Goal: Task Accomplishment & Management: Use online tool/utility

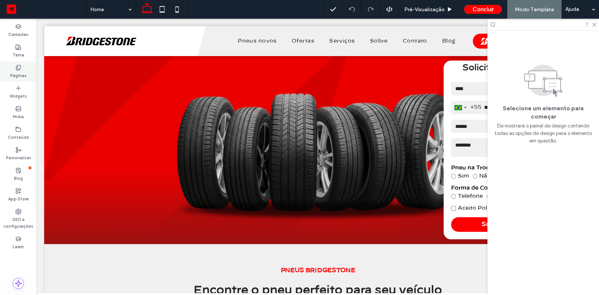
click at [21, 67] on icon at bounding box center [18, 68] width 6 height 6
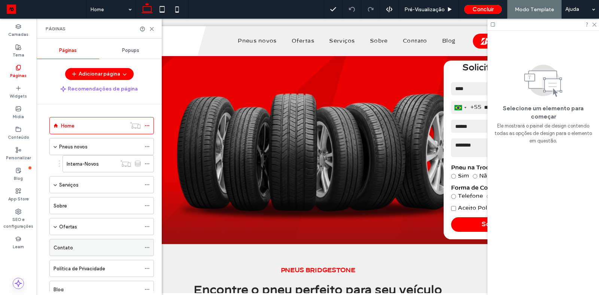
click at [74, 247] on div "Contato" at bounding box center [97, 248] width 87 height 8
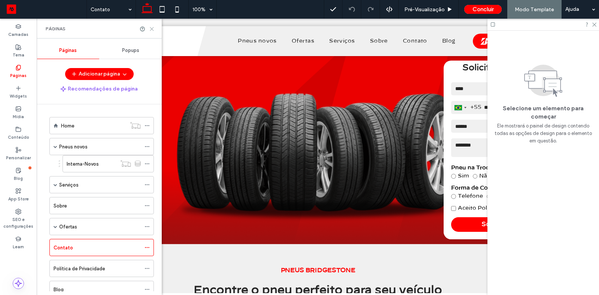
click at [152, 28] on use at bounding box center [151, 28] width 3 height 3
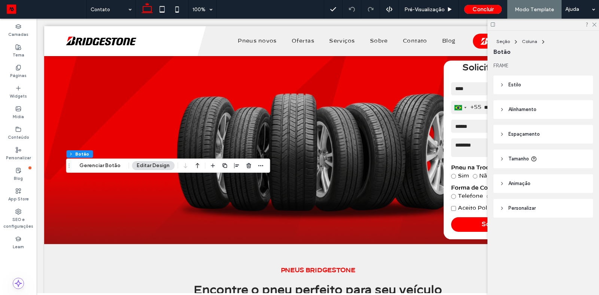
type input "**"
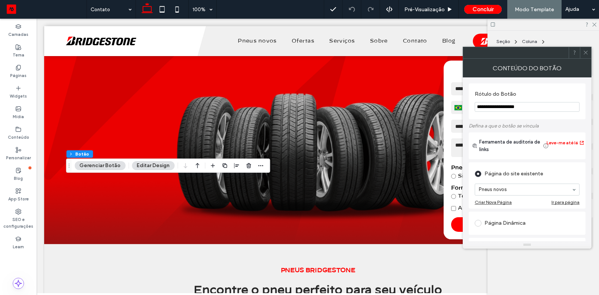
click at [505, 102] on input "**********" at bounding box center [526, 107] width 105 height 10
click at [506, 104] on input "**********" at bounding box center [526, 107] width 105 height 10
click at [529, 105] on input "**********" at bounding box center [526, 107] width 105 height 10
type input "**********"
click at [586, 57] on span at bounding box center [586, 52] width 6 height 11
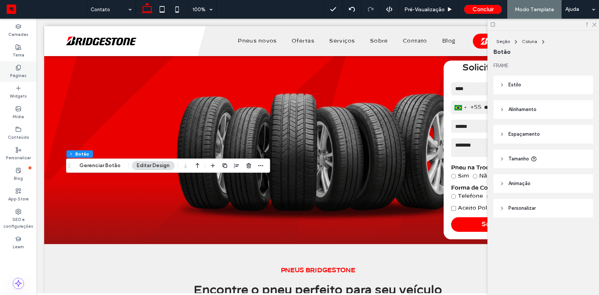
click at [12, 78] on label "Páginas" at bounding box center [18, 75] width 16 height 8
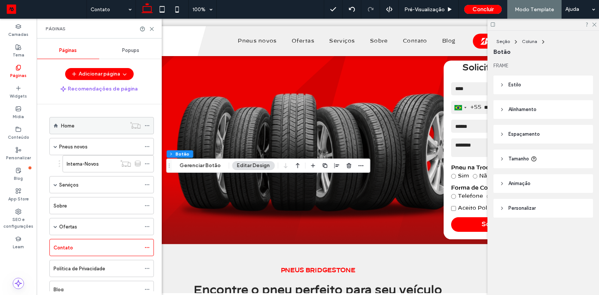
click at [82, 128] on div "Home" at bounding box center [93, 126] width 65 height 8
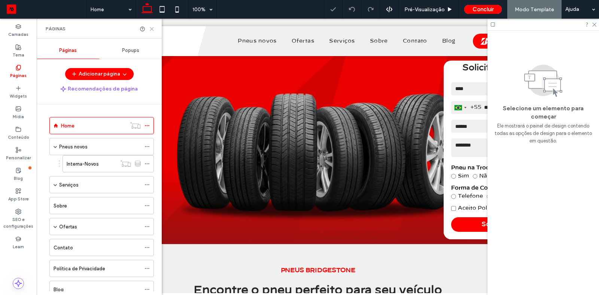
click at [152, 30] on icon at bounding box center [152, 29] width 6 height 6
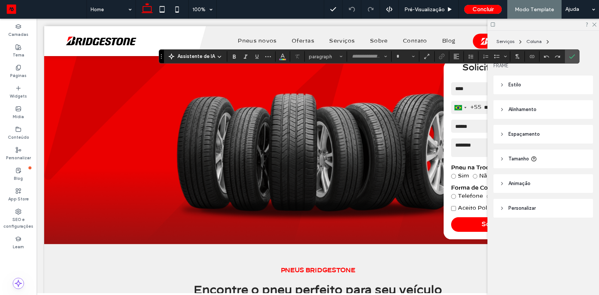
type input "**********"
type input "**"
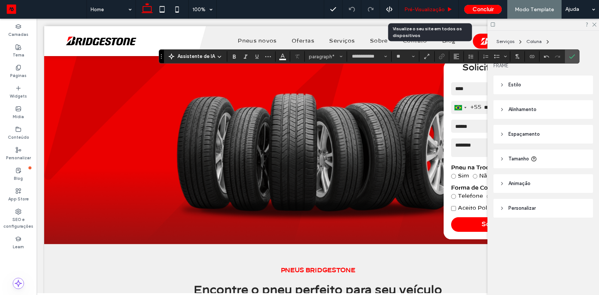
click at [431, 7] on span "Pré-Visualizaçāo" at bounding box center [424, 9] width 40 height 6
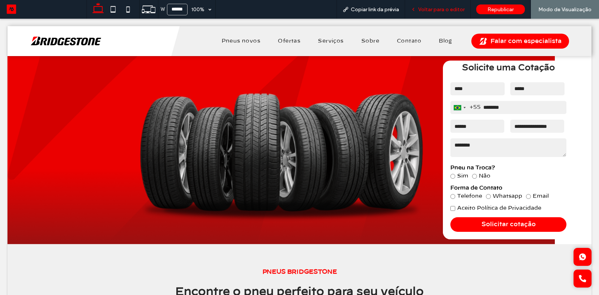
click at [427, 15] on div "Voltar para o editor" at bounding box center [437, 9] width 65 height 19
click at [438, 7] on span "Voltar para o editor" at bounding box center [441, 9] width 46 height 6
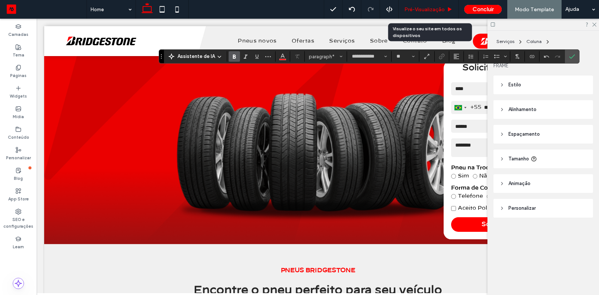
click at [414, 11] on span "Pré-Visualizaçāo" at bounding box center [424, 9] width 40 height 6
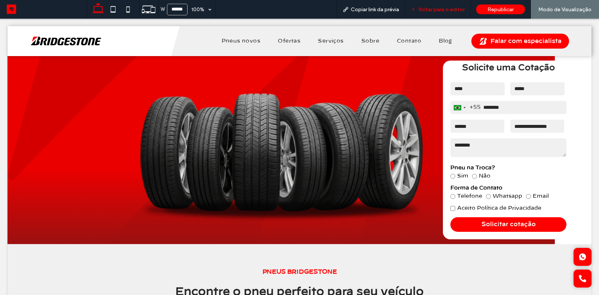
click at [451, 5] on div "Voltar para o editor" at bounding box center [437, 9] width 65 height 19
click at [438, 7] on span "Voltar para o editor" at bounding box center [441, 9] width 46 height 6
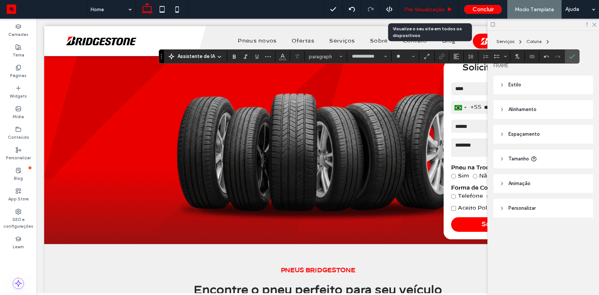
click at [428, 3] on div "Pré-Visualizaçāo" at bounding box center [428, 9] width 60 height 19
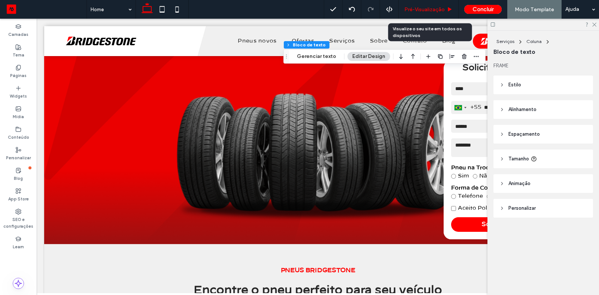
click at [428, 3] on div "Pré-Visualizaçāo" at bounding box center [428, 9] width 60 height 19
click at [426, 8] on span "Pré-Visualizaçāo" at bounding box center [424, 9] width 40 height 6
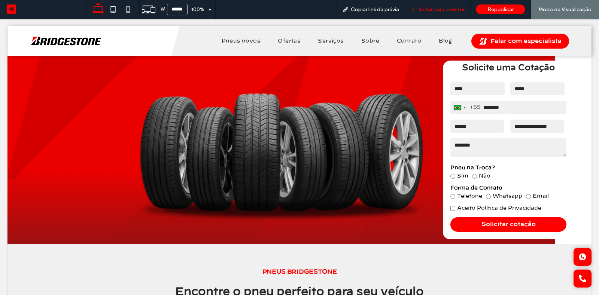
click at [442, 14] on div "Voltar para o editor" at bounding box center [437, 9] width 65 height 19
click at [427, 15] on div "Voltar para o editor" at bounding box center [437, 9] width 65 height 19
click at [428, 8] on span "Voltar para o editor" at bounding box center [441, 9] width 46 height 6
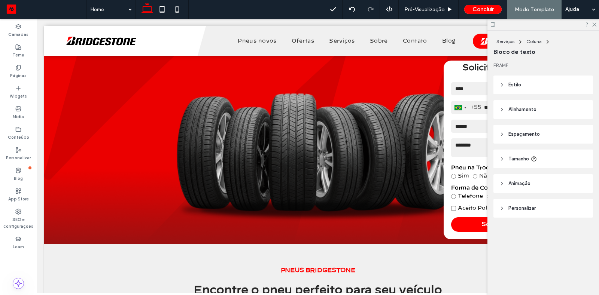
type input "**********"
type input "**"
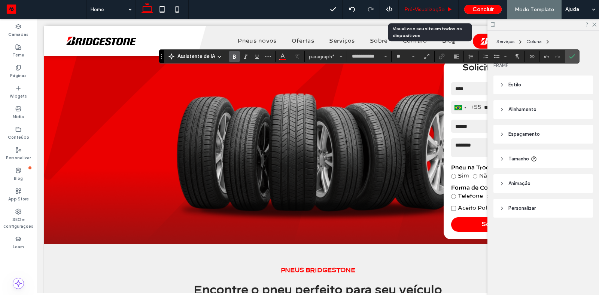
click at [427, 4] on div "Pré-Visualizaçāo" at bounding box center [428, 9] width 60 height 19
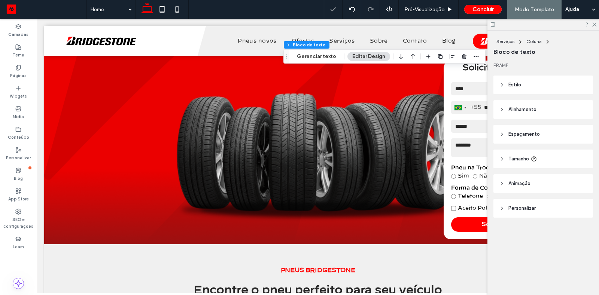
click at [528, 111] on span "Alinhamento" at bounding box center [522, 109] width 28 height 7
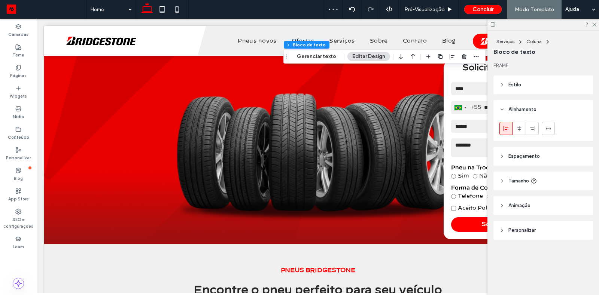
click at [505, 125] on span at bounding box center [506, 128] width 6 height 12
click at [327, 56] on button "Gerenciar texto" at bounding box center [316, 56] width 49 height 9
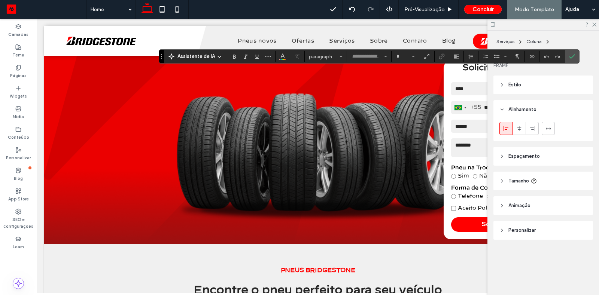
type input "**********"
type input "**"
click at [457, 53] on button "Alinhamento" at bounding box center [455, 56] width 11 height 10
click at [454, 70] on label "ui.textEditor.alignment.left" at bounding box center [463, 68] width 26 height 11
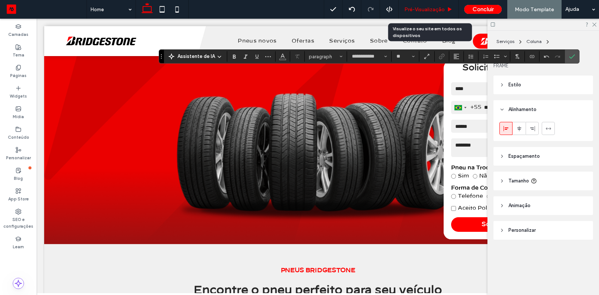
click at [433, 13] on div "Pré-Visualizaçāo" at bounding box center [428, 9] width 60 height 19
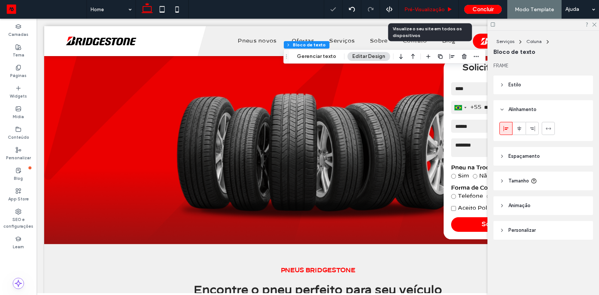
click at [436, 10] on span "Pré-Visualizaçāo" at bounding box center [424, 9] width 40 height 6
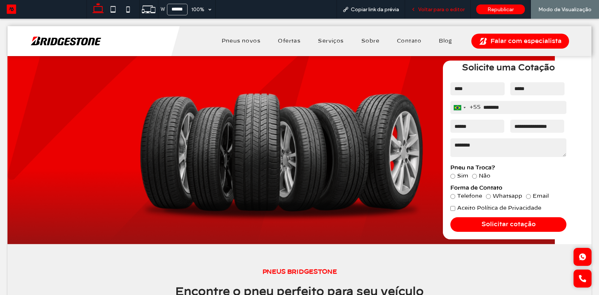
click at [456, 4] on div "Voltar para o editor" at bounding box center [437, 9] width 65 height 19
click at [419, 12] on div "Voltar para o editor" at bounding box center [437, 9] width 65 height 6
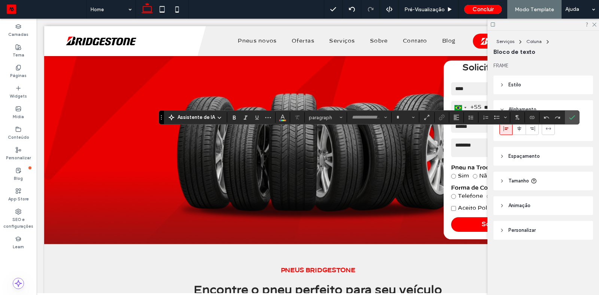
type input "**********"
type input "**"
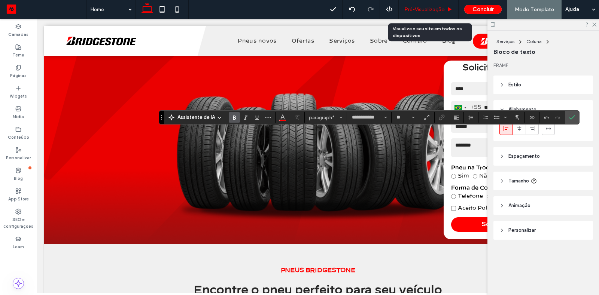
click at [428, 16] on div "Pré-Visualizaçāo" at bounding box center [428, 9] width 60 height 19
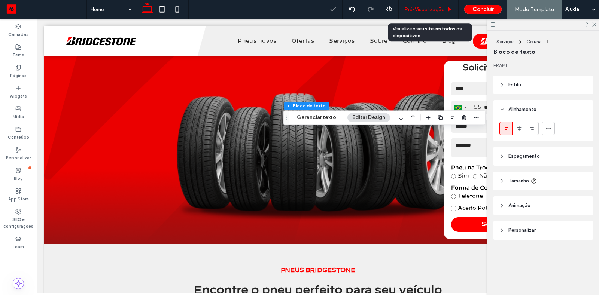
click at [428, 16] on div "Pré-Visualizaçāo" at bounding box center [428, 9] width 60 height 19
click at [430, 5] on div "Pré-Visualizaçāo" at bounding box center [428, 9] width 60 height 19
click at [425, 17] on div "Pré-Visualizaçāo" at bounding box center [428, 9] width 60 height 19
click at [419, 11] on span "Pré-Visualizaçāo" at bounding box center [424, 9] width 40 height 6
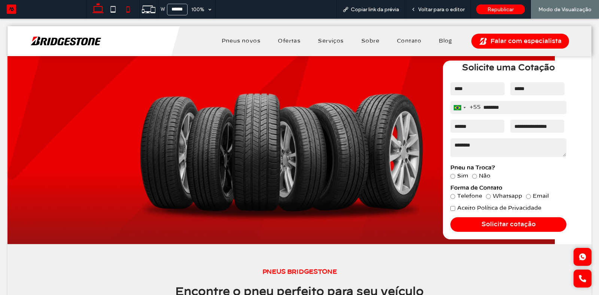
click at [131, 10] on icon at bounding box center [127, 9] width 15 height 15
type input "*****"
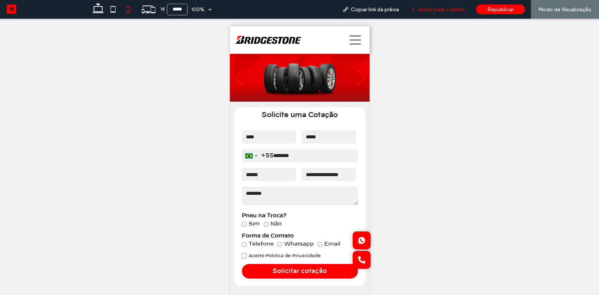
click at [432, 12] on span "Voltar para o editor" at bounding box center [441, 9] width 46 height 6
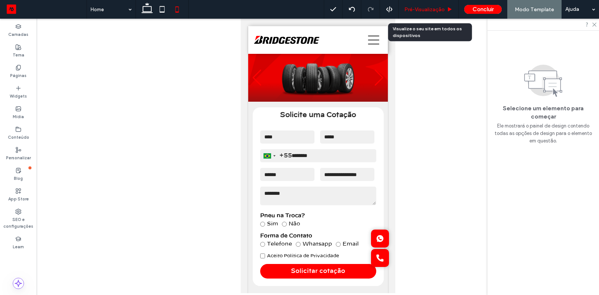
click at [425, 14] on div "Pré-Visualizaçāo" at bounding box center [428, 9] width 60 height 19
click at [443, 6] on span "Pré-Visualizaçāo" at bounding box center [424, 9] width 40 height 6
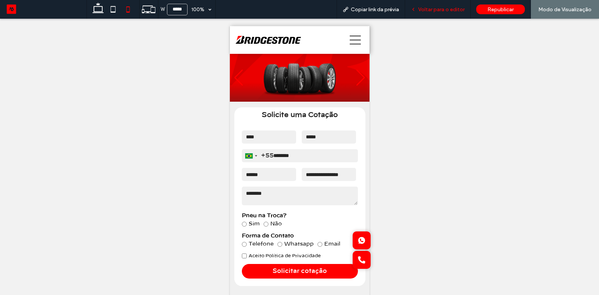
click at [449, 5] on div "Voltar para o editor" at bounding box center [437, 9] width 65 height 19
click at [444, 5] on div "Voltar para o editor" at bounding box center [437, 9] width 65 height 19
click at [437, 12] on span "Voltar para o editor" at bounding box center [441, 9] width 46 height 6
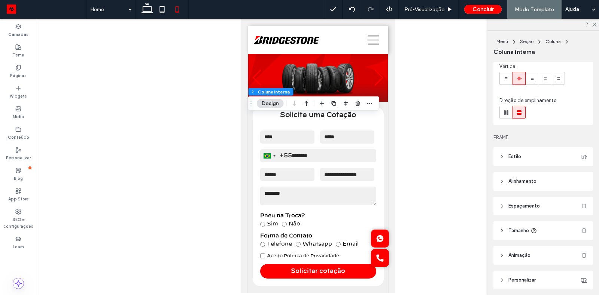
scroll to position [83, 0]
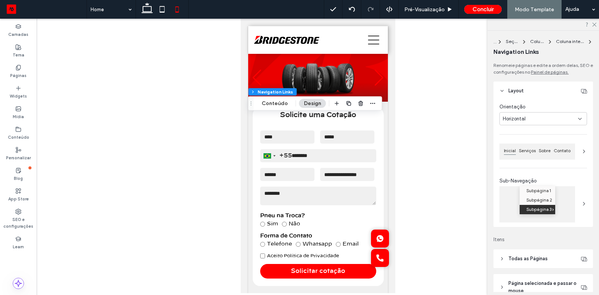
type input "***"
type input "****"
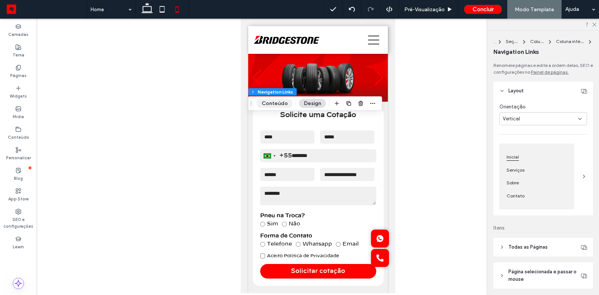
click at [266, 104] on button "Conteúdo" at bounding box center [275, 103] width 36 height 9
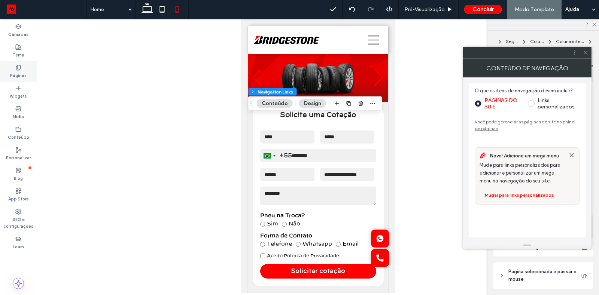
click at [25, 73] on label "Páginas" at bounding box center [18, 75] width 16 height 8
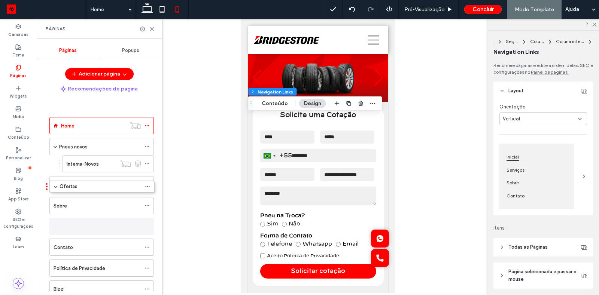
drag, startPoint x: 46, startPoint y: 222, endPoint x: 46, endPoint y: 196, distance: 26.6
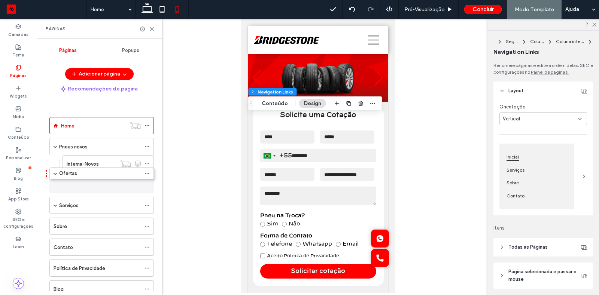
drag, startPoint x: 46, startPoint y: 222, endPoint x: 47, endPoint y: 174, distance: 48.3
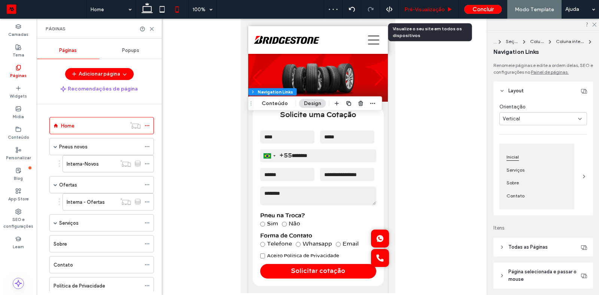
click at [431, 1] on div "Pré-Visualizaçāo" at bounding box center [428, 9] width 60 height 19
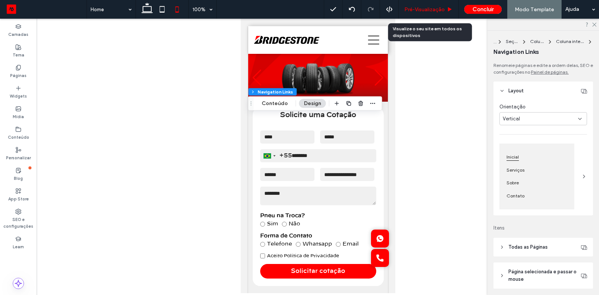
click at [427, 4] on div "Pré-Visualizaçāo" at bounding box center [428, 9] width 60 height 19
click at [423, 13] on div "Pré-Visualizaçāo" at bounding box center [428, 9] width 60 height 19
click at [415, 15] on div "Pré-Visualizaçāo" at bounding box center [428, 9] width 60 height 19
click at [435, 15] on div "Pré-Visualizaçāo" at bounding box center [428, 9] width 60 height 19
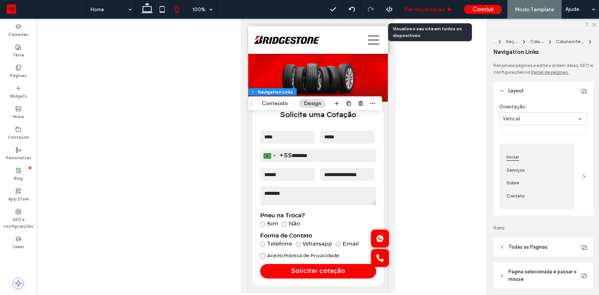
click at [424, 5] on div "Pré-Visualizaçāo" at bounding box center [428, 9] width 60 height 19
click at [416, 13] on div "Pré-Visualizaçāo" at bounding box center [428, 9] width 60 height 19
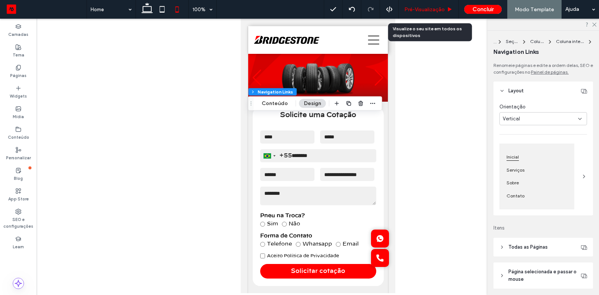
click at [416, 13] on div "Pré-Visualizaçāo" at bounding box center [428, 9] width 60 height 19
click at [442, 98] on div at bounding box center [318, 156] width 562 height 275
click at [434, 6] on span "Pré-Visualizaçāo" at bounding box center [424, 9] width 40 height 6
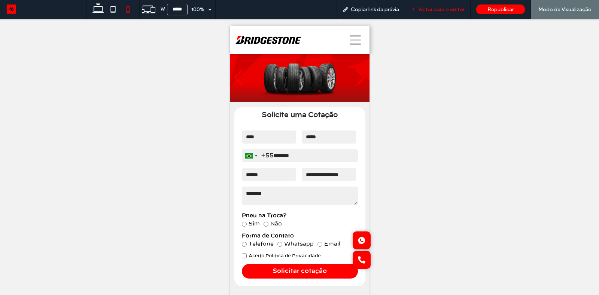
click at [445, 12] on span "Voltar para o editor" at bounding box center [441, 9] width 46 height 6
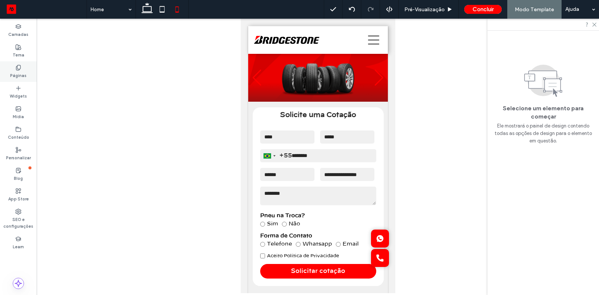
click at [16, 67] on use at bounding box center [18, 67] width 4 height 5
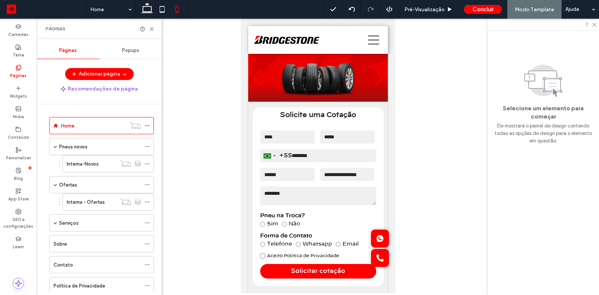
click at [125, 57] on div "Popups" at bounding box center [130, 50] width 62 height 16
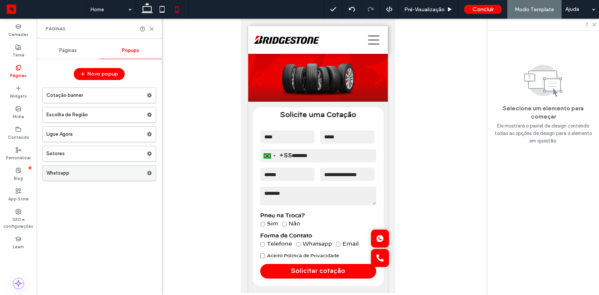
click at [94, 169] on label "Whatsapp" at bounding box center [96, 173] width 100 height 15
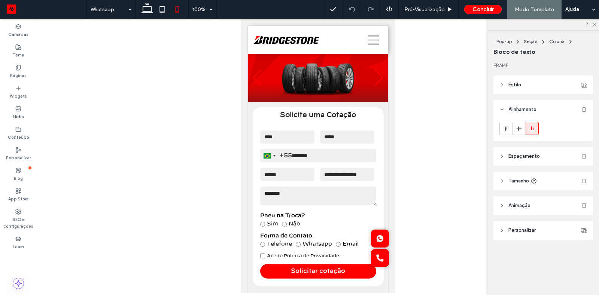
type input "**"
type input "****"
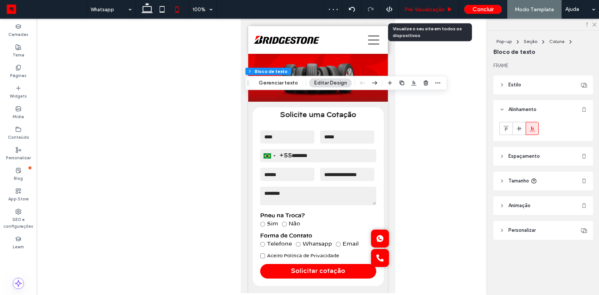
click at [433, 6] on div "Pré-Visualizaçāo" at bounding box center [428, 9] width 60 height 19
click at [419, 5] on div "Pré-Visualizaçāo" at bounding box center [428, 9] width 60 height 19
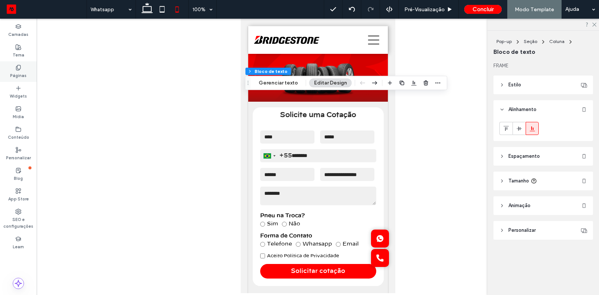
click at [28, 77] on div "Páginas" at bounding box center [18, 71] width 37 height 21
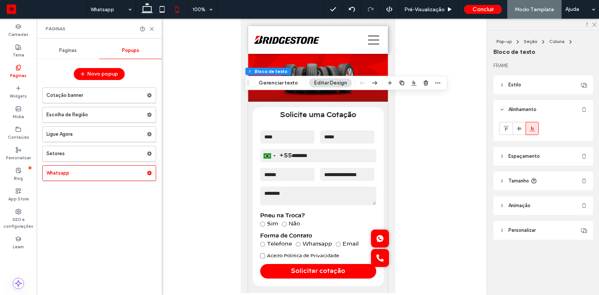
click at [62, 52] on span "Páginas" at bounding box center [68, 51] width 18 height 6
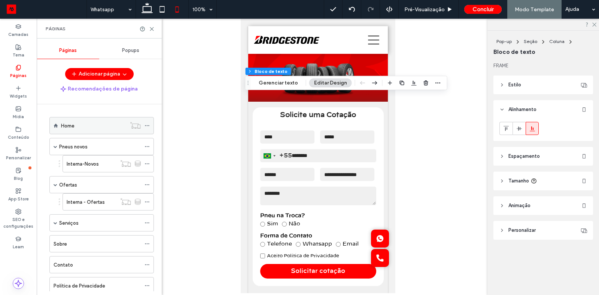
click at [87, 122] on div "Home" at bounding box center [93, 126] width 65 height 8
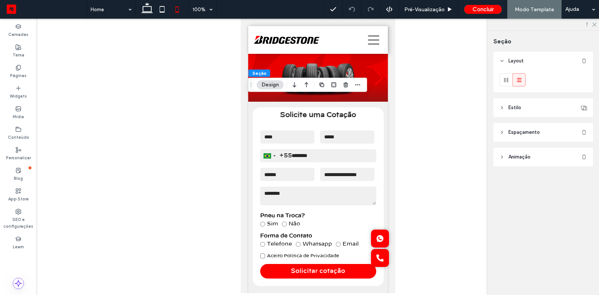
click at [526, 133] on span "Espaçamento" at bounding box center [523, 132] width 31 height 7
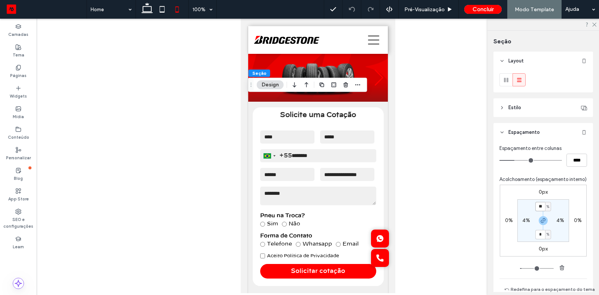
click at [539, 204] on input "**" at bounding box center [540, 206] width 10 height 9
type input "*"
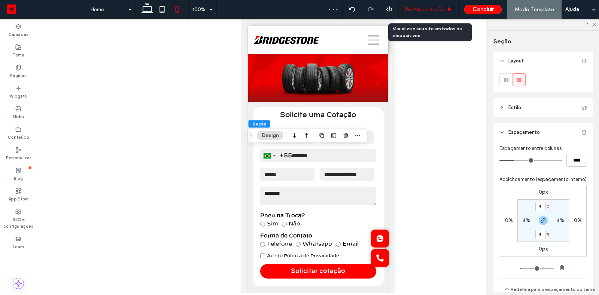
click at [421, 7] on span "Pré-Visualizaçāo" at bounding box center [424, 9] width 40 height 6
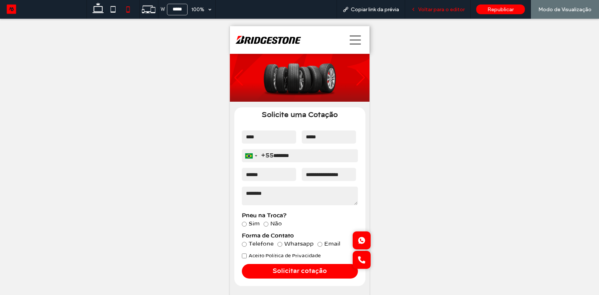
click at [443, 8] on span "Voltar para o editor" at bounding box center [441, 9] width 46 height 6
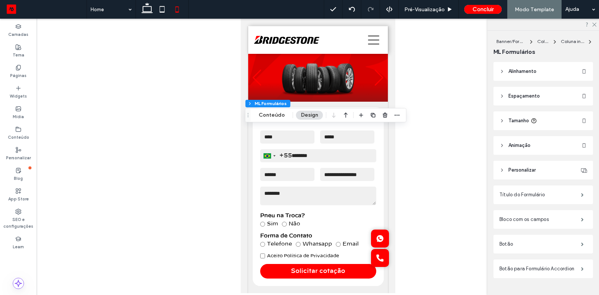
click at [507, 94] on header "Espaçamento" at bounding box center [543, 96] width 100 height 19
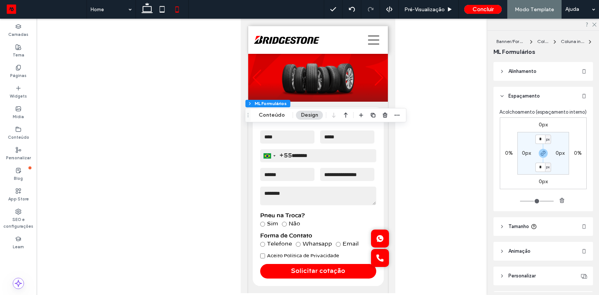
click at [540, 127] on label "0px" at bounding box center [542, 125] width 9 height 6
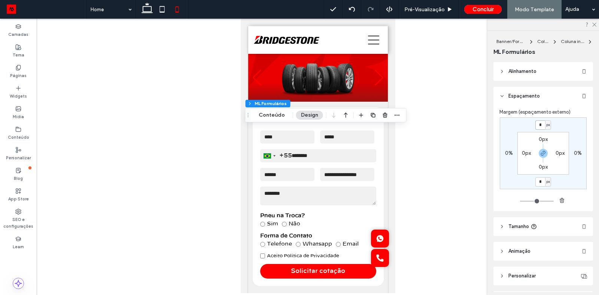
click at [542, 126] on input "*" at bounding box center [540, 124] width 10 height 9
type input "**"
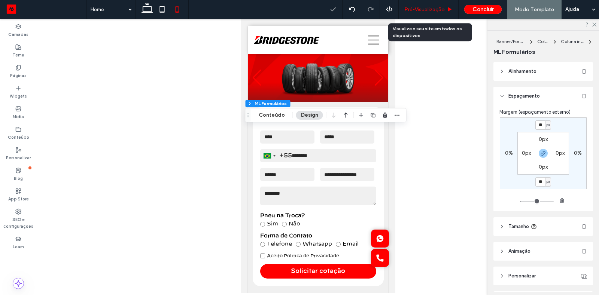
click at [428, 10] on span "Pré-Visualizaçāo" at bounding box center [424, 9] width 40 height 6
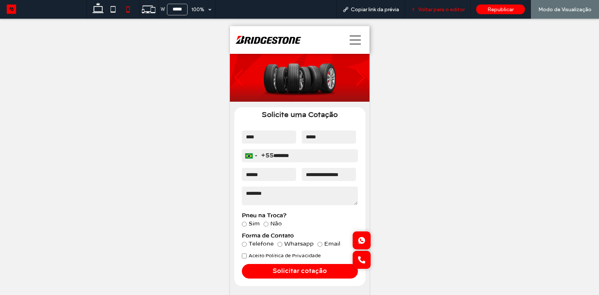
click at [447, 1] on div "Voltar para o editor" at bounding box center [437, 9] width 65 height 19
click at [434, 1] on div "Voltar para o editor" at bounding box center [437, 9] width 65 height 19
click at [440, 17] on div "Voltar para o editor" at bounding box center [437, 9] width 65 height 19
click at [439, 14] on div "Voltar para o editor" at bounding box center [437, 9] width 65 height 19
click at [426, 7] on span "Voltar para o editor" at bounding box center [441, 9] width 46 height 6
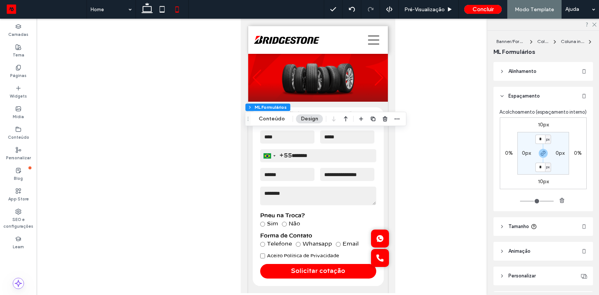
click at [546, 126] on label "10px" at bounding box center [543, 125] width 11 height 6
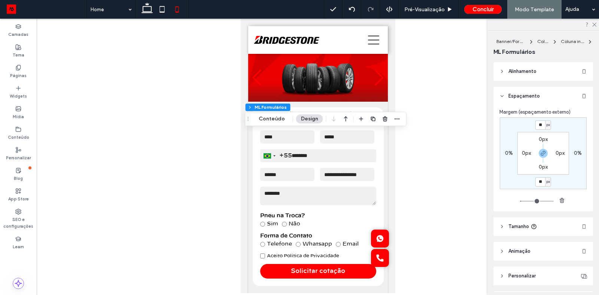
click at [547, 126] on span "px" at bounding box center [547, 124] width 3 height 7
click at [544, 150] on span "%" at bounding box center [545, 148] width 4 height 7
type input "*"
type input "***"
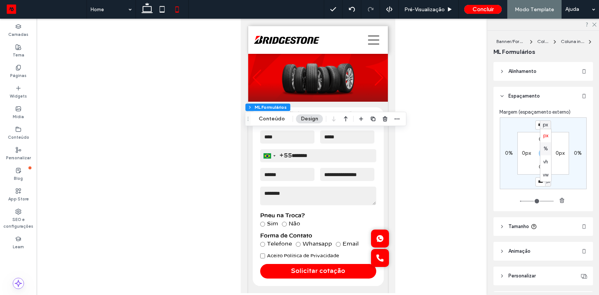
type input "*"
click at [540, 123] on input "***" at bounding box center [540, 124] width 10 height 9
type input "*"
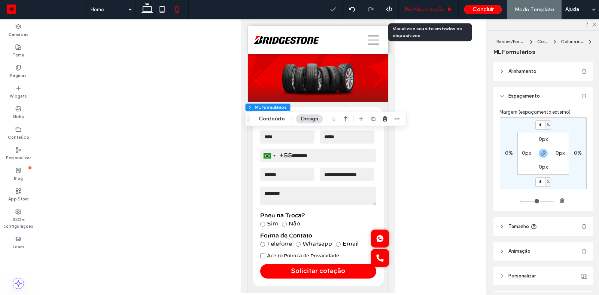
click at [434, 8] on span "Pré-Visualizaçāo" at bounding box center [424, 9] width 40 height 6
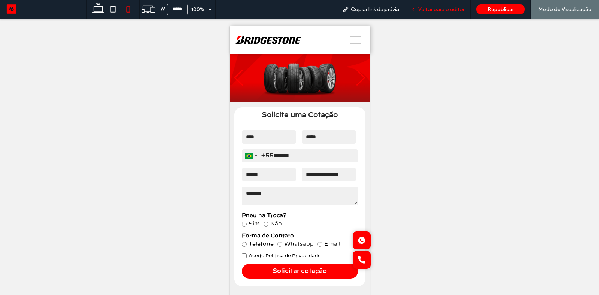
click at [442, 15] on div "Voltar para o editor" at bounding box center [437, 9] width 65 height 19
click at [430, 13] on div "Voltar para o editor" at bounding box center [437, 9] width 65 height 19
click at [423, 5] on div "Voltar para o editor" at bounding box center [437, 9] width 65 height 19
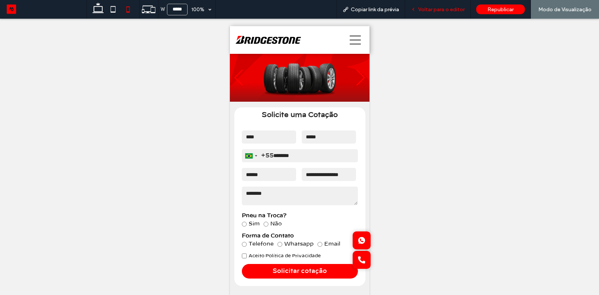
click at [423, 5] on div "Voltar para o editor" at bounding box center [437, 9] width 65 height 19
click at [425, 8] on span "Voltar para o editor" at bounding box center [441, 9] width 46 height 6
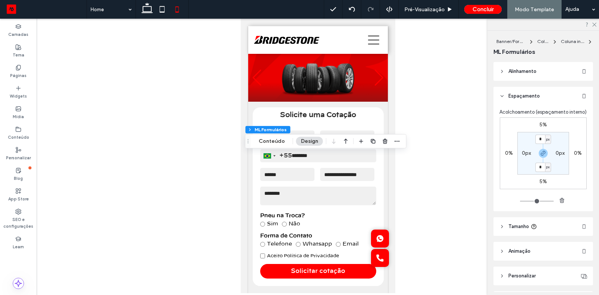
click at [541, 183] on label "5%" at bounding box center [542, 181] width 7 height 6
type input "*"
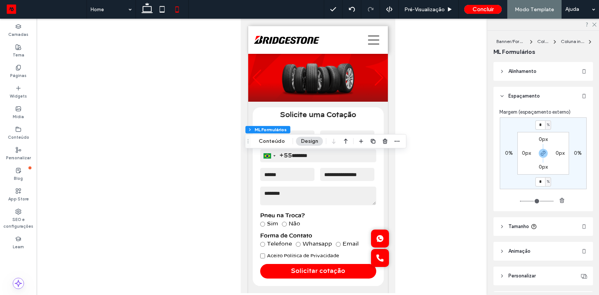
type input "*"
click at [543, 153] on use "button" at bounding box center [543, 153] width 4 height 4
click at [539, 123] on label "0%" at bounding box center [543, 125] width 8 height 6
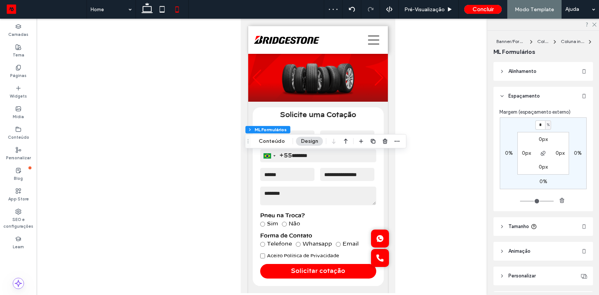
type input "*"
click at [439, 13] on div "Pré-Visualizaçāo" at bounding box center [428, 9] width 60 height 19
click at [438, 11] on span "Pré-Visualizaçāo" at bounding box center [424, 9] width 40 height 6
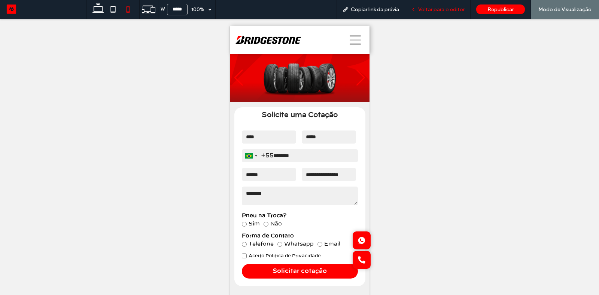
click at [432, 15] on div "Voltar para o editor" at bounding box center [437, 9] width 65 height 19
click at [440, 10] on span "Voltar para o editor" at bounding box center [441, 9] width 46 height 6
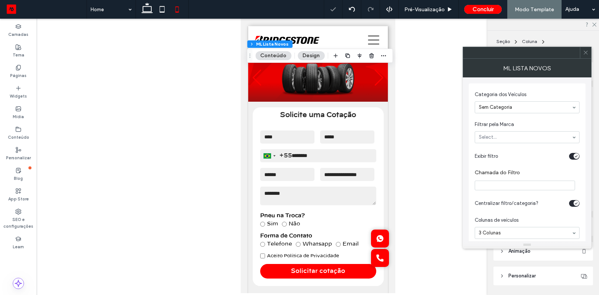
click at [584, 51] on use at bounding box center [585, 53] width 4 height 4
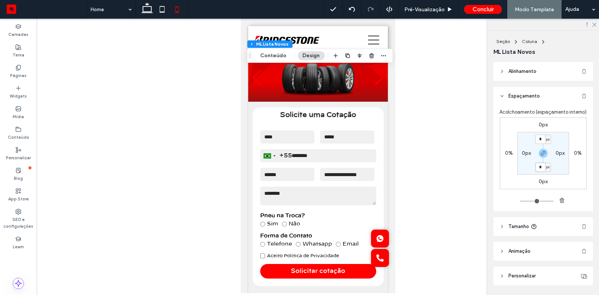
click at [541, 171] on input "*" at bounding box center [540, 167] width 10 height 9
type input "*"
click at [550, 168] on div "px" at bounding box center [548, 167] width 6 height 9
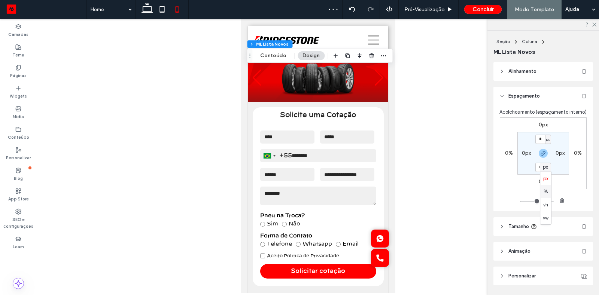
click at [547, 192] on div "%" at bounding box center [545, 191] width 11 height 13
type input "***"
type input "*"
click at [541, 165] on input "***" at bounding box center [540, 167] width 10 height 9
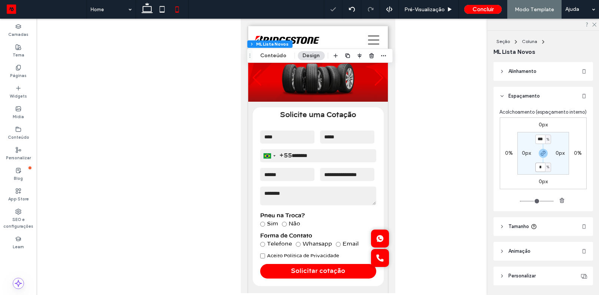
type input "*"
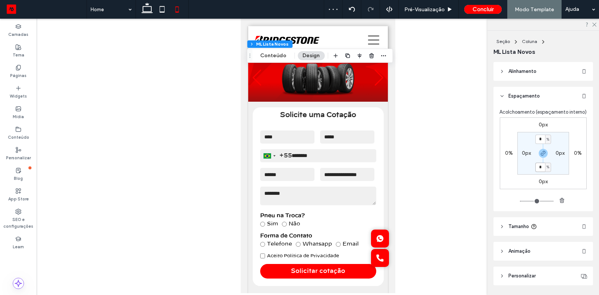
type input "*"
click at [423, 15] on div "Pré-Visualizaçāo" at bounding box center [428, 9] width 60 height 19
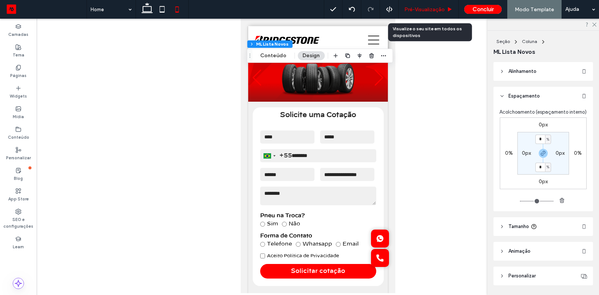
click at [423, 15] on div "Pré-Visualizaçāo" at bounding box center [428, 9] width 60 height 19
click at [428, 18] on div "Pré-Visualizaçāo" at bounding box center [428, 9] width 60 height 19
click at [436, 7] on span "Pré-Visualizaçāo" at bounding box center [424, 9] width 40 height 6
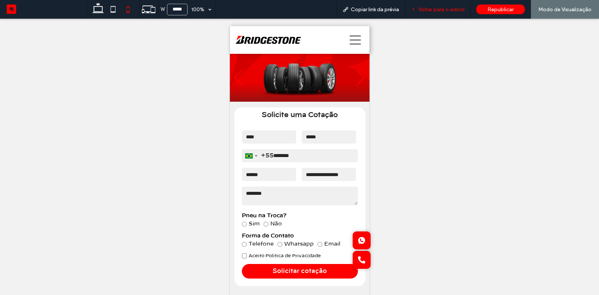
click at [447, 17] on div "Voltar para o editor" at bounding box center [437, 9] width 65 height 19
click at [442, 11] on span "Voltar para o editor" at bounding box center [441, 9] width 46 height 6
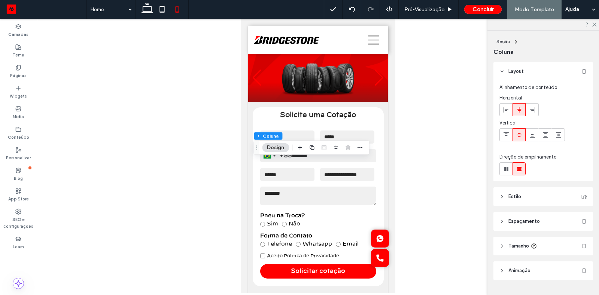
click at [528, 219] on span "Espaçamento" at bounding box center [523, 221] width 31 height 7
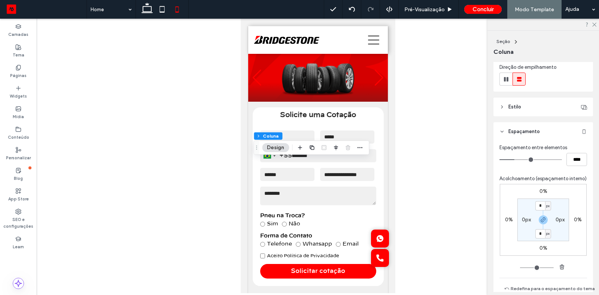
scroll to position [90, 0]
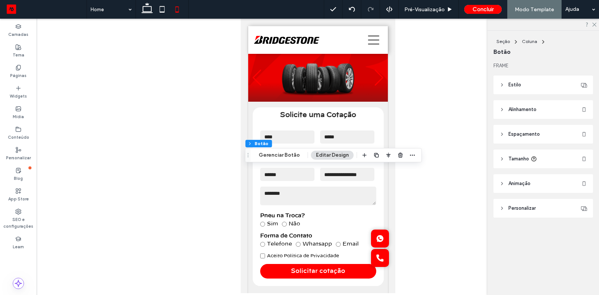
click at [510, 137] on span "Espaçamento" at bounding box center [523, 134] width 31 height 7
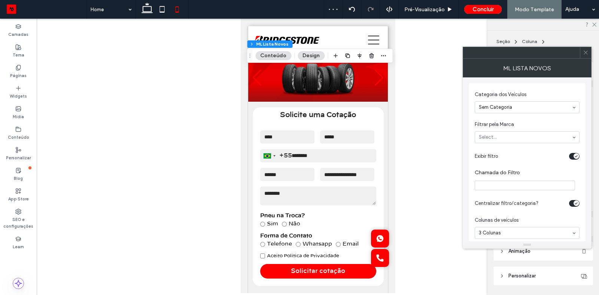
click at [586, 56] on span at bounding box center [586, 52] width 6 height 11
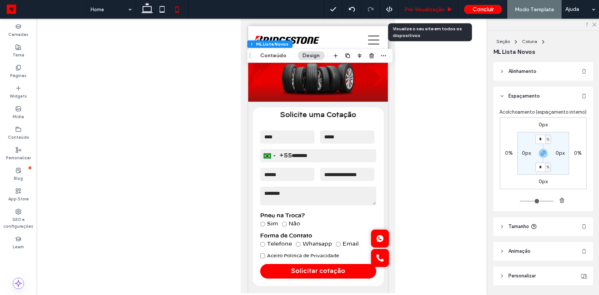
click at [433, 7] on span "Pré-Visualizaçāo" at bounding box center [424, 9] width 40 height 6
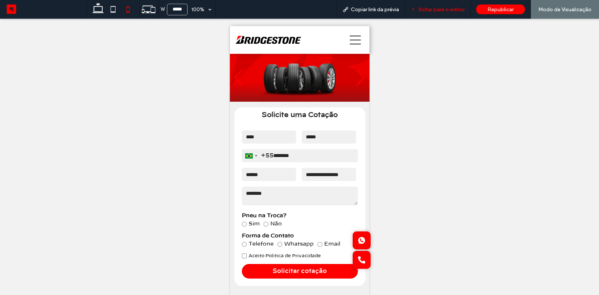
click at [422, 15] on div "Voltar para o editor" at bounding box center [437, 9] width 65 height 19
click at [422, 9] on span "Voltar para o editor" at bounding box center [441, 9] width 46 height 6
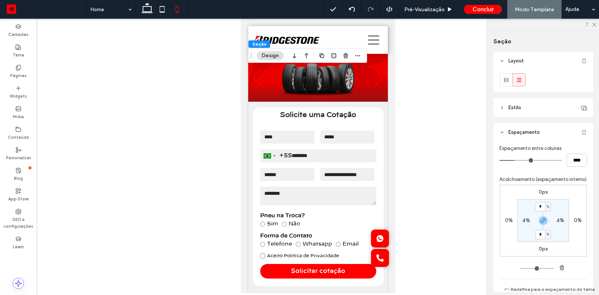
type input "*"
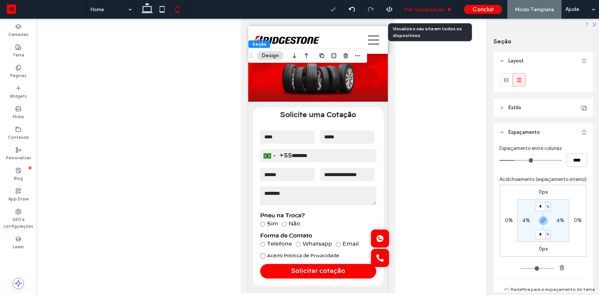
click at [436, 9] on span "Pré-Visualizaçāo" at bounding box center [424, 9] width 40 height 6
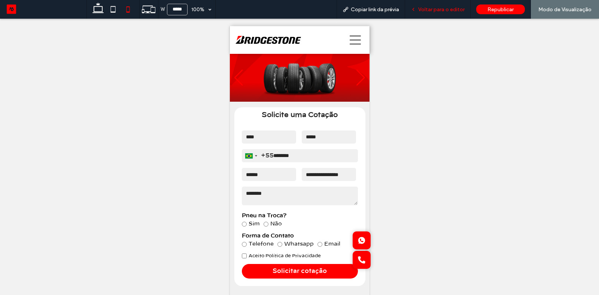
click at [440, 12] on span "Voltar para o editor" at bounding box center [441, 9] width 46 height 6
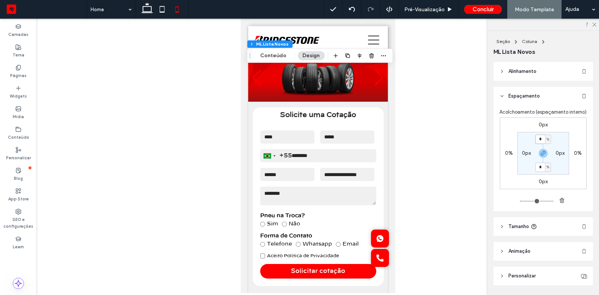
click at [542, 139] on input "*" at bounding box center [540, 139] width 10 height 9
type input "*"
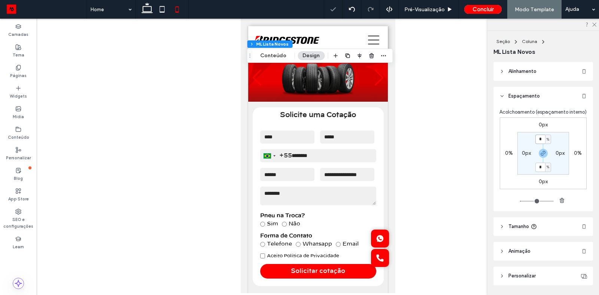
type input "*"
click at [463, 152] on div at bounding box center [318, 156] width 562 height 275
click at [425, 11] on span "Pré-Visualizaçāo" at bounding box center [424, 9] width 40 height 6
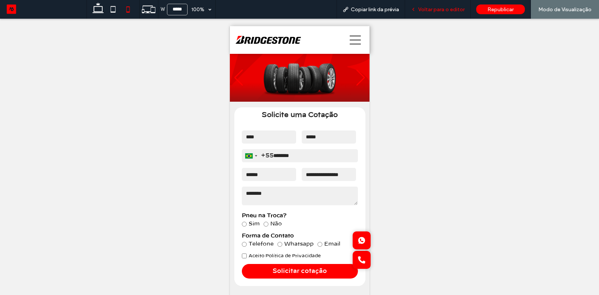
click at [420, 7] on span "Voltar para o editor" at bounding box center [441, 9] width 46 height 6
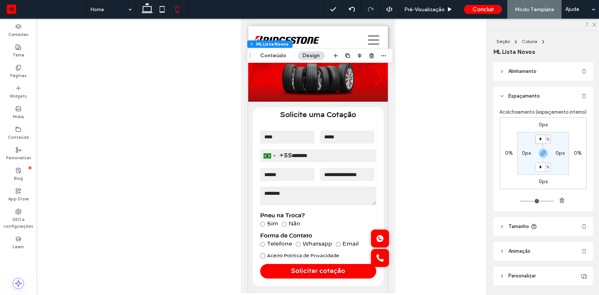
click at [541, 138] on input "*" at bounding box center [540, 139] width 10 height 9
type input "*"
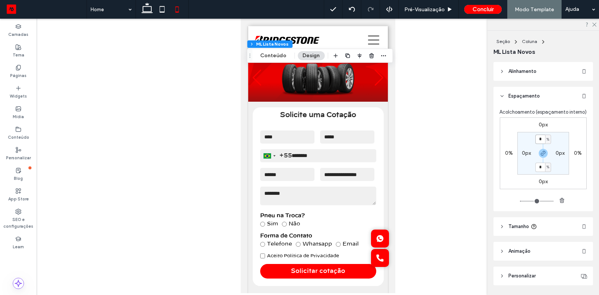
type input "*"
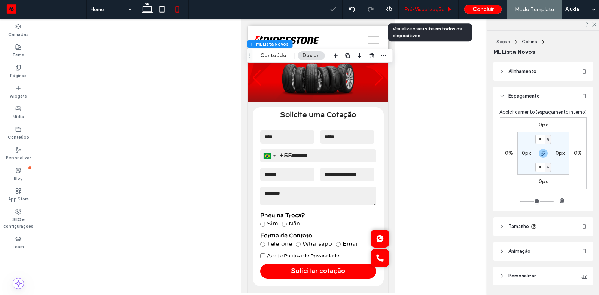
click at [436, 7] on span "Pré-Visualizaçāo" at bounding box center [424, 9] width 40 height 6
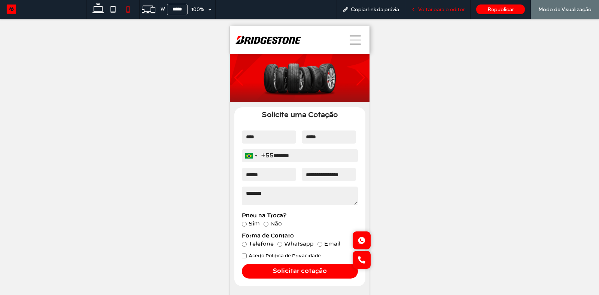
click at [446, 9] on span "Voltar para o editor" at bounding box center [441, 9] width 46 height 6
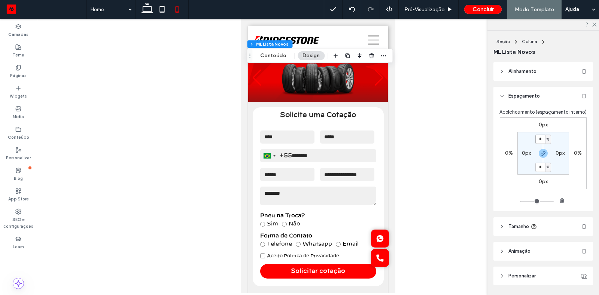
click at [542, 138] on input "*" at bounding box center [540, 139] width 10 height 9
type input "*"
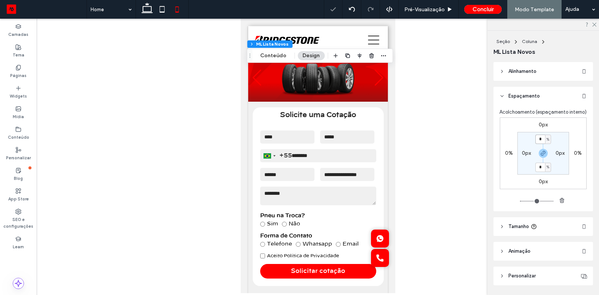
type input "*"
click at [422, 9] on span "Pré-Visualizaçāo" at bounding box center [424, 9] width 40 height 6
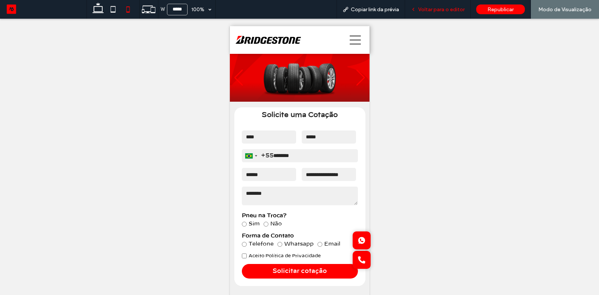
click at [416, 8] on icon at bounding box center [412, 9] width 5 height 5
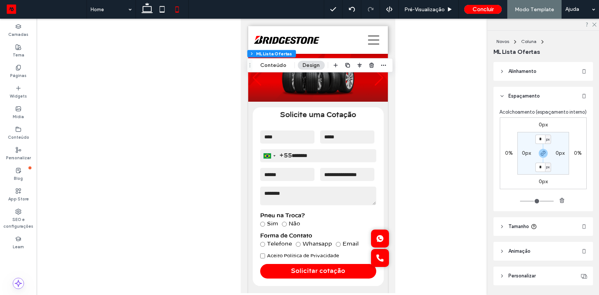
type input "**"
click at [542, 137] on input "*" at bounding box center [540, 139] width 10 height 9
type input "*"
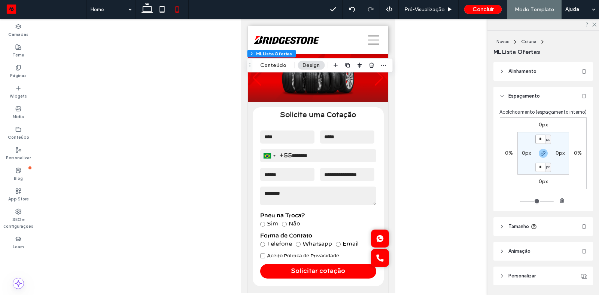
type input "*"
click at [549, 138] on span "px" at bounding box center [547, 139] width 3 height 7
click at [547, 163] on div "%" at bounding box center [545, 163] width 11 height 13
type input "***"
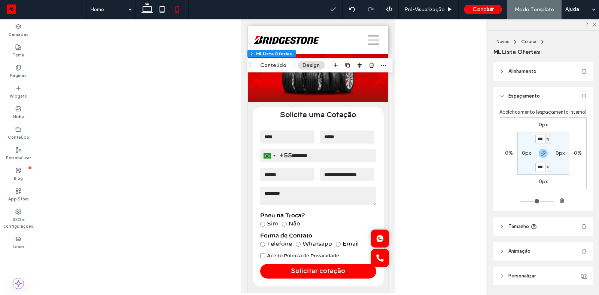
type input "*"
click at [540, 137] on input "***" at bounding box center [540, 139] width 10 height 9
type input "*"
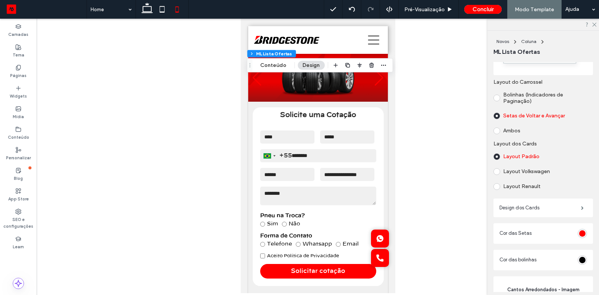
scroll to position [308, 0]
click at [581, 208] on span at bounding box center [582, 207] width 3 height 4
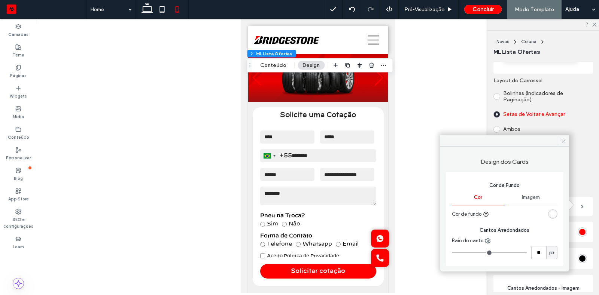
click at [560, 142] on icon at bounding box center [563, 141] width 6 height 6
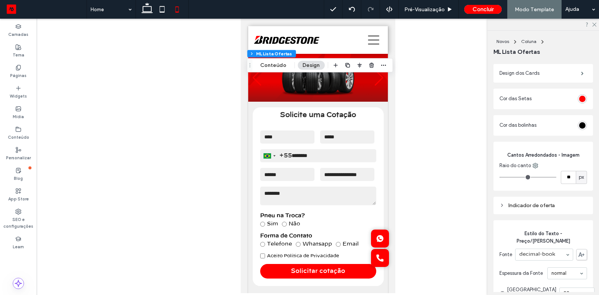
scroll to position [442, 0]
click at [583, 98] on div "rgb(255, 0, 0)" at bounding box center [582, 98] width 6 height 6
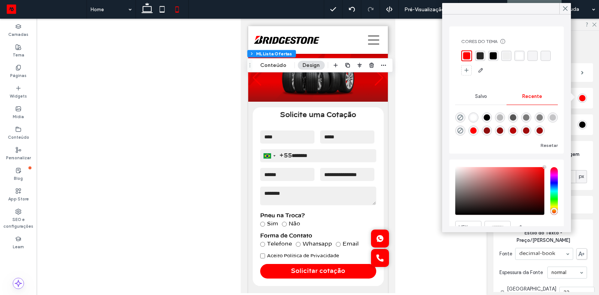
click at [472, 116] on div "rgba(255, 255, 255, 1)" at bounding box center [473, 117] width 6 height 6
type input "*******"
click at [479, 58] on div "rgba(38, 38, 38, 1)" at bounding box center [479, 55] width 7 height 7
click at [577, 53] on div "ML Lista Ofertas" at bounding box center [543, 52] width 100 height 8
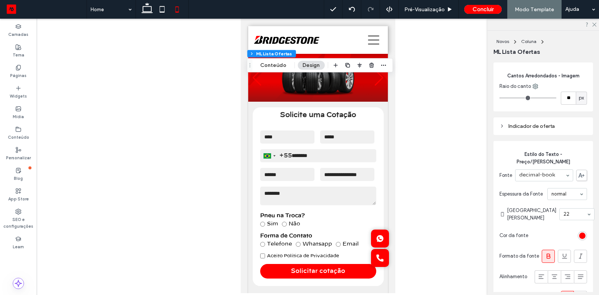
scroll to position [523, 0]
click at [546, 128] on div "Indicador de oferta" at bounding box center [543, 125] width 100 height 18
click at [504, 122] on icon at bounding box center [501, 124] width 5 height 5
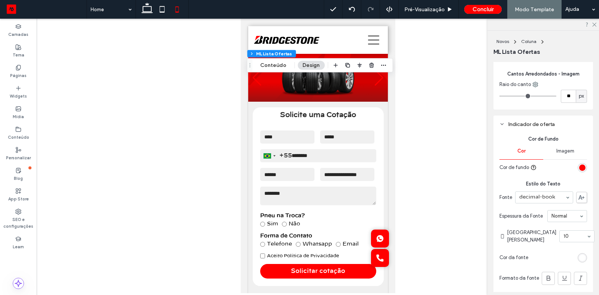
click at [504, 122] on icon at bounding box center [501, 124] width 5 height 5
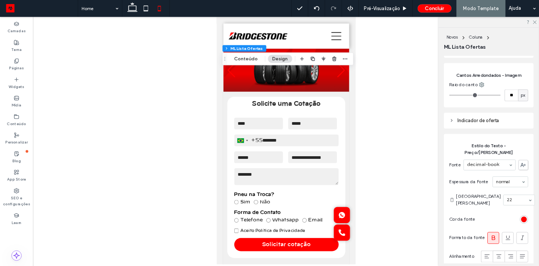
scroll to position [509, 0]
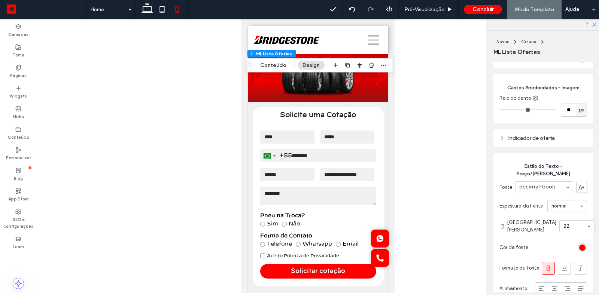
click at [506, 137] on div "Indicador de oferta" at bounding box center [543, 138] width 88 height 6
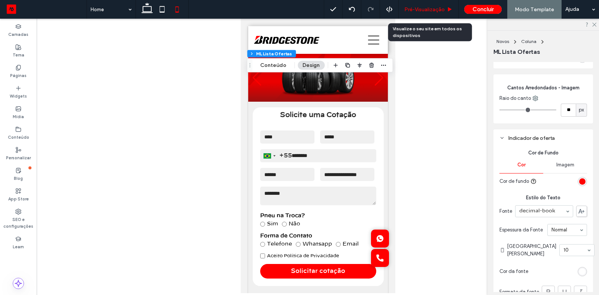
click at [425, 15] on div "Pré-Visualizaçāo" at bounding box center [428, 9] width 60 height 19
click at [416, 14] on div "Pré-Visualizaçāo" at bounding box center [428, 9] width 60 height 19
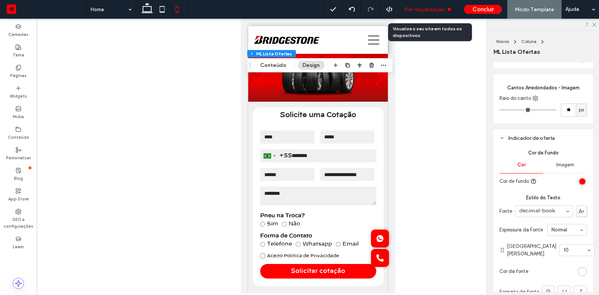
click at [416, 14] on div "Pré-Visualizaçāo" at bounding box center [428, 9] width 60 height 19
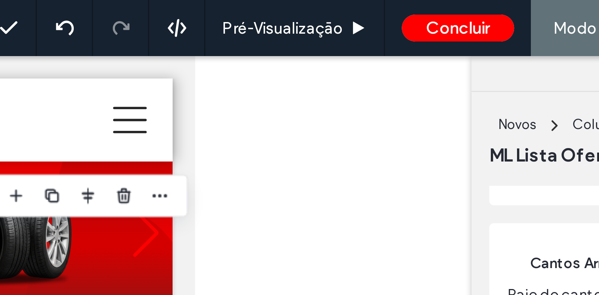
click at [439, 21] on div at bounding box center [318, 156] width 562 height 275
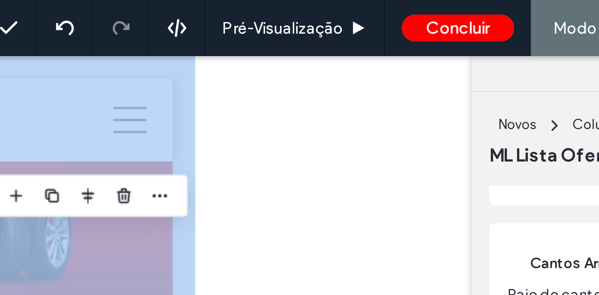
click at [439, 21] on div at bounding box center [318, 156] width 562 height 275
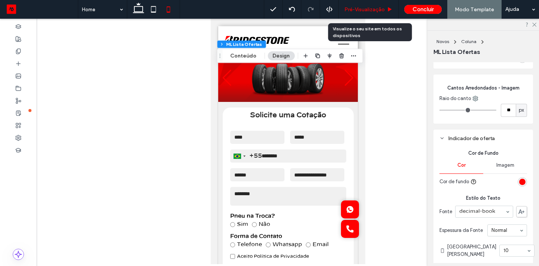
click at [384, 11] on span "Pré-Visualizaçāo" at bounding box center [364, 9] width 40 height 6
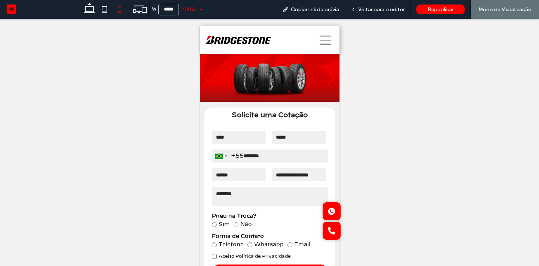
click at [198, 9] on div "100%" at bounding box center [189, 9] width 21 height 19
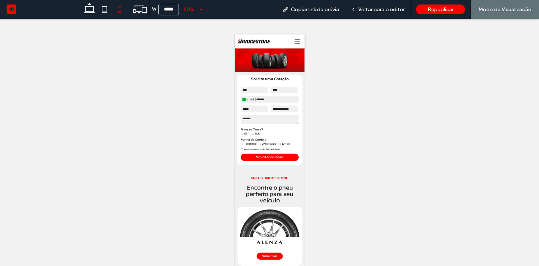
click at [197, 8] on div "50%" at bounding box center [189, 9] width 21 height 19
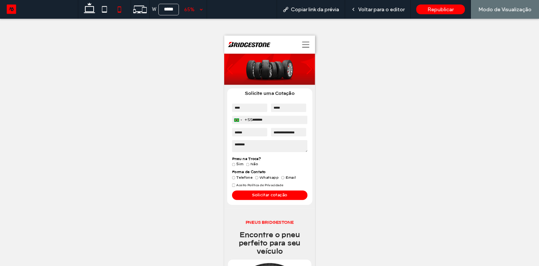
click at [206, 12] on span "65%" at bounding box center [193, 9] width 28 height 19
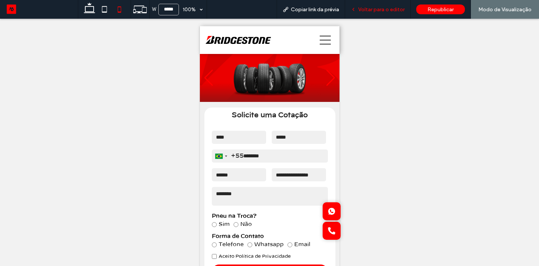
click at [387, 3] on div "Voltar para o editor" at bounding box center [377, 9] width 65 height 19
click at [385, 16] on div "Voltar para o editor" at bounding box center [377, 9] width 65 height 19
click at [367, 12] on div "Voltar para o editor" at bounding box center [377, 9] width 65 height 19
click at [367, 15] on div "Voltar para o editor" at bounding box center [377, 9] width 65 height 19
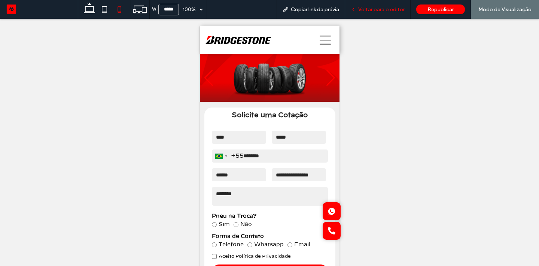
click at [371, 6] on span "Voltar para o editor" at bounding box center [381, 9] width 46 height 6
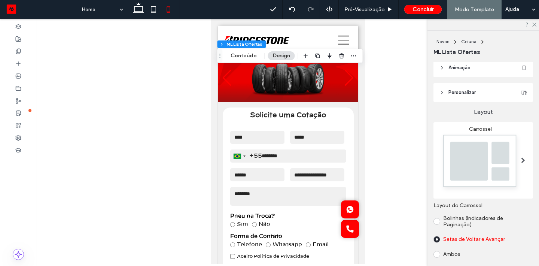
scroll to position [186, 0]
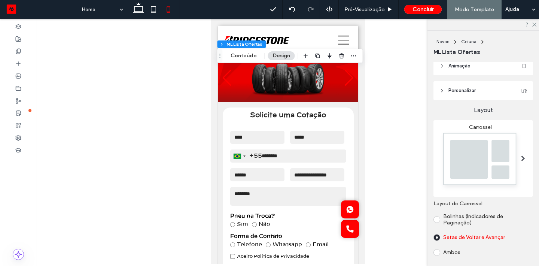
click at [443, 88] on icon at bounding box center [441, 90] width 5 height 5
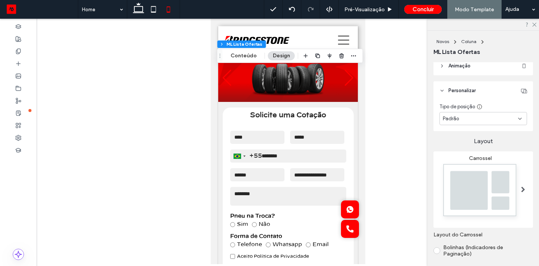
click at [443, 88] on icon at bounding box center [441, 90] width 5 height 5
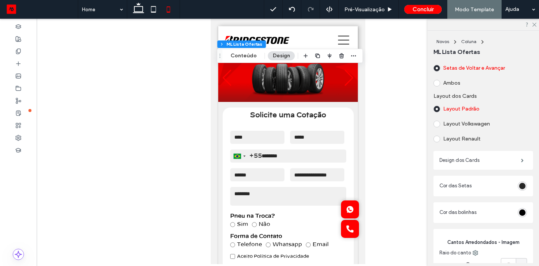
scroll to position [378, 0]
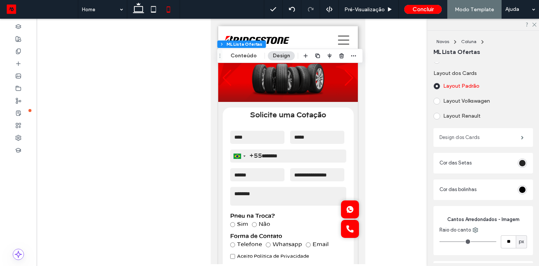
click at [509, 135] on label "Design dos Cards" at bounding box center [480, 137] width 82 height 15
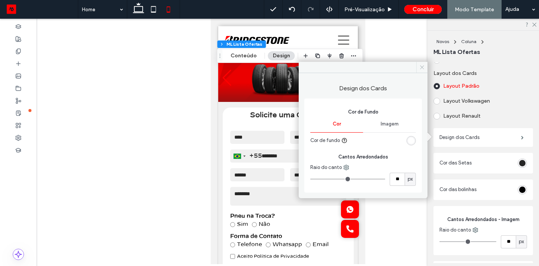
click at [421, 65] on icon at bounding box center [422, 67] width 6 height 6
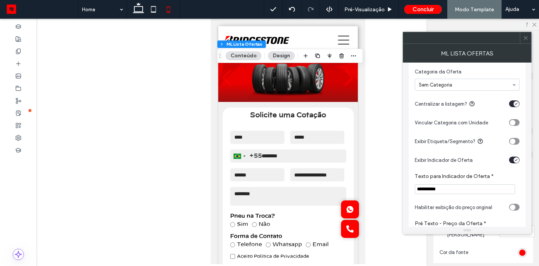
scroll to position [0, 0]
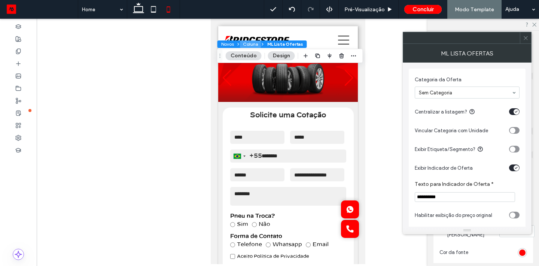
click at [249, 43] on button "Coluna" at bounding box center [250, 43] width 21 height 7
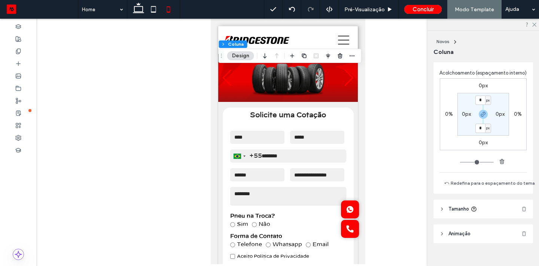
scroll to position [206, 0]
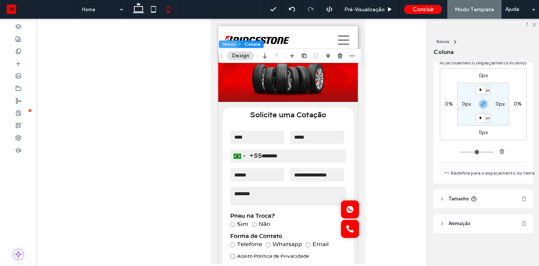
click at [231, 44] on button "Novos" at bounding box center [228, 43] width 19 height 7
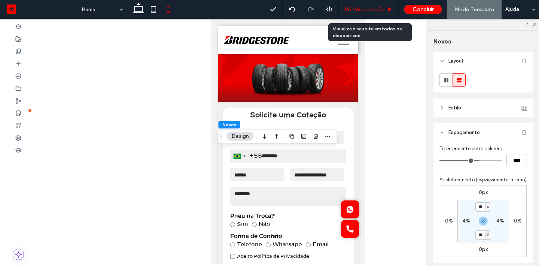
click at [361, 12] on div "Pré-Visualizaçāo" at bounding box center [369, 9] width 60 height 19
click at [356, 13] on div "Pré-Visualizaçāo" at bounding box center [369, 9] width 60 height 19
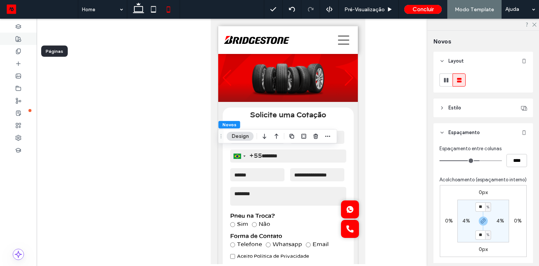
click at [20, 45] on div at bounding box center [18, 39] width 37 height 12
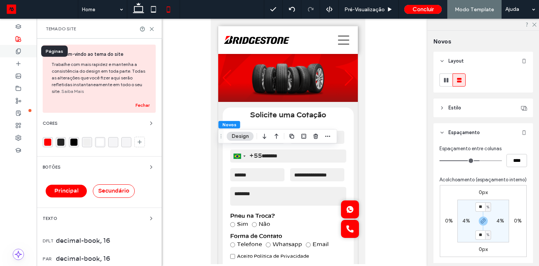
click at [18, 51] on icon at bounding box center [18, 51] width 6 height 6
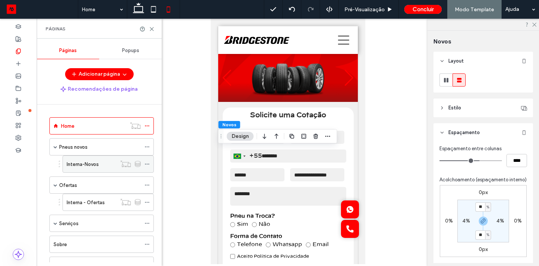
click at [86, 160] on label "Interna-Novos" at bounding box center [83, 164] width 32 height 13
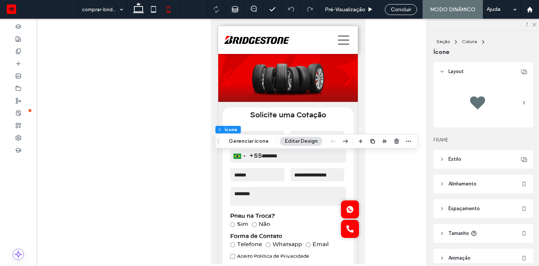
click at [455, 185] on span "Alinhamento" at bounding box center [462, 183] width 28 height 7
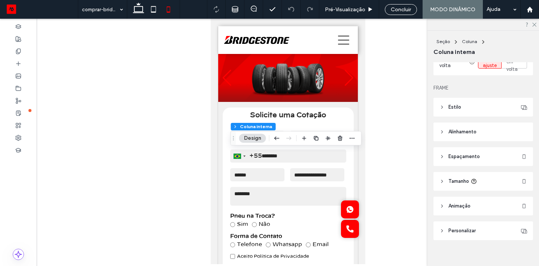
scroll to position [147, 0]
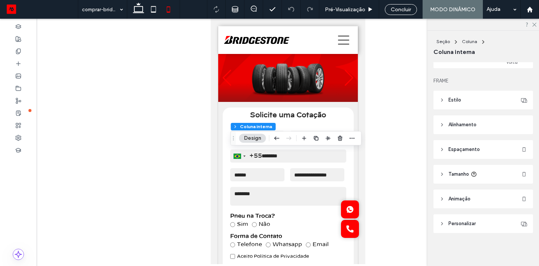
click at [474, 147] on span "Espaçamento" at bounding box center [463, 149] width 31 height 7
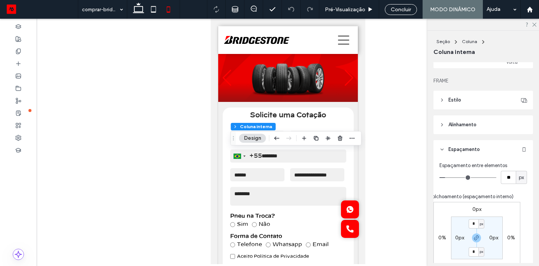
click at [451, 125] on span "Alinhamento" at bounding box center [462, 124] width 28 height 7
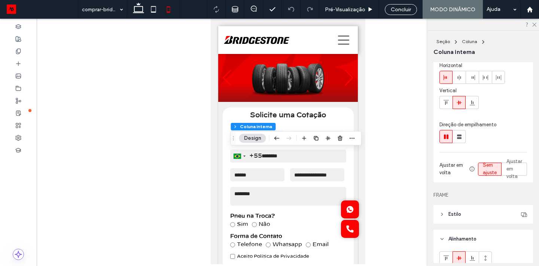
scroll to position [17, 0]
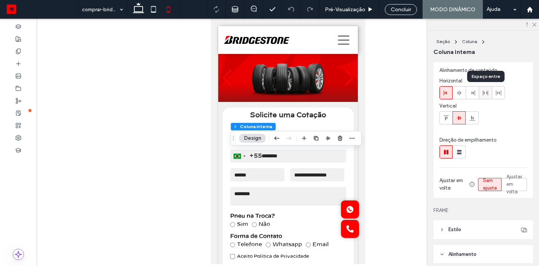
click at [487, 94] on use at bounding box center [485, 92] width 5 height 5
click at [501, 95] on icon at bounding box center [498, 93] width 6 height 6
click at [474, 91] on use at bounding box center [472, 92] width 3 height 5
click at [485, 96] on span at bounding box center [485, 92] width 6 height 12
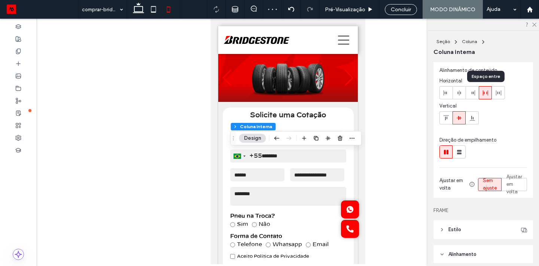
click at [485, 96] on span at bounding box center [485, 92] width 6 height 12
click at [447, 91] on icon at bounding box center [446, 93] width 6 height 6
click at [460, 94] on icon at bounding box center [459, 93] width 6 height 6
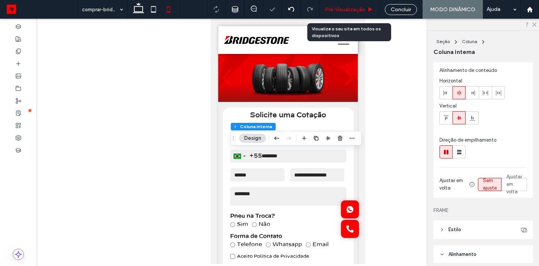
click at [359, 15] on div "Pré-Visualizaçāo" at bounding box center [349, 9] width 60 height 19
click at [357, 15] on div "Pré-Visualizaçāo" at bounding box center [349, 9] width 60 height 19
click at [354, 8] on span "Pré-Visualizaçāo" at bounding box center [345, 9] width 40 height 6
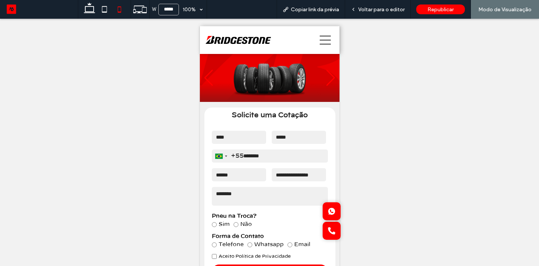
click at [354, 8] on icon at bounding box center [353, 9] width 5 height 5
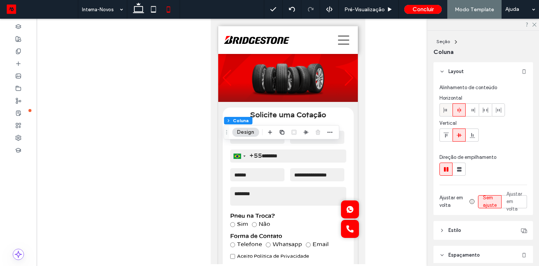
click at [447, 106] on span at bounding box center [446, 110] width 6 height 12
click at [459, 111] on icon at bounding box center [459, 110] width 6 height 6
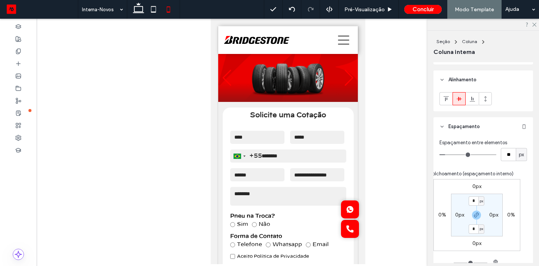
scroll to position [200, 0]
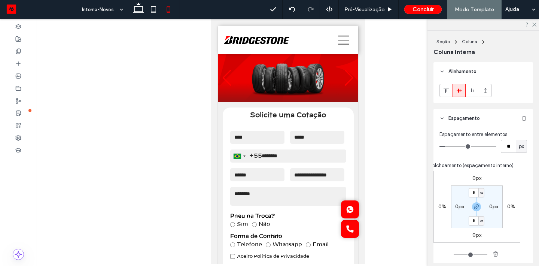
type input "***"
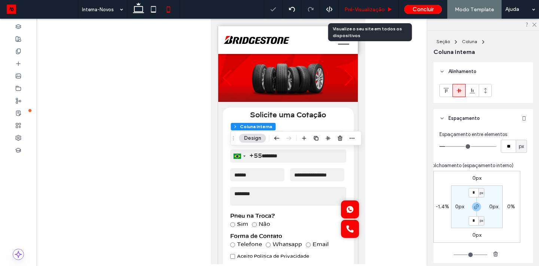
click at [379, 14] on div "Pré-Visualizaçāo" at bounding box center [369, 9] width 60 height 19
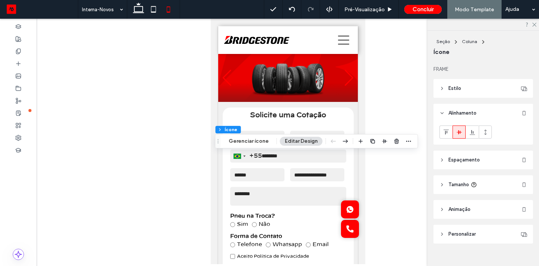
scroll to position [81, 0]
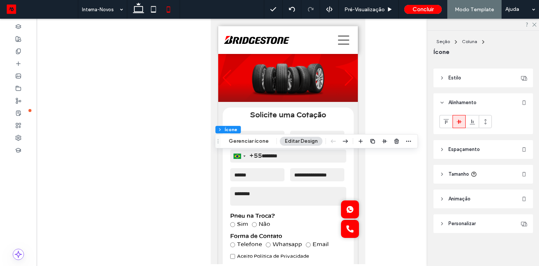
click at [450, 144] on header "Espaçamento" at bounding box center [483, 149] width 100 height 19
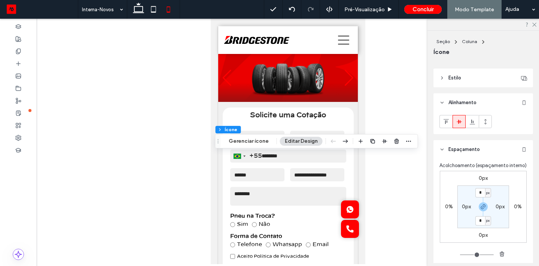
click at [450, 144] on header "Espaçamento" at bounding box center [483, 149] width 100 height 19
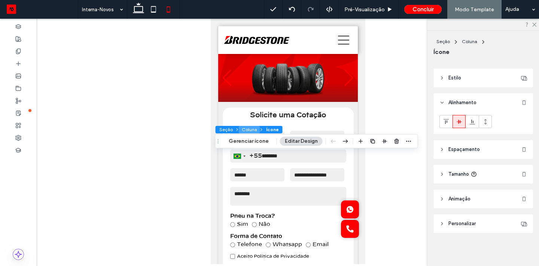
click at [242, 131] on button "Coluna" at bounding box center [249, 129] width 21 height 7
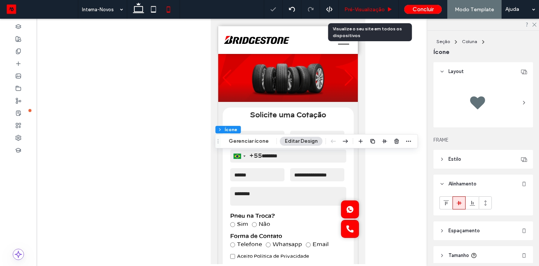
click at [379, 15] on div "Pré-Visualizaçāo" at bounding box center [369, 9] width 60 height 19
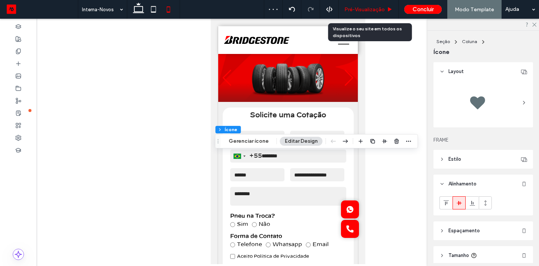
click at [357, 8] on span "Pré-Visualizaçāo" at bounding box center [364, 9] width 40 height 6
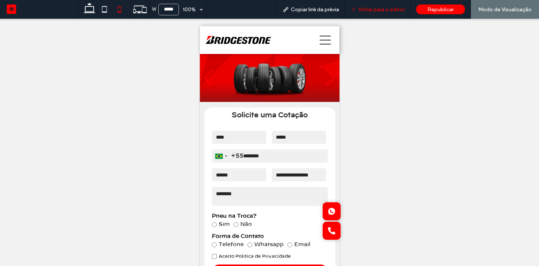
click at [381, 14] on div "Voltar para o editor" at bounding box center [377, 9] width 65 height 19
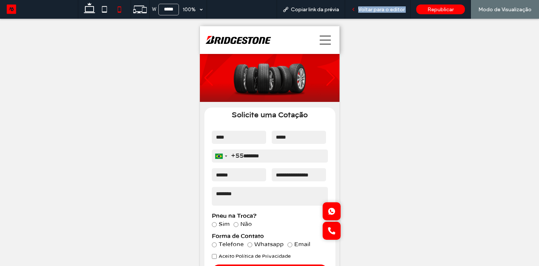
click at [381, 14] on div "Voltar para o editor" at bounding box center [377, 9] width 65 height 19
click at [373, 13] on div "Voltar para o editor" at bounding box center [377, 9] width 65 height 19
click at [369, 6] on div "Voltar para o editor" at bounding box center [377, 9] width 65 height 19
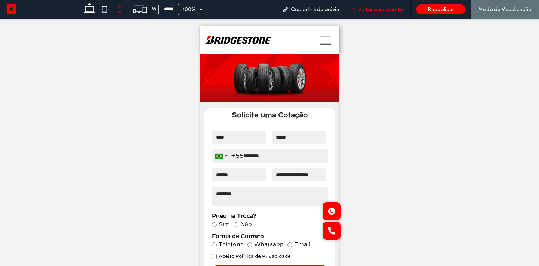
click at [360, 9] on span "Voltar para o editor" at bounding box center [381, 9] width 46 height 6
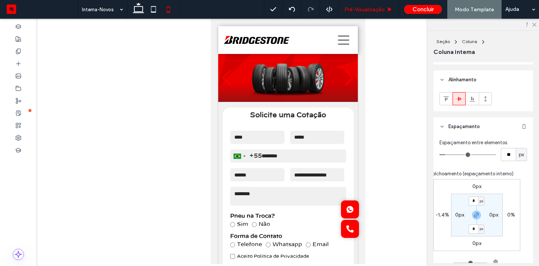
scroll to position [200, 0]
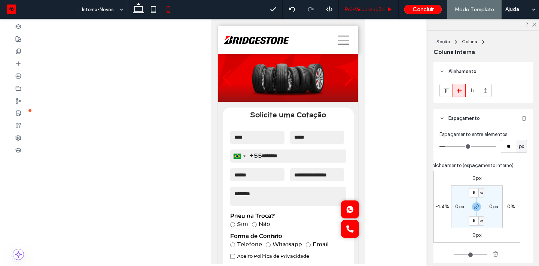
type input "***"
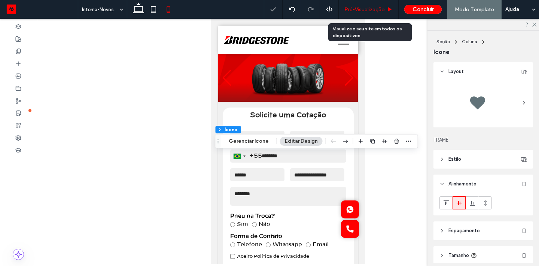
click at [367, 10] on span "Pré-Visualizaçāo" at bounding box center [364, 9] width 40 height 6
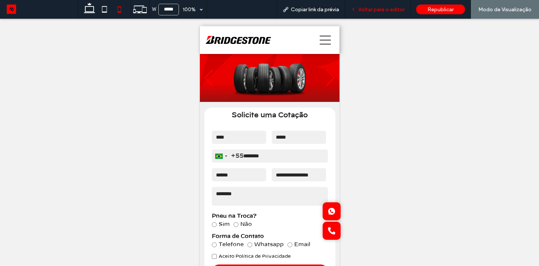
click at [378, 6] on div "Voltar para o editor" at bounding box center [377, 9] width 65 height 19
click at [372, 8] on span "Voltar para o editor" at bounding box center [381, 9] width 46 height 6
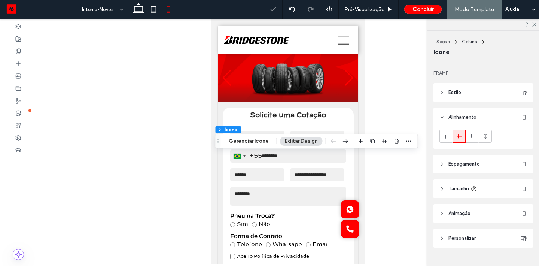
scroll to position [81, 0]
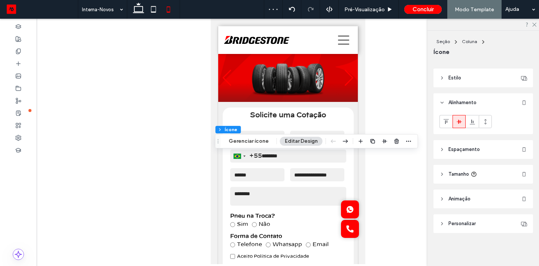
click at [474, 145] on header "Espaçamento" at bounding box center [483, 149] width 100 height 19
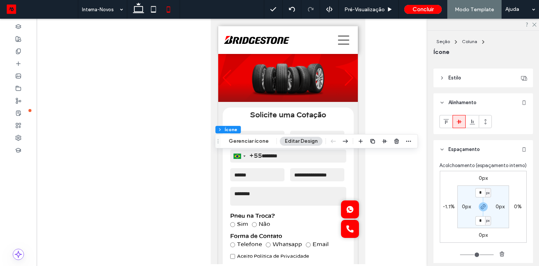
click at [452, 207] on label "-1.1%" at bounding box center [449, 206] width 12 height 6
type input "*"
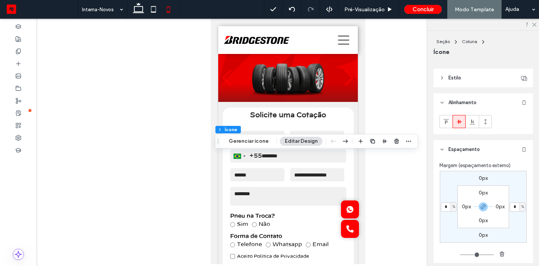
type input "*"
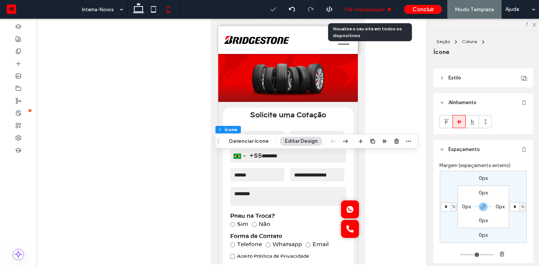
click at [373, 3] on div "Pré-Visualizaçāo" at bounding box center [369, 9] width 60 height 19
click at [369, 7] on span "Pré-Visualizaçāo" at bounding box center [364, 9] width 40 height 6
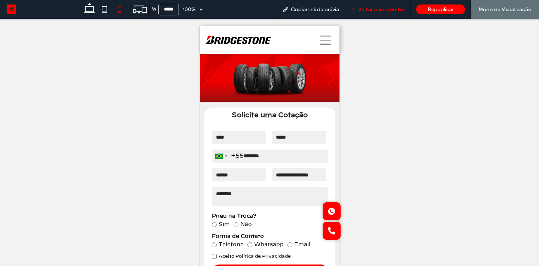
click at [394, 12] on span "Voltar para o editor" at bounding box center [381, 9] width 46 height 6
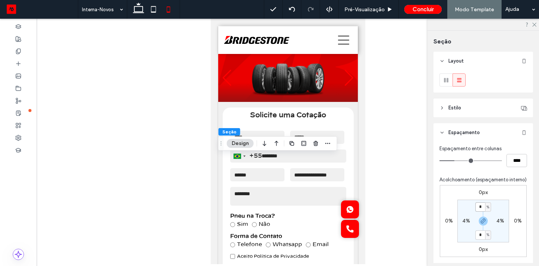
click at [483, 206] on input "*" at bounding box center [480, 206] width 10 height 9
type input "*"
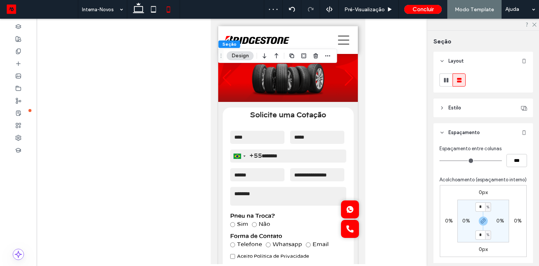
type input "*"
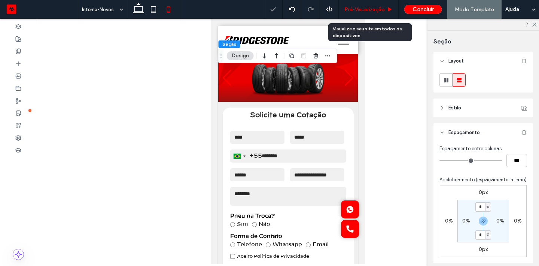
click at [364, 7] on span "Pré-Visualizaçāo" at bounding box center [364, 9] width 40 height 6
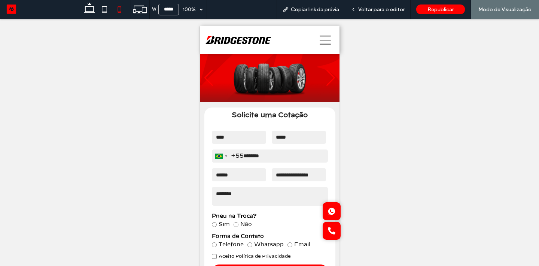
click at [364, 7] on span "Voltar para o editor" at bounding box center [381, 9] width 46 height 6
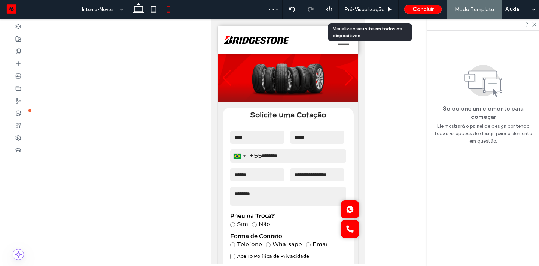
click at [364, 7] on span "Pré-Visualizaçāo" at bounding box center [364, 9] width 40 height 6
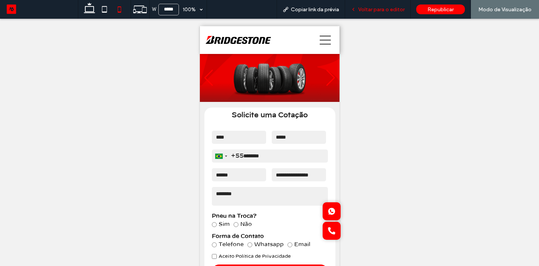
click at [385, 7] on span "Voltar para o editor" at bounding box center [381, 9] width 46 height 6
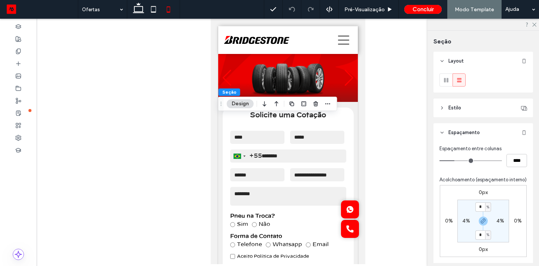
type input "*"
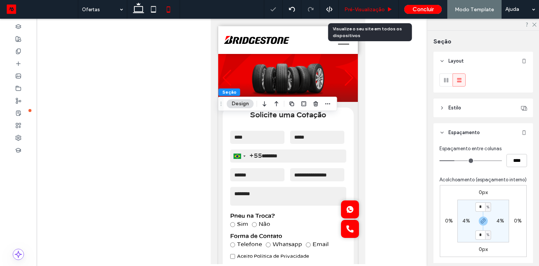
click at [356, 11] on span "Pré-Visualizaçāo" at bounding box center [364, 9] width 40 height 6
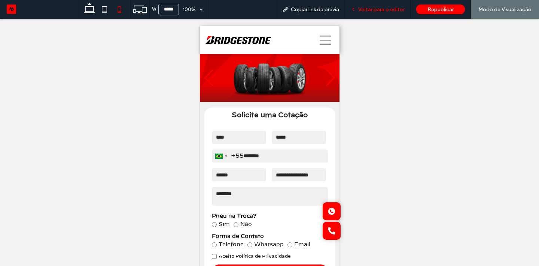
click at [387, 12] on span "Voltar para o editor" at bounding box center [381, 9] width 46 height 6
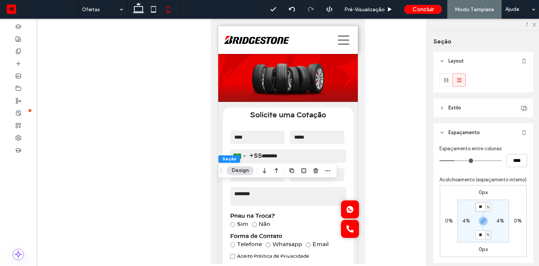
click at [480, 205] on input "**" at bounding box center [480, 206] width 10 height 9
type input "*"
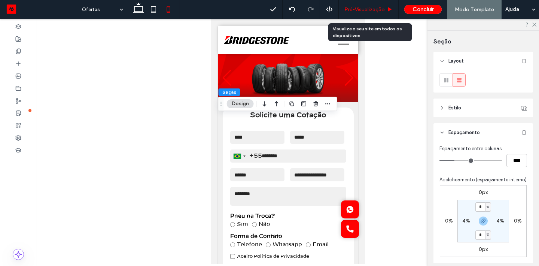
click at [368, 17] on div "Pré-Visualizaçāo" at bounding box center [369, 9] width 60 height 19
click at [353, 7] on span "Pré-Visualizaçāo" at bounding box center [364, 9] width 40 height 6
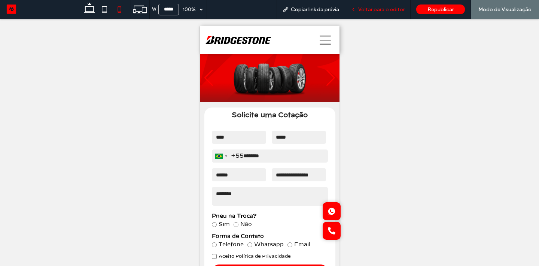
click at [376, 12] on span "Voltar para o editor" at bounding box center [381, 9] width 46 height 6
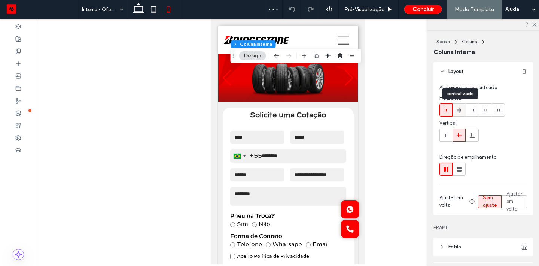
click at [459, 107] on icon at bounding box center [459, 110] width 6 height 6
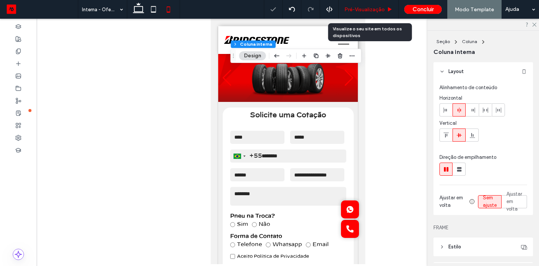
click at [375, 11] on span "Pré-Visualizaçāo" at bounding box center [364, 9] width 40 height 6
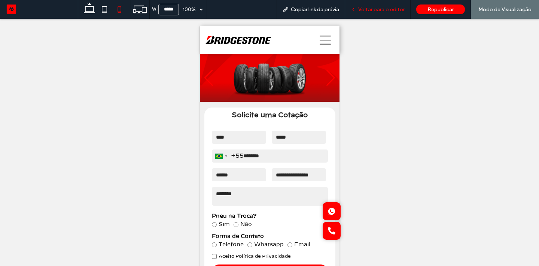
click at [389, 6] on span "Voltar para o editor" at bounding box center [381, 9] width 46 height 6
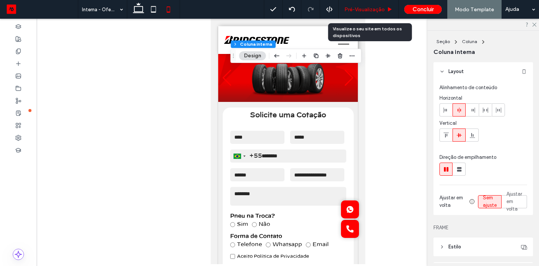
click at [376, 7] on span "Pré-Visualizaçāo" at bounding box center [364, 9] width 40 height 6
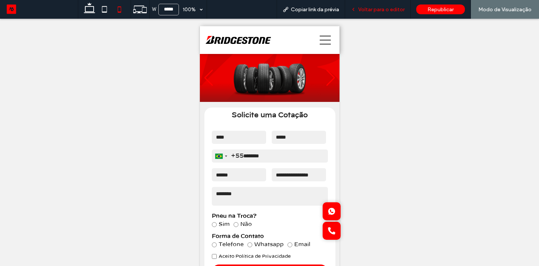
click at [364, 17] on div "Voltar para o editor" at bounding box center [377, 9] width 65 height 19
click at [361, 13] on div "Voltar para o editor" at bounding box center [377, 9] width 65 height 19
click at [364, 15] on div "Voltar para o editor" at bounding box center [377, 9] width 65 height 19
click at [376, 5] on div "Voltar para o editor" at bounding box center [377, 9] width 65 height 19
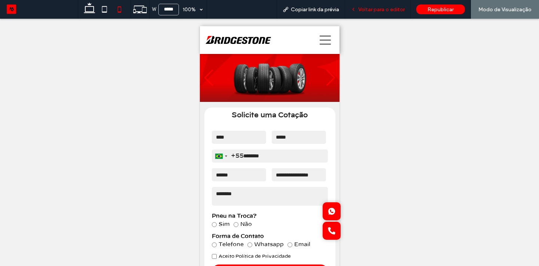
click at [384, 8] on span "Voltar para o editor" at bounding box center [381, 9] width 46 height 6
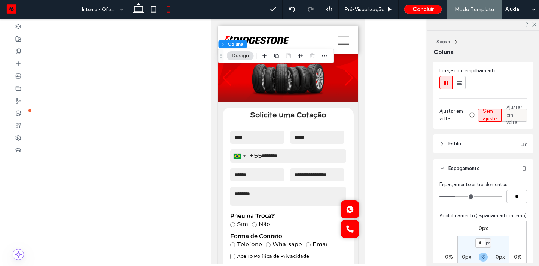
scroll to position [89, 0]
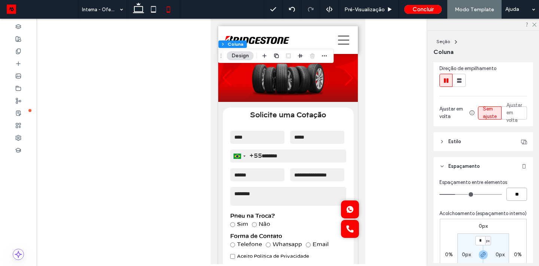
click at [517, 195] on input "**" at bounding box center [516, 193] width 21 height 13
type input "*"
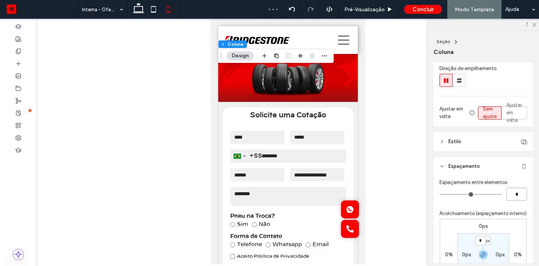
type input "*"
type input "**"
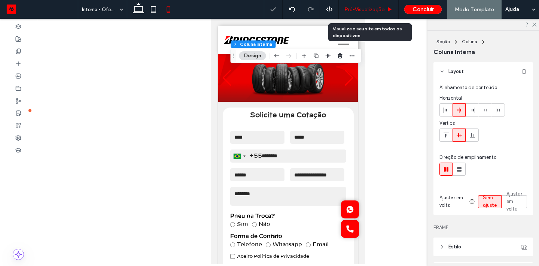
click at [366, 6] on div "Pré-Visualizaçāo" at bounding box center [369, 9] width 60 height 19
click at [366, 8] on span "Pré-Visualizaçāo" at bounding box center [364, 9] width 40 height 6
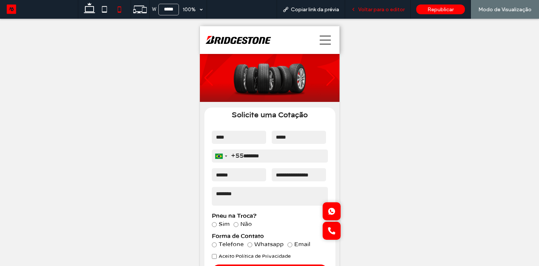
click at [381, 12] on span "Voltar para o editor" at bounding box center [381, 9] width 46 height 6
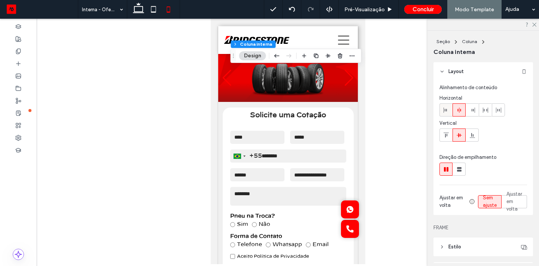
click at [447, 112] on icon at bounding box center [446, 110] width 6 height 6
click at [462, 111] on div at bounding box center [459, 110] width 12 height 12
click at [489, 112] on div at bounding box center [485, 110] width 12 height 12
click at [496, 110] on use at bounding box center [498, 109] width 5 height 5
click at [468, 111] on div at bounding box center [472, 110] width 12 height 12
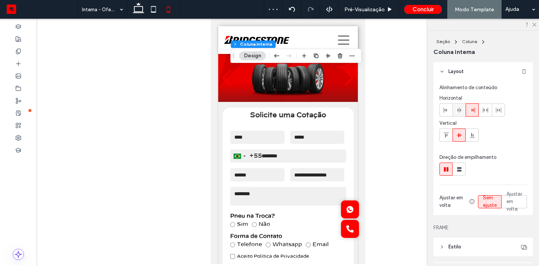
click at [460, 111] on icon at bounding box center [459, 110] width 6 height 6
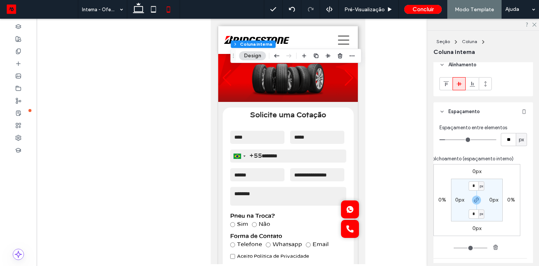
scroll to position [212, 0]
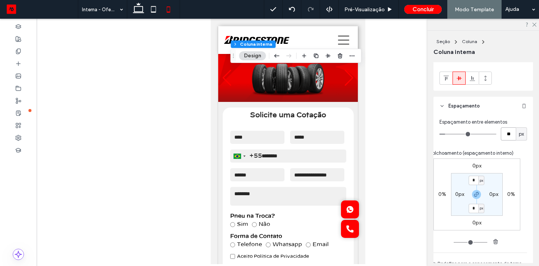
click at [507, 134] on input "**" at bounding box center [508, 133] width 15 height 13
type input "*"
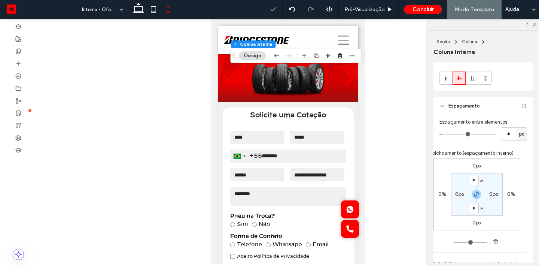
click at [521, 140] on div "px" at bounding box center [521, 133] width 11 height 13
click at [523, 162] on span "%" at bounding box center [521, 159] width 4 height 7
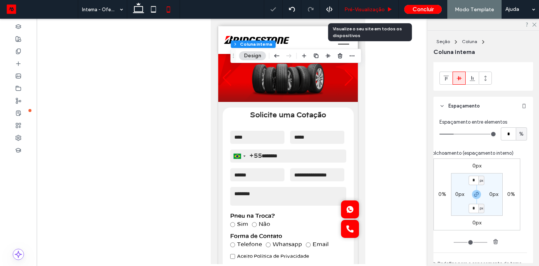
click at [382, 14] on div "Pré-Visualizaçāo" at bounding box center [369, 9] width 60 height 19
click at [384, 13] on div "Pré-Visualizaçāo" at bounding box center [369, 9] width 60 height 19
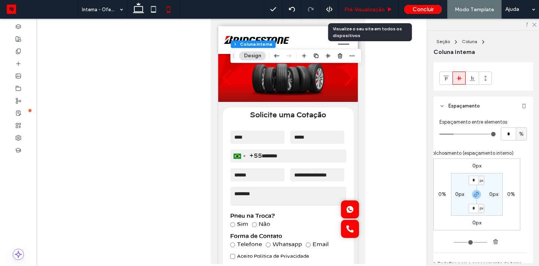
click at [384, 13] on div "Pré-Visualizaçāo" at bounding box center [369, 9] width 60 height 19
click at [367, 7] on span "Pré-Visualizaçāo" at bounding box center [364, 9] width 40 height 6
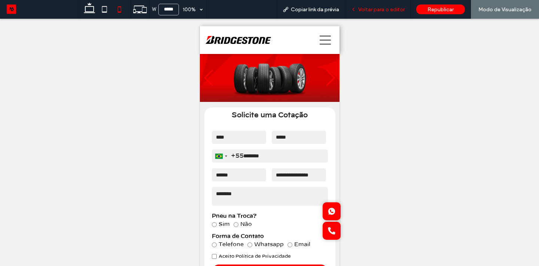
click at [373, 7] on span "Voltar para o editor" at bounding box center [381, 9] width 46 height 6
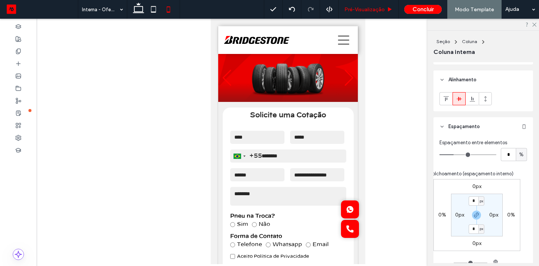
scroll to position [200, 0]
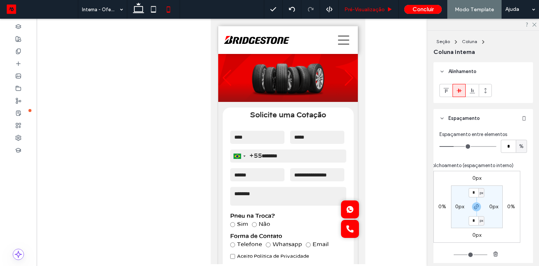
type input "**"
type input "****"
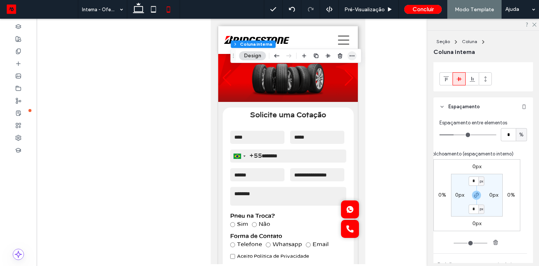
scroll to position [210, 0]
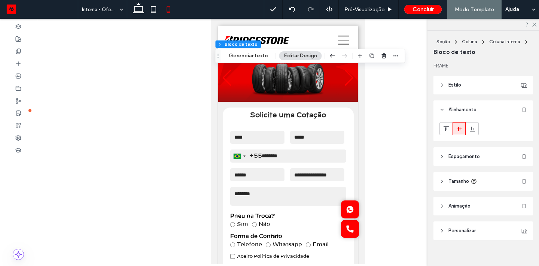
click at [447, 162] on header "Espaçamento" at bounding box center [483, 156] width 100 height 19
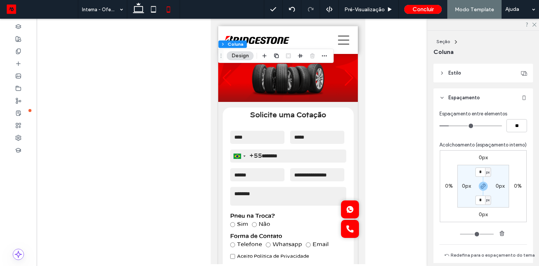
scroll to position [158, 0]
click at [515, 128] on input "**" at bounding box center [516, 124] width 21 height 13
type input "*"
type input "**"
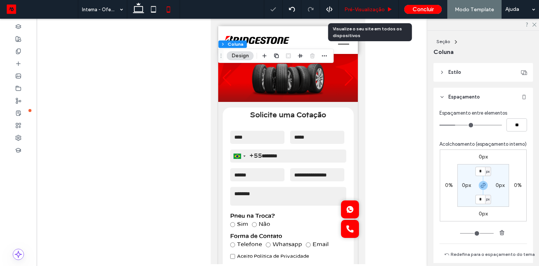
click at [371, 8] on span "Pré-Visualizaçāo" at bounding box center [364, 9] width 40 height 6
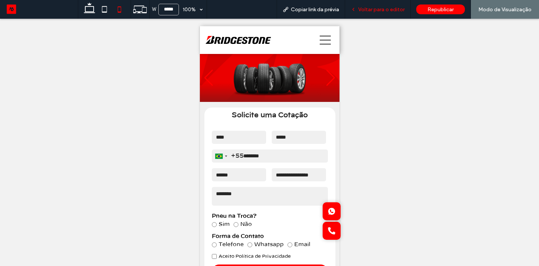
click at [354, 16] on div "Voltar para o editor" at bounding box center [377, 9] width 65 height 19
click at [354, 15] on div "Voltar para o editor" at bounding box center [377, 9] width 65 height 19
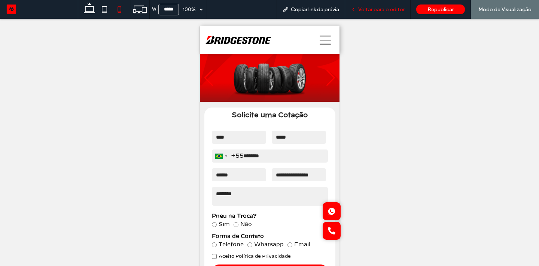
click at [354, 15] on div "Voltar para o editor" at bounding box center [377, 9] width 65 height 19
click at [370, 5] on div "Voltar para o editor" at bounding box center [377, 9] width 65 height 19
click at [365, 13] on div "Voltar para o editor" at bounding box center [377, 9] width 65 height 19
click at [370, 13] on div "Voltar para o editor" at bounding box center [377, 9] width 65 height 19
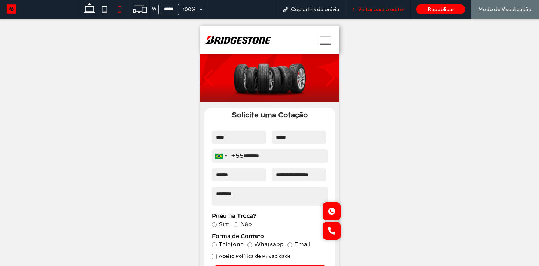
click at [370, 13] on div "Voltar para o editor" at bounding box center [377, 9] width 65 height 19
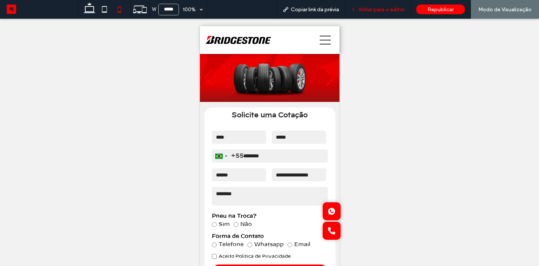
click at [363, 5] on div "Voltar para o editor" at bounding box center [377, 9] width 65 height 19
click at [367, 9] on span "Voltar para o editor" at bounding box center [381, 9] width 46 height 6
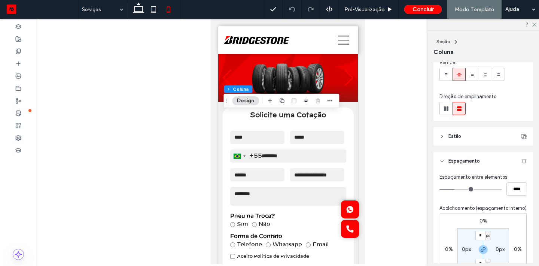
scroll to position [89, 0]
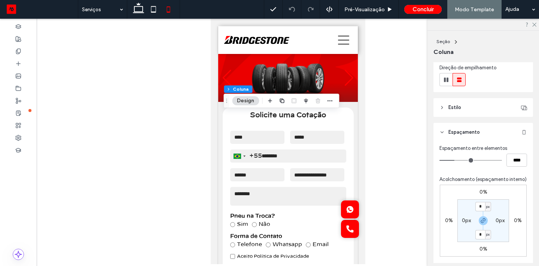
click at [482, 189] on label "0%" at bounding box center [483, 192] width 8 height 6
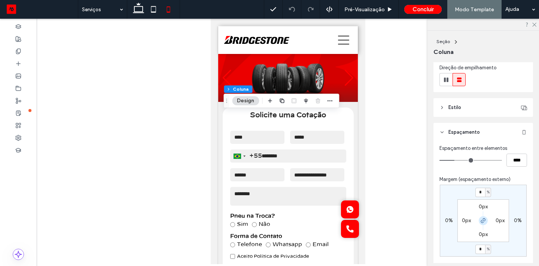
type input "*"
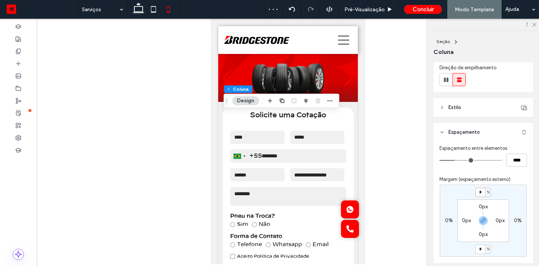
click at [480, 195] on input "*" at bounding box center [480, 191] width 10 height 9
type input "*"
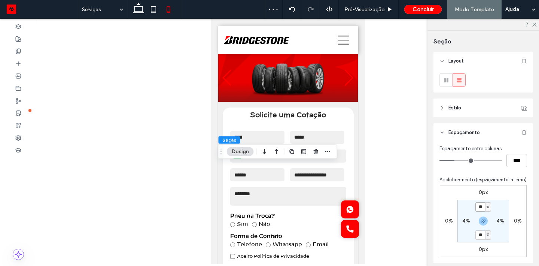
click at [482, 206] on input "**" at bounding box center [480, 206] width 10 height 9
type input "*"
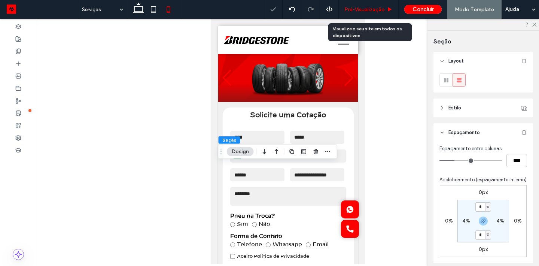
click at [358, 4] on div "Pré-Visualizaçāo" at bounding box center [369, 9] width 60 height 19
click at [373, 14] on div "Pré-Visualizaçāo" at bounding box center [369, 9] width 60 height 19
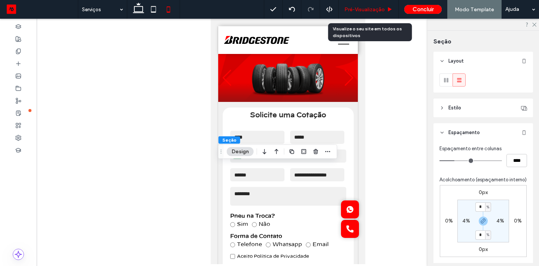
click at [373, 14] on div "Pré-Visualizaçāo" at bounding box center [369, 9] width 60 height 19
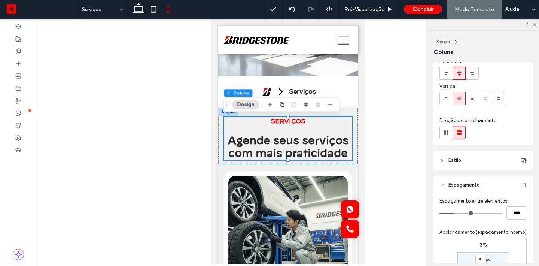
scroll to position [48, 0]
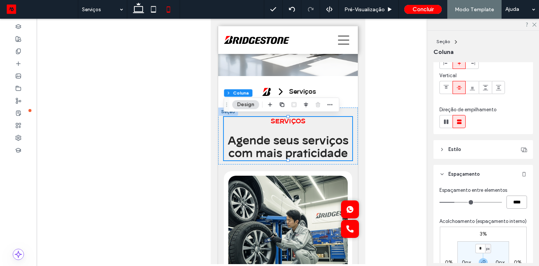
click at [512, 199] on input "****" at bounding box center [516, 201] width 21 height 13
click at [328, 149] on span "Agende seus serviços com mais praticidade" at bounding box center [287, 147] width 121 height 23
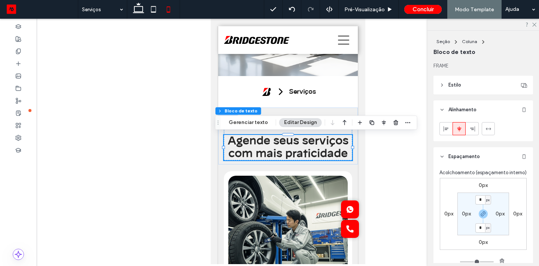
click at [489, 231] on span "px" at bounding box center [487, 227] width 3 height 7
click at [483, 178] on span "px" at bounding box center [485, 177] width 5 height 7
click at [483, 213] on icon "button" at bounding box center [483, 214] width 6 height 6
click at [481, 228] on label "0px" at bounding box center [483, 227] width 9 height 6
type input "**"
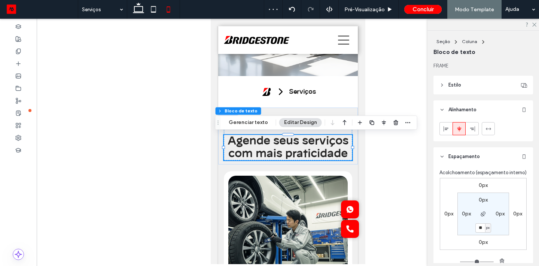
type input "**"
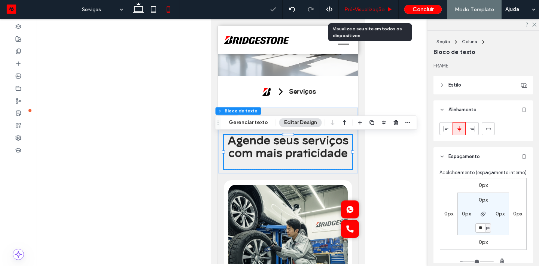
click at [353, 15] on div "Pré-Visualizaçāo" at bounding box center [369, 9] width 60 height 19
click at [368, 7] on span "Pré-Visualizaçāo" at bounding box center [364, 9] width 40 height 6
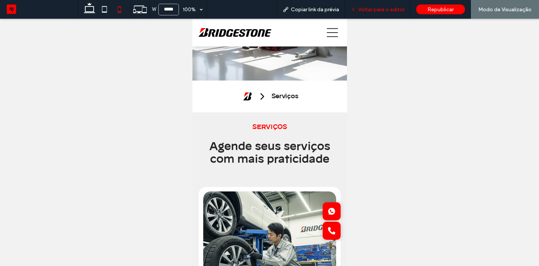
click at [379, 13] on div "Voltar para o editor" at bounding box center [377, 9] width 65 height 19
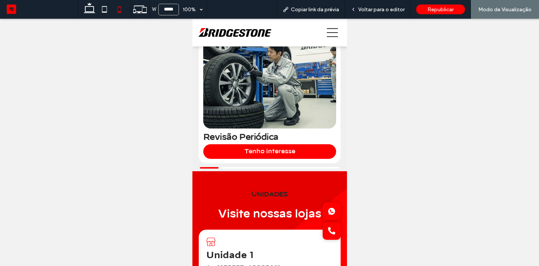
scroll to position [297, 0]
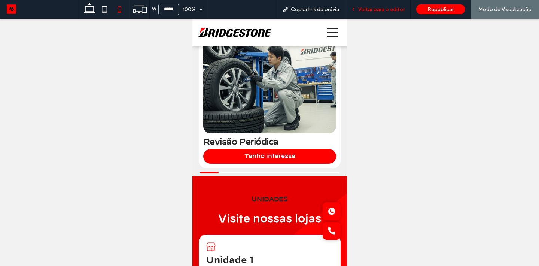
click at [370, 11] on span "Voltar para o editor" at bounding box center [381, 9] width 46 height 6
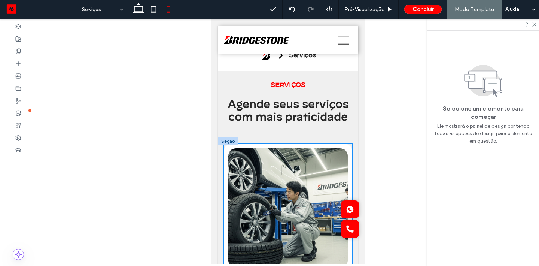
scroll to position [159, 0]
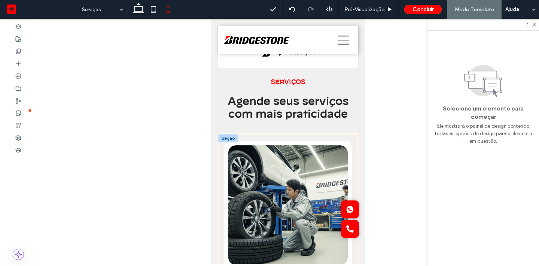
click at [332, 137] on div "Revisão Periódica Tenho interesse [GEOGRAPHIC_DATA] Tenho interesse Troca de Ól…" at bounding box center [288, 220] width 140 height 172
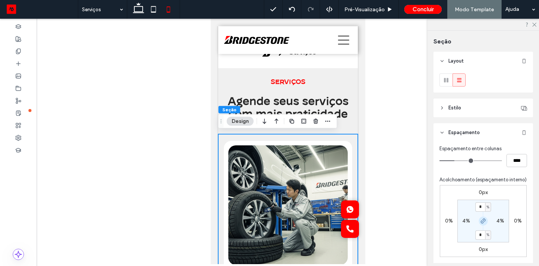
click at [481, 220] on icon "button" at bounding box center [483, 221] width 6 height 6
click at [483, 234] on label "5%" at bounding box center [482, 234] width 7 height 6
type input "*"
type input "**"
click at [482, 208] on label "5%" at bounding box center [482, 207] width 7 height 6
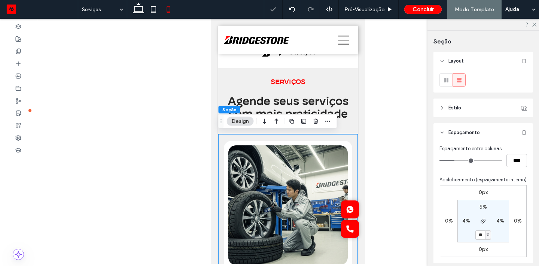
type input "*"
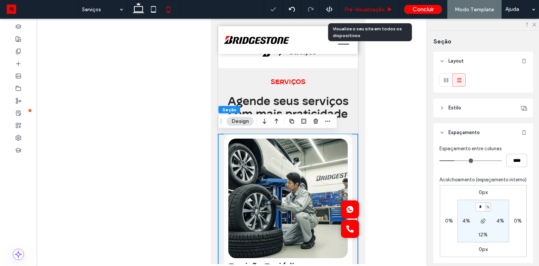
click at [365, 8] on span "Pré-Visualizaçāo" at bounding box center [364, 9] width 40 height 6
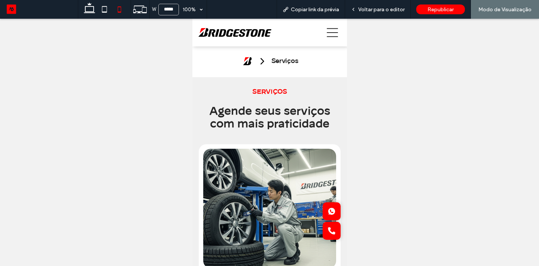
scroll to position [155, 0]
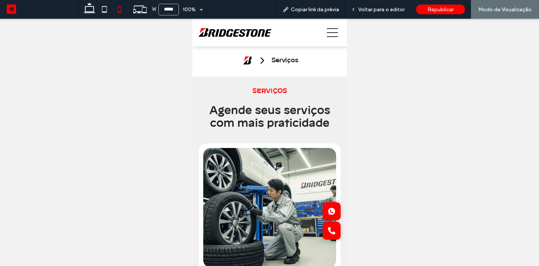
click at [330, 36] on icon at bounding box center [331, 32] width 11 height 11
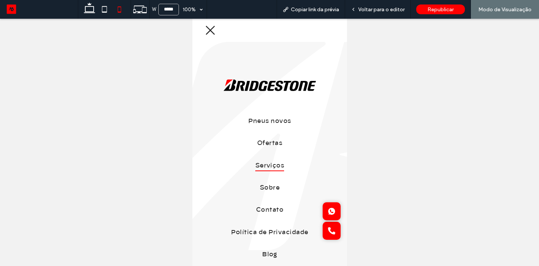
scroll to position [0, 0]
click at [282, 122] on span "Pneus novos" at bounding box center [269, 121] width 43 height 11
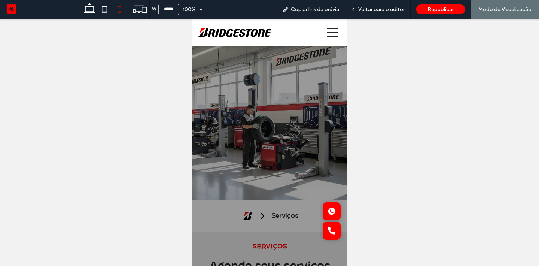
scroll to position [155, 0]
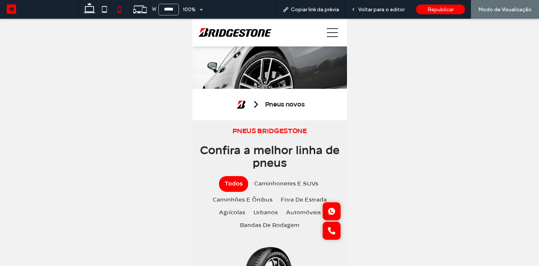
click at [334, 34] on icon at bounding box center [331, 32] width 11 height 11
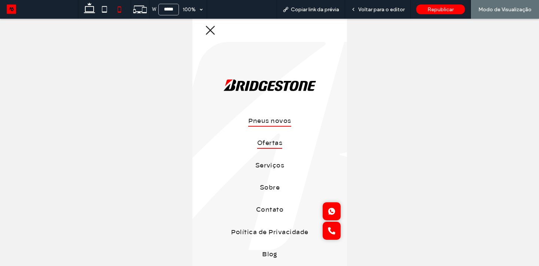
click at [271, 141] on span "Ofertas" at bounding box center [269, 143] width 25 height 11
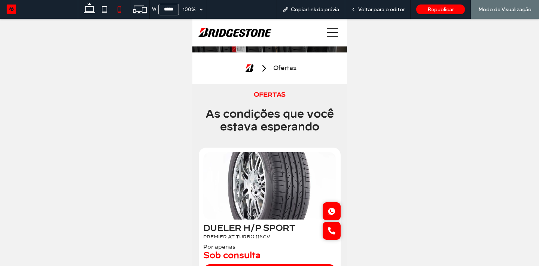
scroll to position [149, 0]
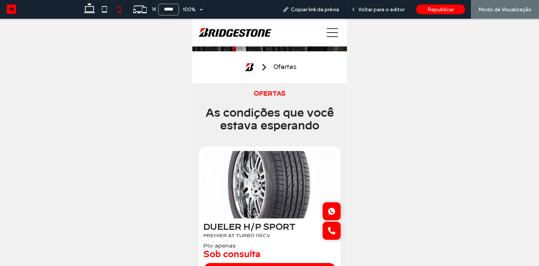
click at [332, 36] on icon at bounding box center [331, 32] width 11 height 9
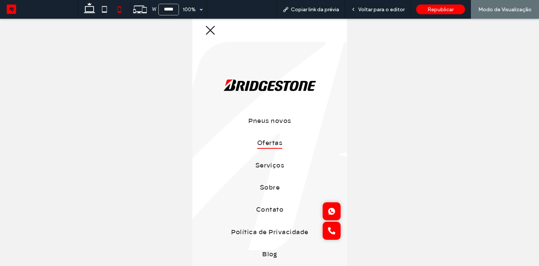
scroll to position [0, 0]
click at [275, 184] on span "Sobre" at bounding box center [269, 187] width 20 height 11
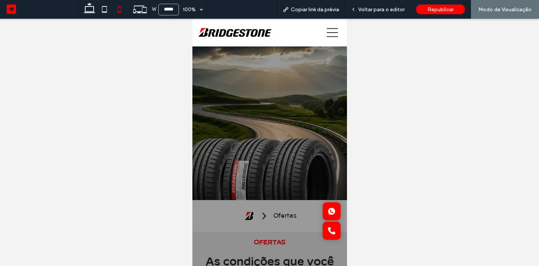
scroll to position [149, 0]
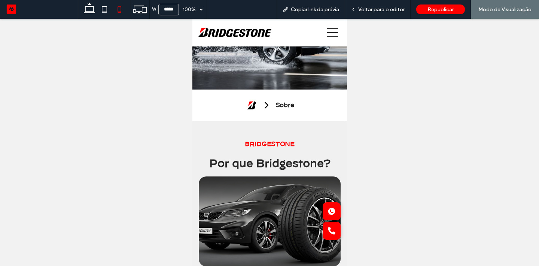
scroll to position [51, 0]
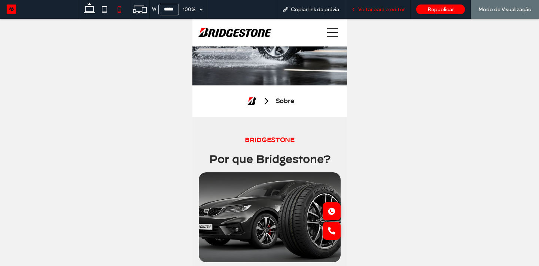
click at [383, 10] on span "Voltar para o editor" at bounding box center [381, 9] width 46 height 6
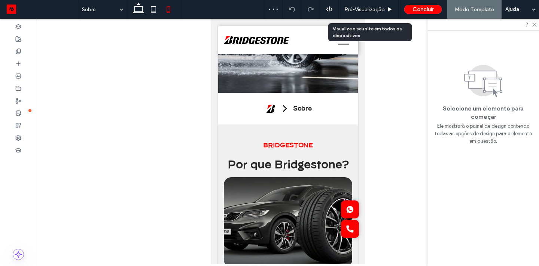
scroll to position [58, 0]
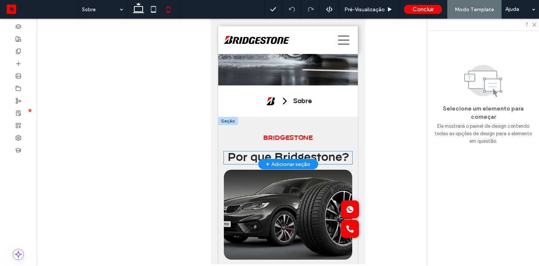
click at [322, 155] on span "Por que Bridgestone?" at bounding box center [287, 157] width 121 height 10
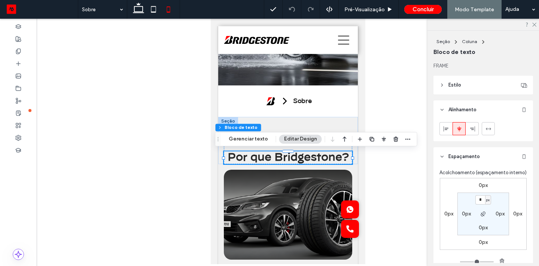
click at [479, 227] on label "0px" at bounding box center [483, 227] width 9 height 6
type input "**"
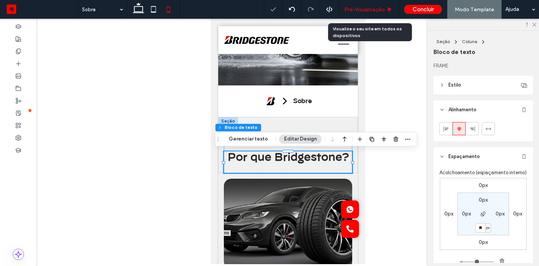
click at [369, 13] on div "Pré-Visualizaçāo" at bounding box center [369, 9] width 60 height 19
click at [372, 3] on div "Pré-Visualizaçāo" at bounding box center [369, 9] width 60 height 19
click at [372, 5] on div "Pré-Visualizaçāo" at bounding box center [369, 9] width 60 height 19
click at [369, 12] on span "Pré-Visualizaçāo" at bounding box center [364, 9] width 40 height 6
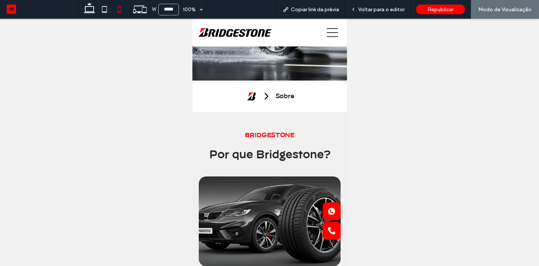
scroll to position [56, 0]
click at [398, 4] on div "Voltar para o editor" at bounding box center [377, 9] width 65 height 19
click at [378, 4] on div "Voltar para o editor" at bounding box center [377, 9] width 65 height 19
click at [374, 8] on span "Voltar para o editor" at bounding box center [381, 9] width 46 height 6
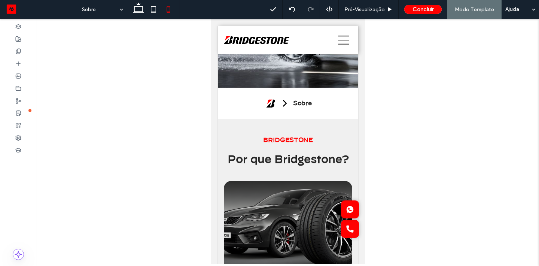
scroll to position [64, 0]
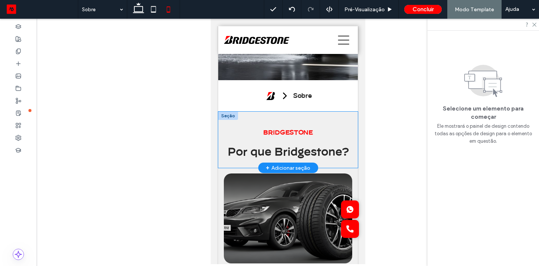
click at [325, 121] on div "BRIDGESTONE Por que Bridgestone?" at bounding box center [288, 139] width 140 height 56
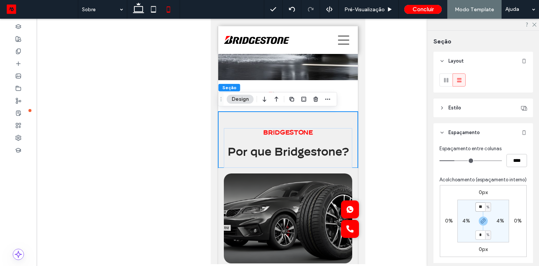
click at [483, 207] on input "**" at bounding box center [480, 206] width 10 height 9
type input "*"
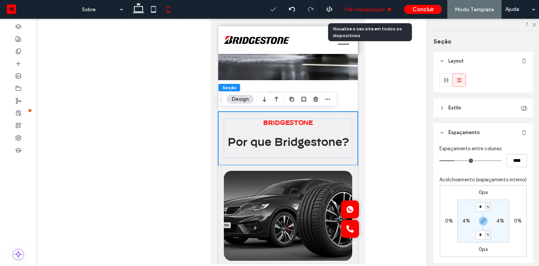
click at [379, 8] on span "Pré-Visualizaçāo" at bounding box center [364, 9] width 40 height 6
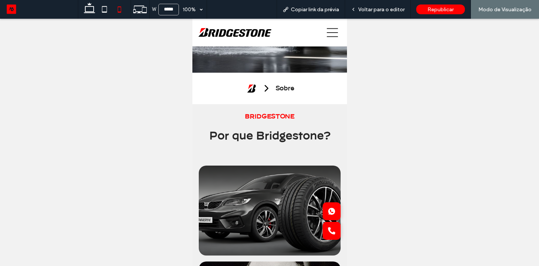
scroll to position [56, 0]
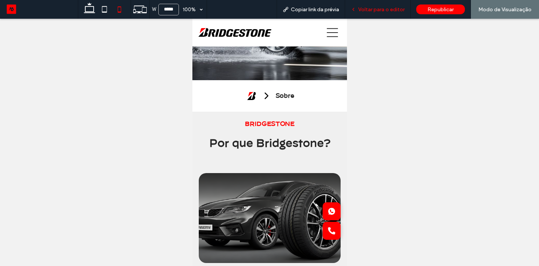
click at [390, 7] on span "Voltar para o editor" at bounding box center [381, 9] width 46 height 6
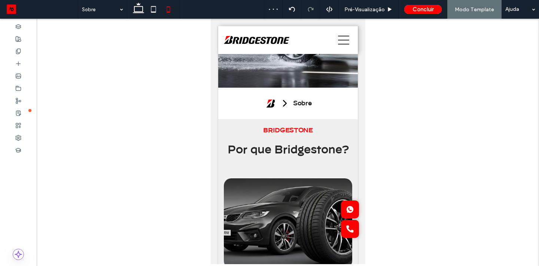
scroll to position [64, 0]
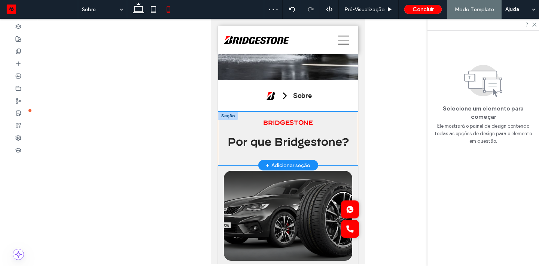
click at [320, 118] on p "BRIDGESTONE" at bounding box center [287, 122] width 128 height 9
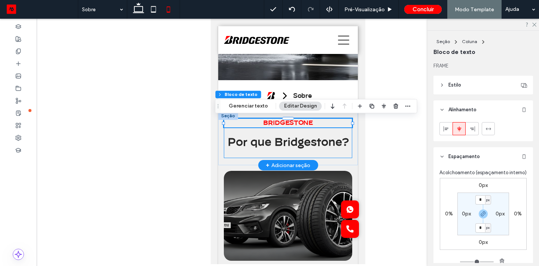
click at [347, 134] on div "BRIDGESTONE Por que Bridgestone?" at bounding box center [287, 138] width 128 height 40
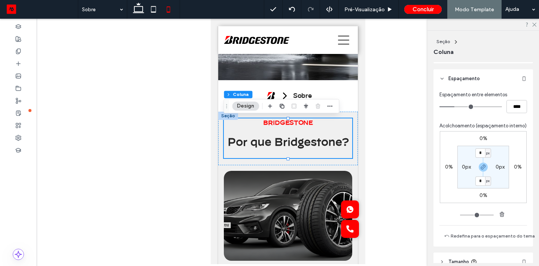
scroll to position [144, 0]
click at [352, 114] on div "BRIDGESTONE Por que Bridgestone?" at bounding box center [288, 138] width 140 height 54
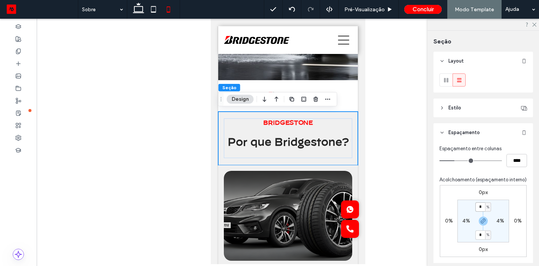
click at [482, 208] on input "*" at bounding box center [480, 206] width 10 height 9
type input "*"
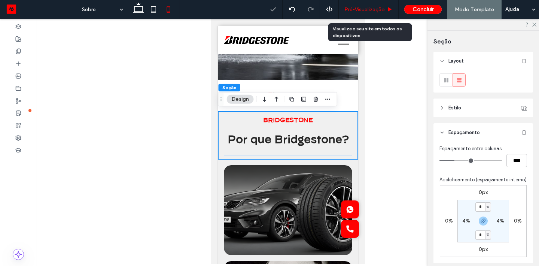
click at [378, 4] on div "Pré-Visualizaçāo" at bounding box center [369, 9] width 60 height 19
click at [379, 10] on span "Pré-Visualizaçāo" at bounding box center [364, 9] width 40 height 6
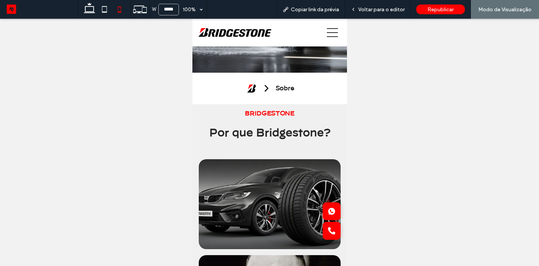
scroll to position [56, 0]
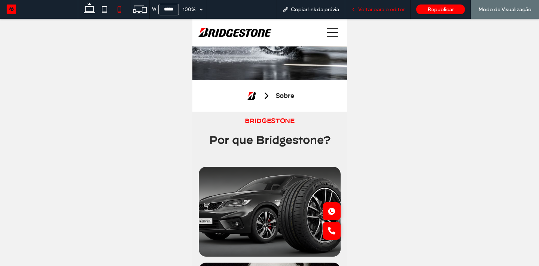
click at [399, 18] on div "Voltar para o editor" at bounding box center [377, 9] width 65 height 19
click at [354, 15] on div "Voltar para o editor" at bounding box center [377, 9] width 65 height 19
click at [380, 14] on div "Voltar para o editor" at bounding box center [377, 9] width 65 height 19
click at [374, 10] on span "Voltar para o editor" at bounding box center [381, 9] width 46 height 6
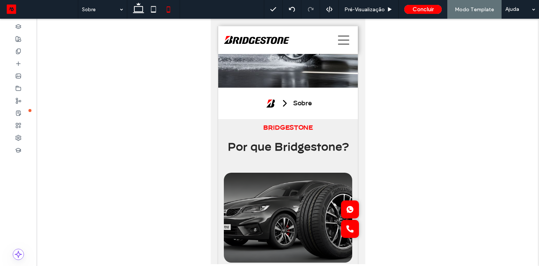
scroll to position [64, 0]
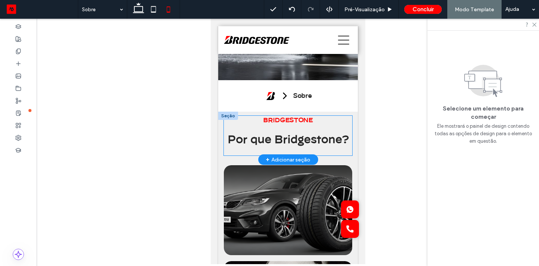
click at [351, 129] on div "BRIDGESTONE Por que Bridgestone?" at bounding box center [287, 136] width 128 height 40
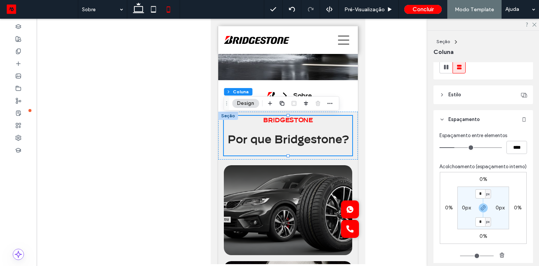
scroll to position [118, 0]
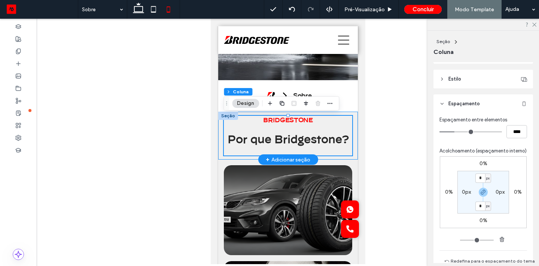
click at [354, 146] on div "BRIDGESTONE Por que Bridgestone?" at bounding box center [288, 135] width 140 height 48
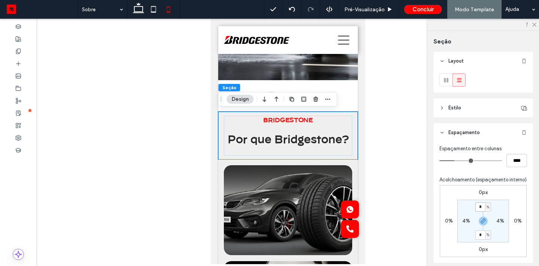
click at [479, 206] on input "*" at bounding box center [480, 206] width 10 height 9
type input "*"
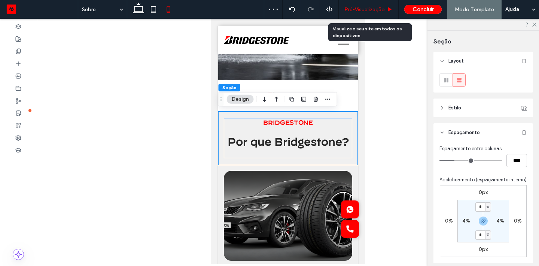
click at [359, 9] on span "Pré-Visualizaçāo" at bounding box center [364, 9] width 40 height 6
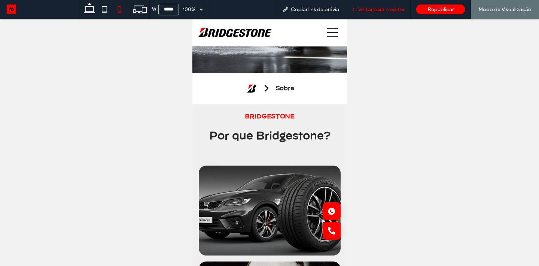
scroll to position [56, 0]
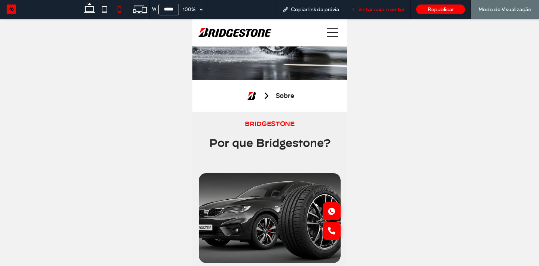
click at [382, 14] on div "Voltar para o editor" at bounding box center [377, 9] width 65 height 19
click at [378, 10] on span "Voltar para o editor" at bounding box center [381, 9] width 46 height 6
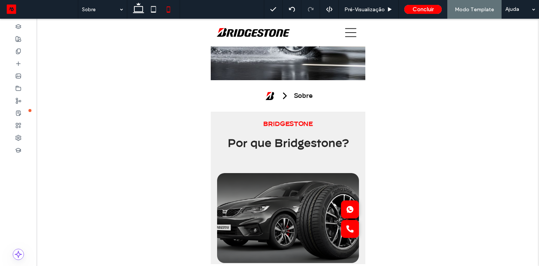
scroll to position [64, 0]
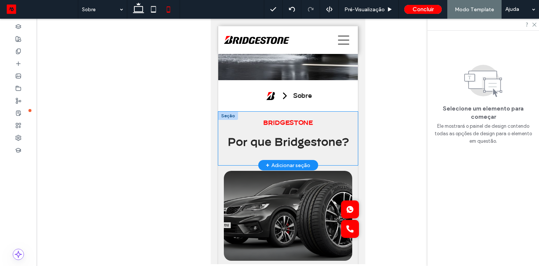
click at [345, 116] on div "BRIDGESTONE Por que Bridgestone?" at bounding box center [288, 138] width 140 height 54
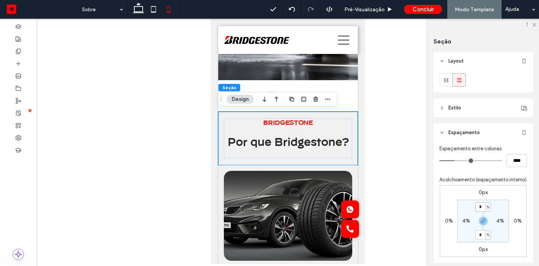
click at [479, 205] on input "*" at bounding box center [480, 206] width 10 height 9
type input "*"
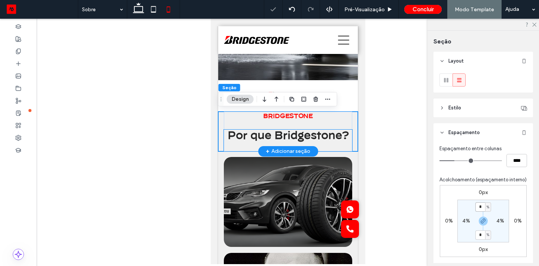
click at [330, 138] on span "Por que Bridgestone?" at bounding box center [287, 136] width 121 height 10
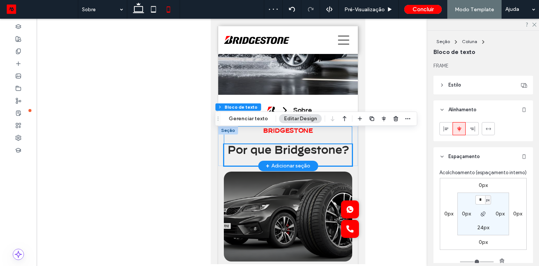
scroll to position [41, 0]
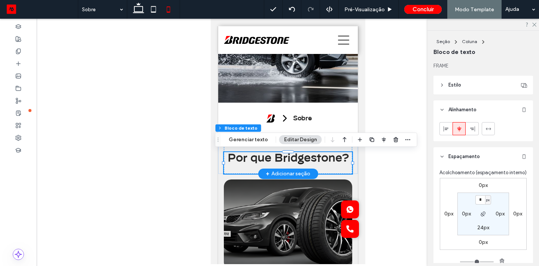
click at [326, 158] on span "Por que Bridgestone?" at bounding box center [287, 158] width 121 height 10
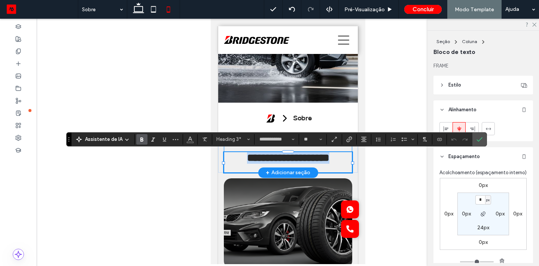
click at [345, 147] on div "**********" at bounding box center [287, 153] width 128 height 39
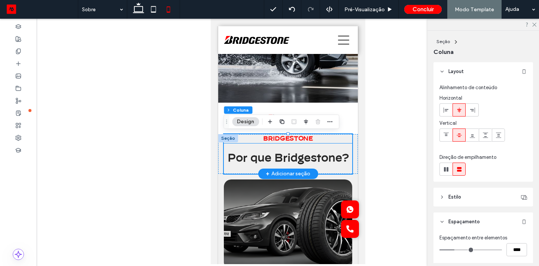
click at [297, 140] on strong "BRIDGESTONE" at bounding box center [287, 138] width 49 height 6
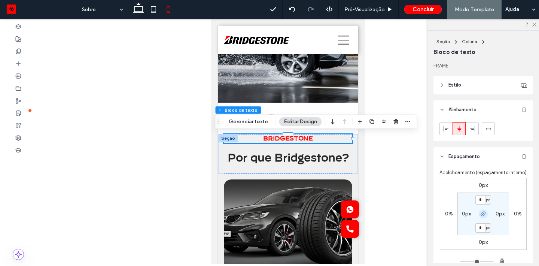
click at [485, 214] on icon "button" at bounding box center [483, 214] width 6 height 6
click at [477, 201] on input "*" at bounding box center [480, 199] width 10 height 9
type input "*"
type input "**"
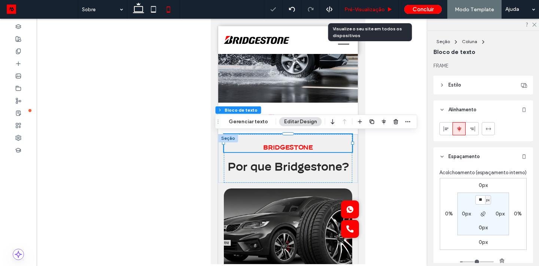
click at [361, 8] on span "Pré-Visualizaçāo" at bounding box center [364, 9] width 40 height 6
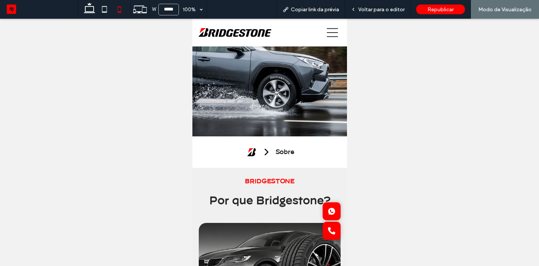
click at [337, 34] on icon at bounding box center [331, 32] width 11 height 11
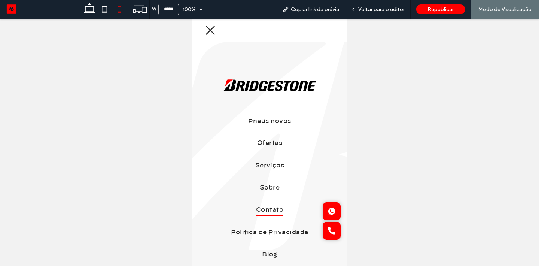
click at [272, 213] on span "Contato" at bounding box center [269, 209] width 27 height 11
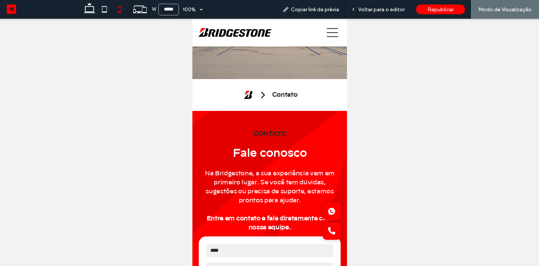
scroll to position [122, 0]
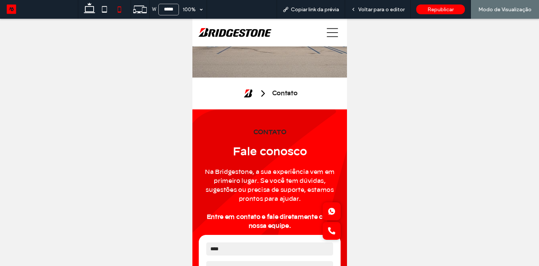
click at [336, 34] on icon at bounding box center [331, 32] width 11 height 11
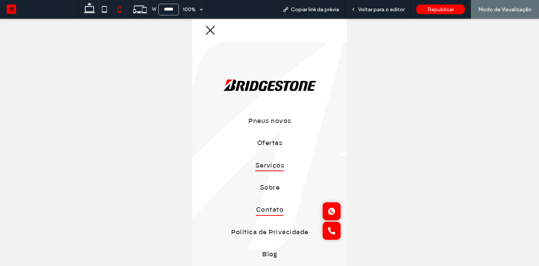
click at [272, 174] on link "Serviços" at bounding box center [269, 165] width 155 height 22
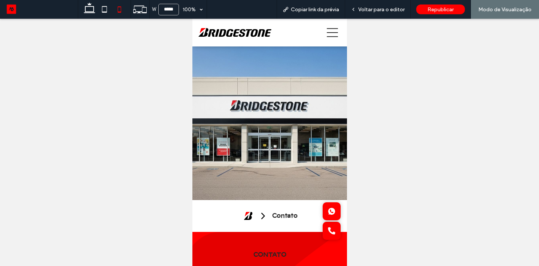
scroll to position [122, 0]
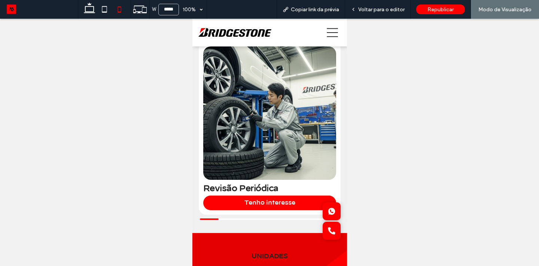
scroll to position [271, 0]
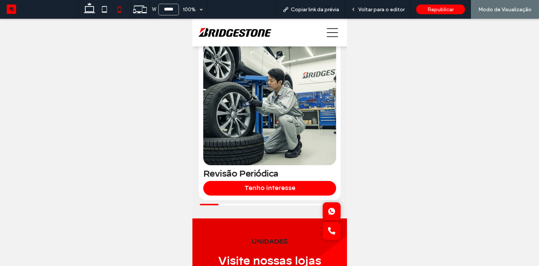
click at [304, 131] on img "1 / 7" at bounding box center [269, 98] width 140 height 140
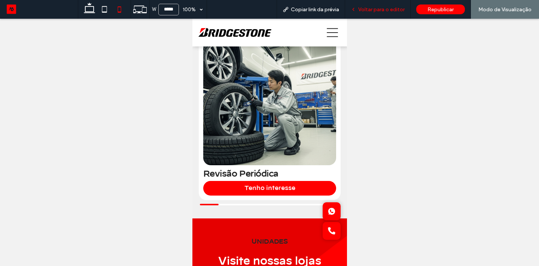
click at [376, 12] on span "Voltar para o editor" at bounding box center [381, 9] width 46 height 6
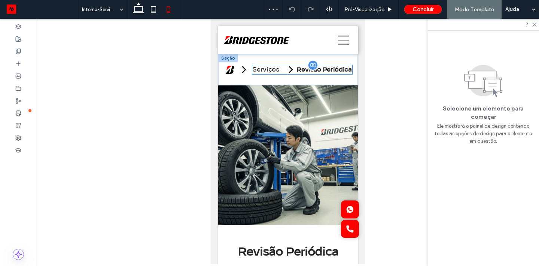
click at [299, 67] on span "Revisão Periódica" at bounding box center [323, 70] width 55 height 6
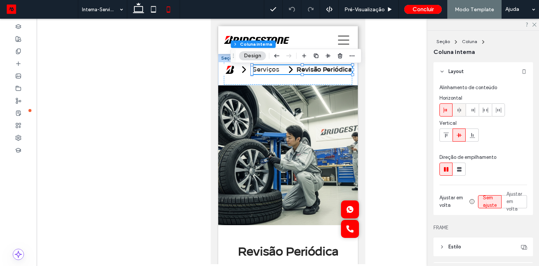
click at [452, 110] on label at bounding box center [458, 109] width 13 height 13
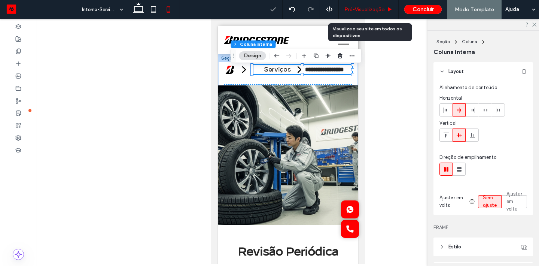
click at [363, 18] on div "Pré-Visualizaçāo" at bounding box center [369, 9] width 60 height 19
click at [363, 12] on span "Pré-Visualizaçāo" at bounding box center [364, 9] width 40 height 6
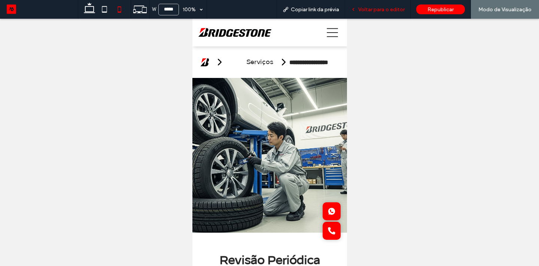
click at [377, 13] on div "Voltar para o editor" at bounding box center [377, 9] width 65 height 19
click at [388, 9] on span "Voltar para o editor" at bounding box center [381, 9] width 46 height 6
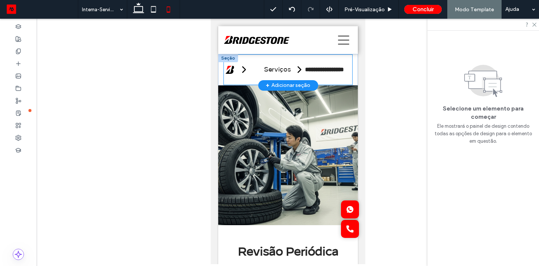
click at [351, 62] on div "**********" at bounding box center [287, 70] width 128 height 30
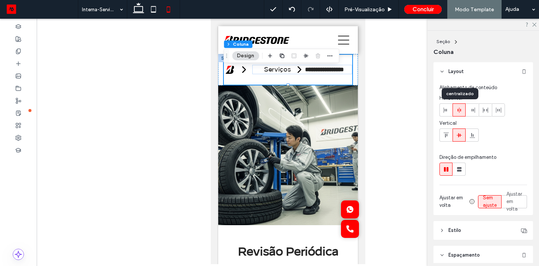
click at [461, 110] on icon at bounding box center [459, 110] width 6 height 6
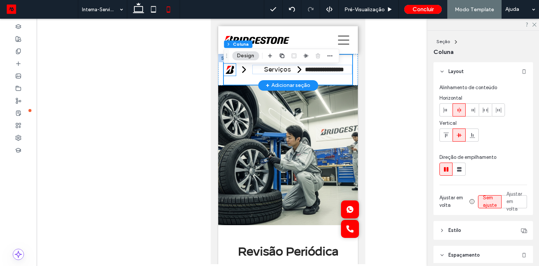
click at [232, 68] on icon at bounding box center [229, 69] width 9 height 8
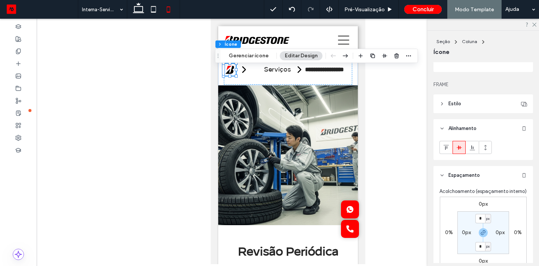
scroll to position [61, 0]
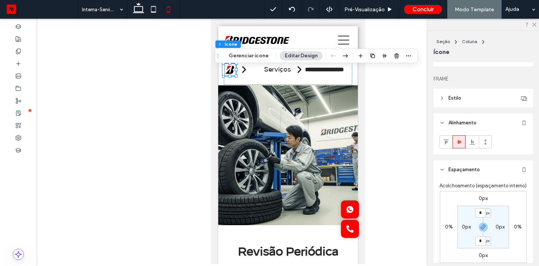
click at [465, 228] on label "0px" at bounding box center [466, 226] width 9 height 6
click at [481, 227] on icon "button" at bounding box center [483, 227] width 6 height 6
click at [447, 227] on label "0%" at bounding box center [449, 226] width 8 height 6
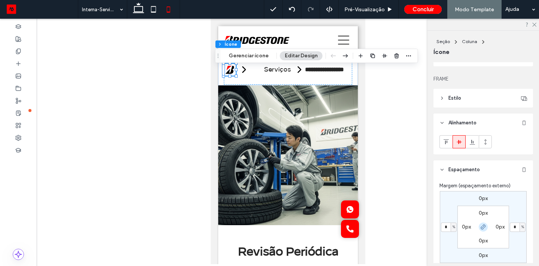
click at [486, 225] on span "button" at bounding box center [483, 226] width 9 height 9
click at [447, 225] on input "*" at bounding box center [446, 226] width 10 height 9
type input "**"
type input "*"
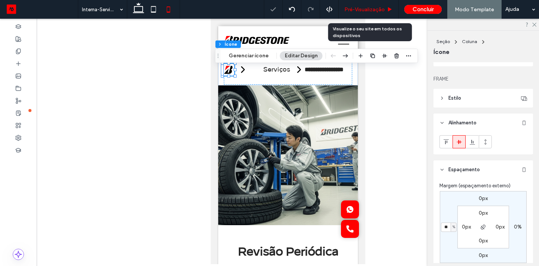
click at [360, 6] on span "Pré-Visualizaçāo" at bounding box center [364, 9] width 40 height 6
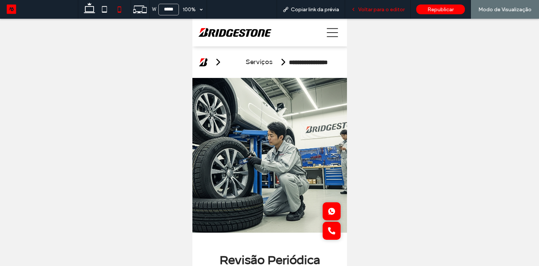
click at [374, 11] on span "Voltar para o editor" at bounding box center [381, 9] width 46 height 6
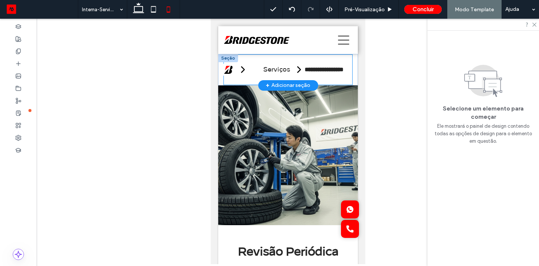
click at [330, 78] on div "**********" at bounding box center [287, 70] width 128 height 30
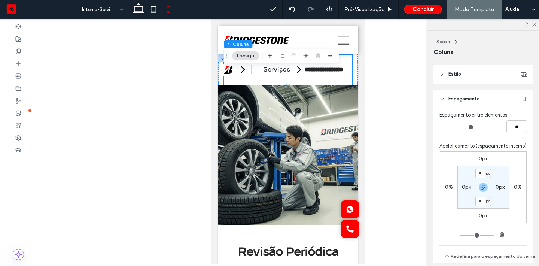
scroll to position [239, 0]
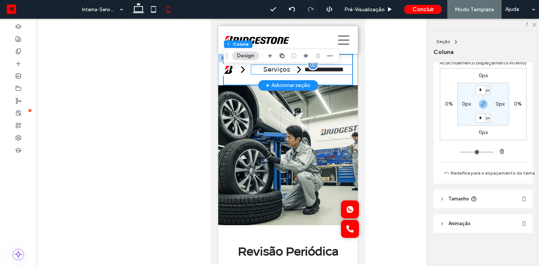
click at [304, 71] on span "**********" at bounding box center [323, 70] width 39 height 6
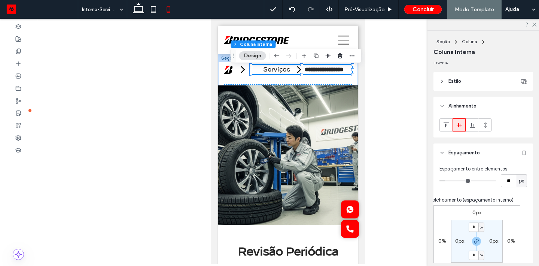
scroll to position [167, 0]
click at [512, 178] on input "**" at bounding box center [508, 179] width 15 height 13
type input "*"
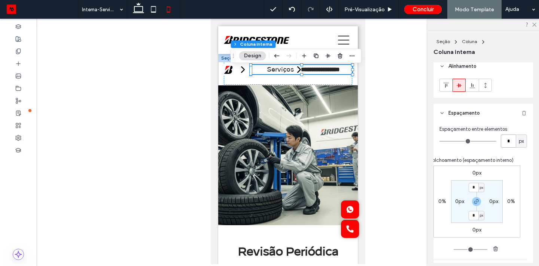
scroll to position [211, 0]
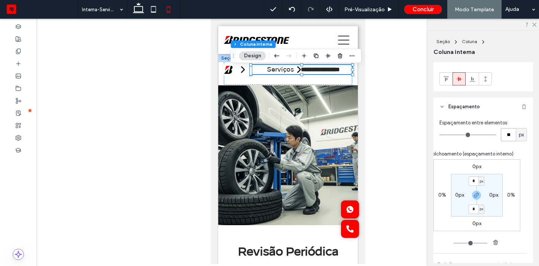
type input "**"
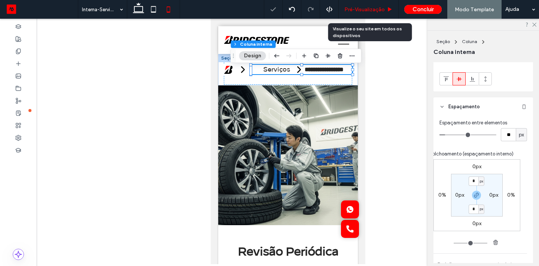
click at [364, 11] on span "Pré-Visualizaçāo" at bounding box center [364, 9] width 40 height 6
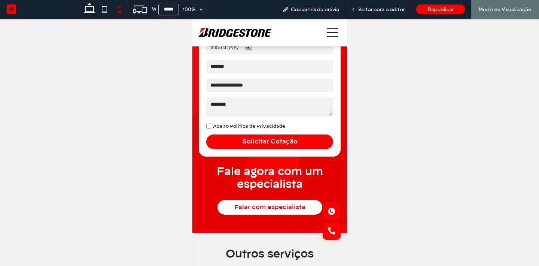
scroll to position [598, 0]
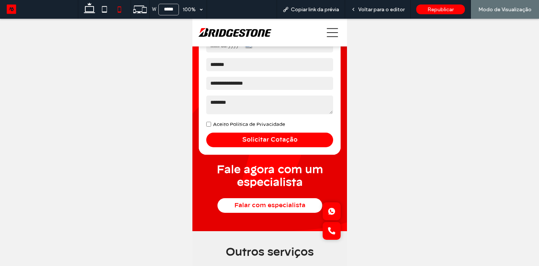
click at [333, 32] on icon at bounding box center [331, 32] width 11 height 11
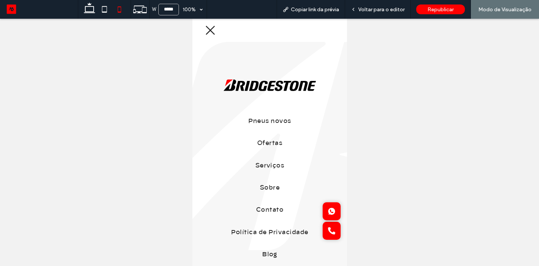
scroll to position [0, 0]
click at [272, 141] on span "Ofertas" at bounding box center [269, 143] width 25 height 11
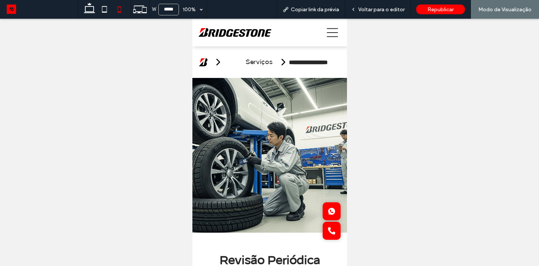
scroll to position [598, 0]
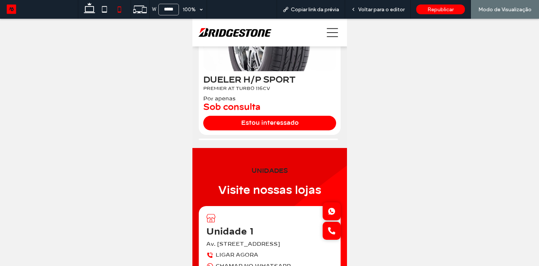
scroll to position [297, 0]
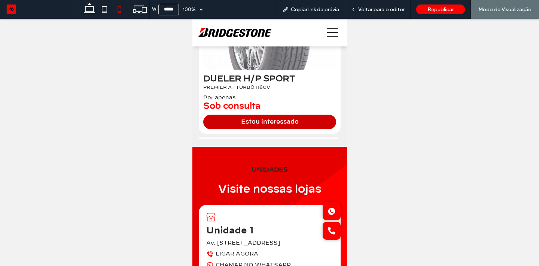
click at [272, 121] on link "Estou interessado" at bounding box center [269, 121] width 133 height 15
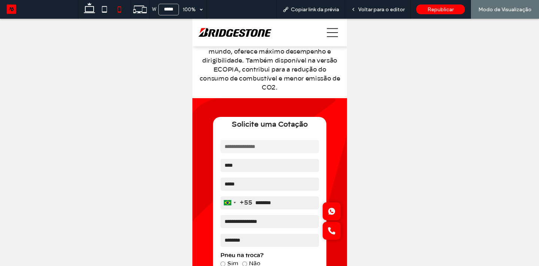
scroll to position [255, 0]
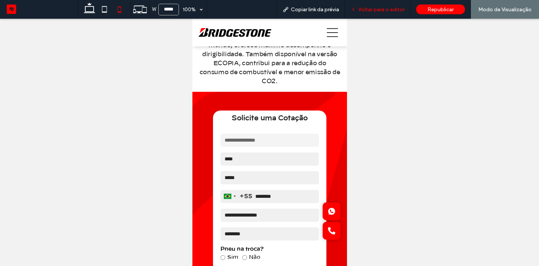
click at [383, 15] on div "Voltar para o editor" at bounding box center [377, 9] width 65 height 19
click at [314, 121] on strong "Solicite uma Cotação" at bounding box center [270, 118] width 114 height 16
click at [386, 12] on span "Voltar para o editor" at bounding box center [381, 9] width 46 height 6
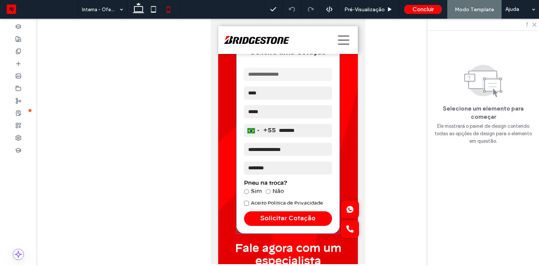
scroll to position [327, 0]
click at [335, 114] on div "**********" at bounding box center [287, 146] width 103 height 173
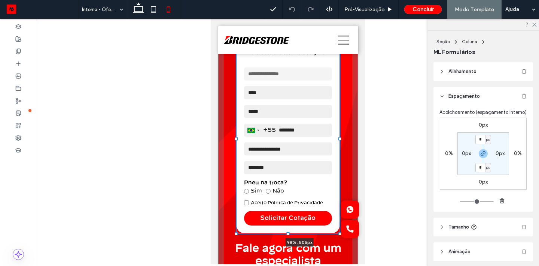
drag, startPoint x: 340, startPoint y: 138, endPoint x: 351, endPoint y: 137, distance: 10.9
click at [351, 137] on div "**********" at bounding box center [288, 34] width 140 height 550
type input "**"
type input "****"
drag, startPoint x: 236, startPoint y: 138, endPoint x: 225, endPoint y: 137, distance: 10.9
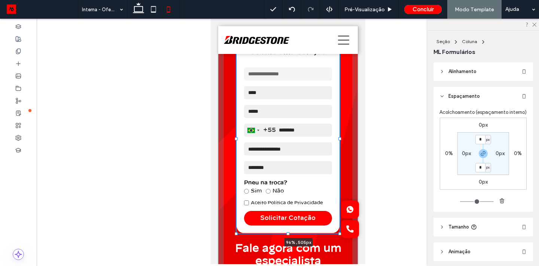
click at [225, 137] on div "**********" at bounding box center [288, 34] width 140 height 550
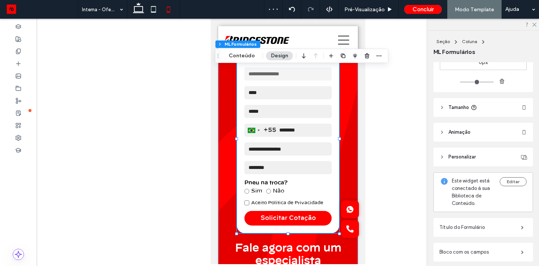
scroll to position [110, 0]
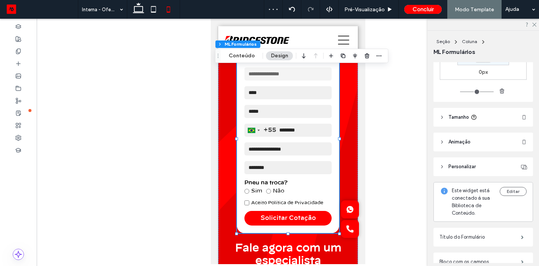
click at [442, 114] on header "Tamanho" at bounding box center [483, 117] width 100 height 19
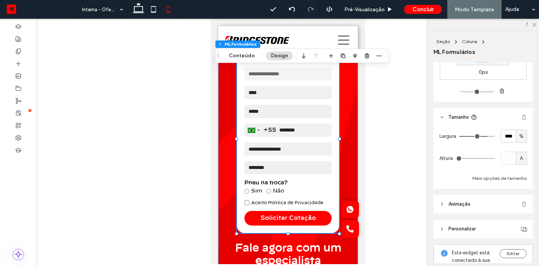
type input "**"
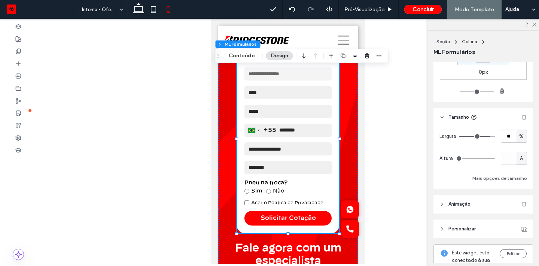
type input "**"
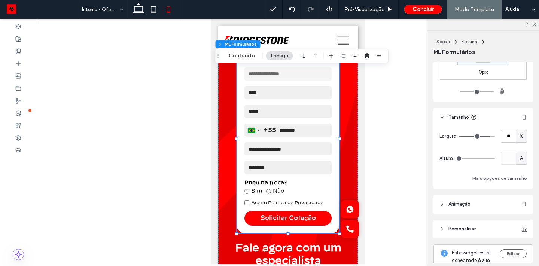
type input "**"
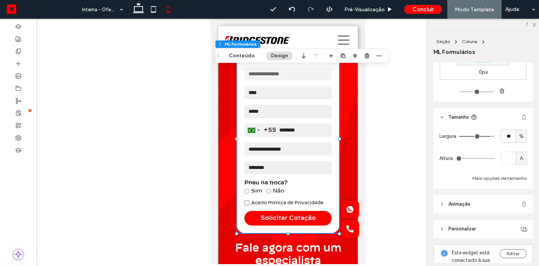
type input "**"
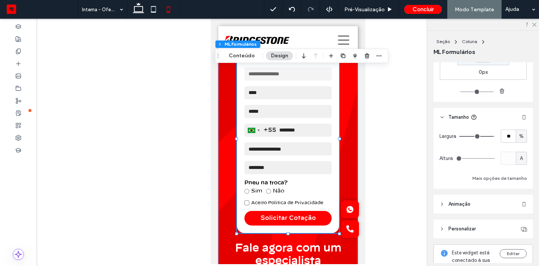
click at [491, 137] on input "range" at bounding box center [477, 136] width 36 height 1
type input "**"
type input "***"
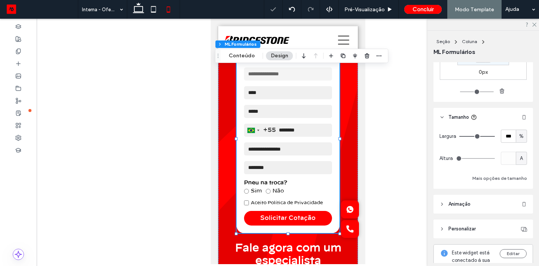
drag, startPoint x: 491, startPoint y: 137, endPoint x: 497, endPoint y: 137, distance: 6.0
click at [495, 137] on input "range" at bounding box center [477, 136] width 36 height 1
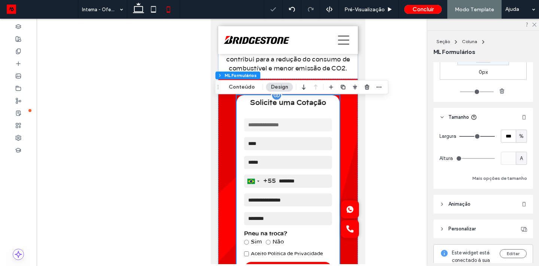
scroll to position [271, 0]
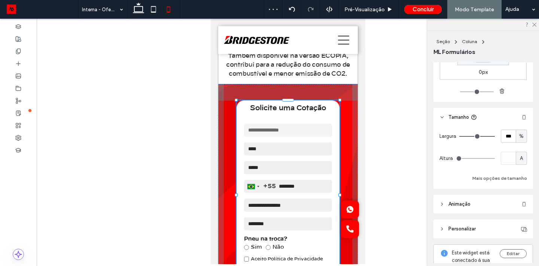
drag, startPoint x: 340, startPoint y: 195, endPoint x: 346, endPoint y: 195, distance: 6.0
click at [346, 195] on div "**********" at bounding box center [288, 90] width 140 height 550
type input "**"
type input "****"
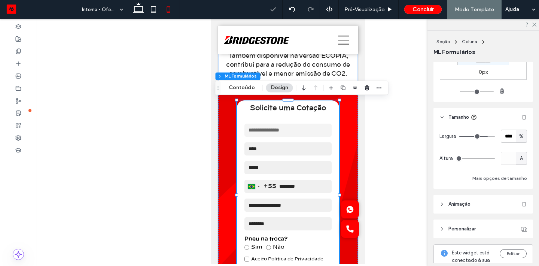
click at [349, 163] on div "**********" at bounding box center [288, 224] width 140 height 280
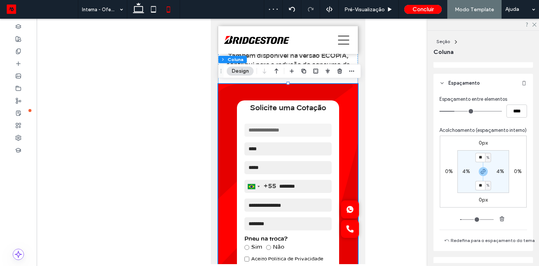
scroll to position [139, 0]
click at [497, 167] on section "** % 4% ** % 4%" at bounding box center [483, 171] width 52 height 43
click at [497, 168] on div "4%" at bounding box center [500, 171] width 8 height 7
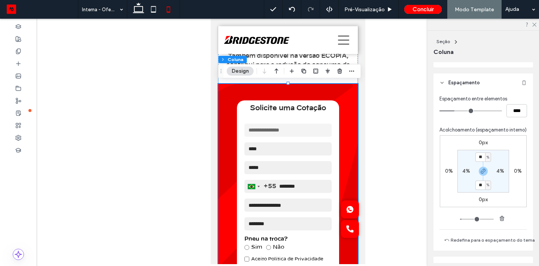
click at [497, 168] on div "4%" at bounding box center [500, 171] width 8 height 7
click at [498, 173] on label "4%" at bounding box center [500, 171] width 8 height 6
type input "*"
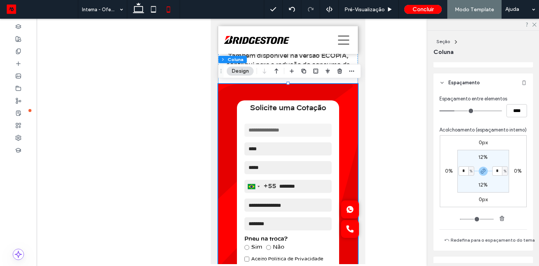
type input "*"
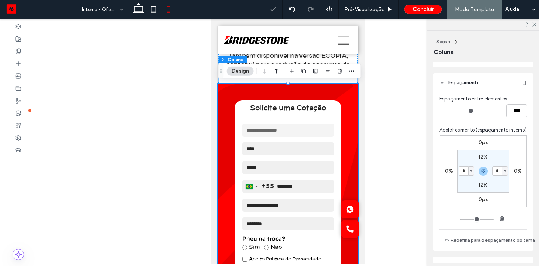
type input "*"
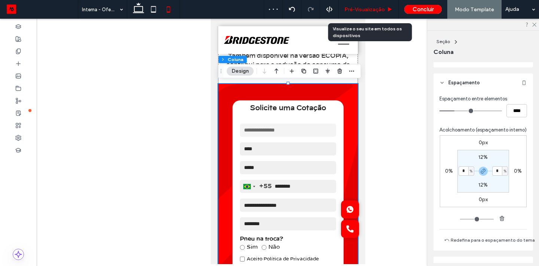
click at [373, 10] on span "Pré-Visualizaçāo" at bounding box center [364, 9] width 40 height 6
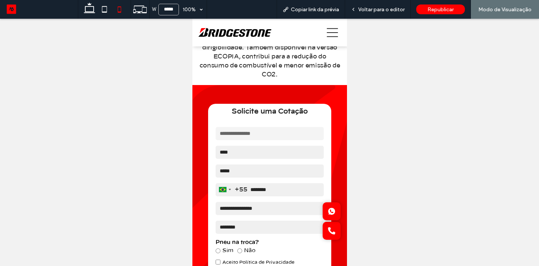
scroll to position [205, 0]
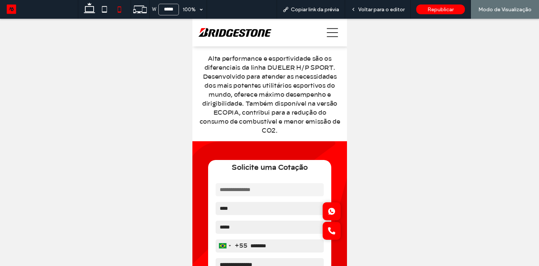
click at [329, 30] on icon at bounding box center [331, 32] width 11 height 11
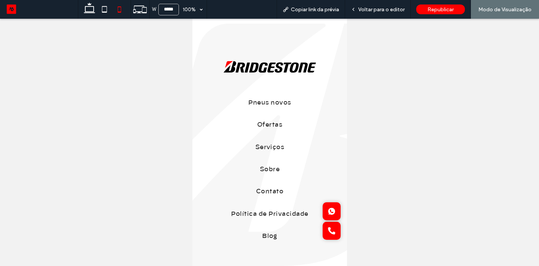
scroll to position [0, 0]
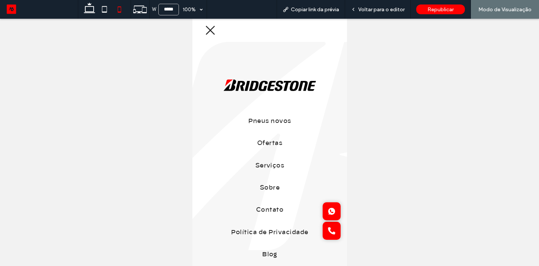
click at [210, 27] on icon at bounding box center [209, 30] width 11 height 11
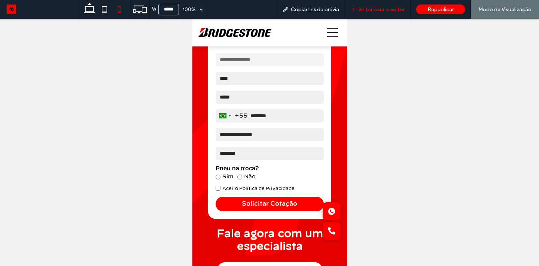
click at [381, 10] on span "Voltar para o editor" at bounding box center [381, 9] width 46 height 6
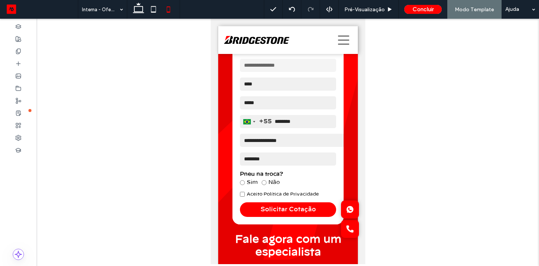
scroll to position [341, 0]
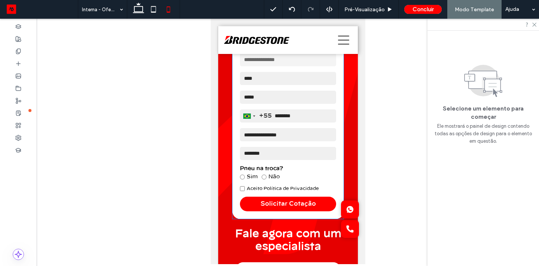
click at [341, 98] on div "**********" at bounding box center [287, 132] width 111 height 173
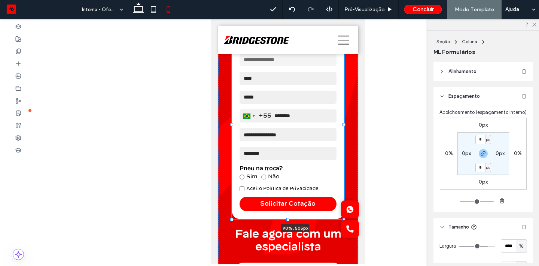
drag, startPoint x: 344, startPoint y: 125, endPoint x: 353, endPoint y: 123, distance: 9.2
click at [353, 123] on div "**********" at bounding box center [288, 19] width 140 height 550
type input "**"
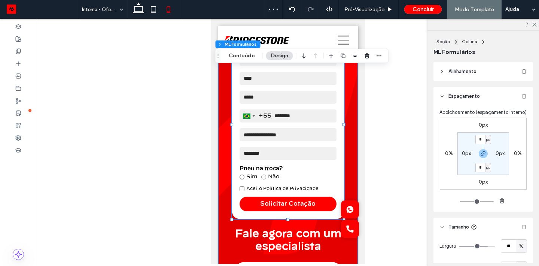
click at [346, 181] on div "**********" at bounding box center [288, 153] width 140 height 280
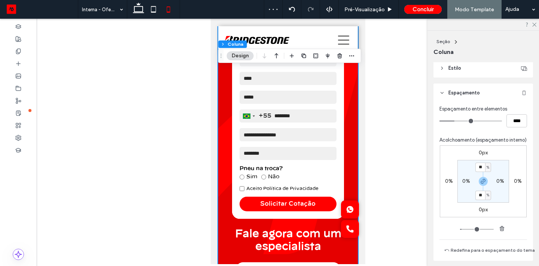
scroll to position [144, 0]
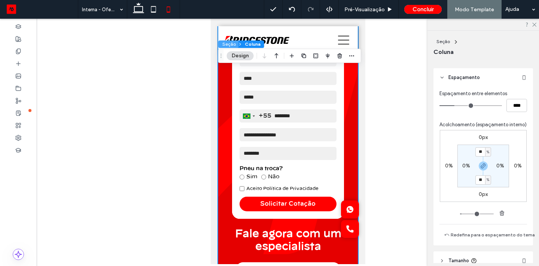
click at [234, 44] on button "Seção" at bounding box center [229, 43] width 20 height 7
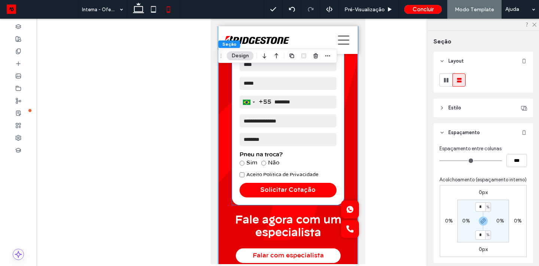
scroll to position [357, 0]
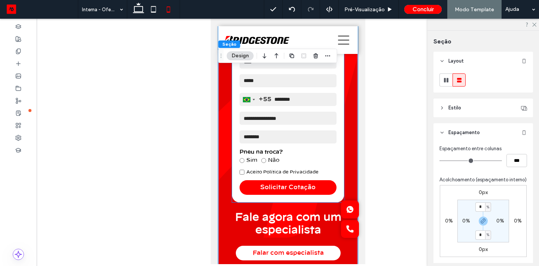
click at [314, 124] on select "**********" at bounding box center [287, 117] width 97 height 13
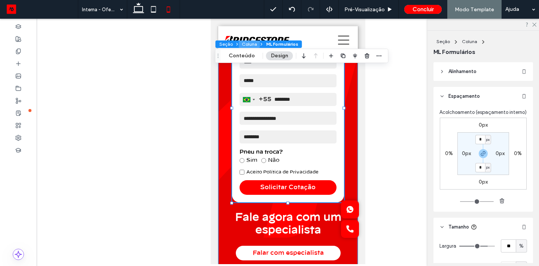
click at [254, 44] on button "Coluna" at bounding box center [249, 43] width 21 height 7
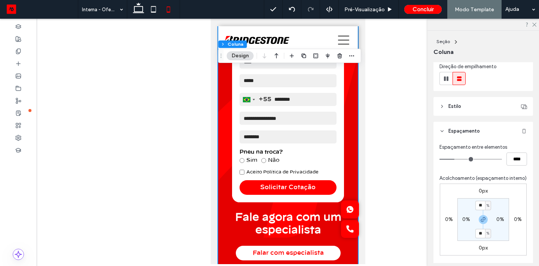
scroll to position [93, 0]
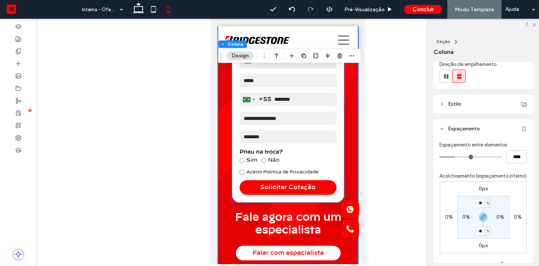
click at [336, 157] on div "**********" at bounding box center [287, 115] width 111 height 173
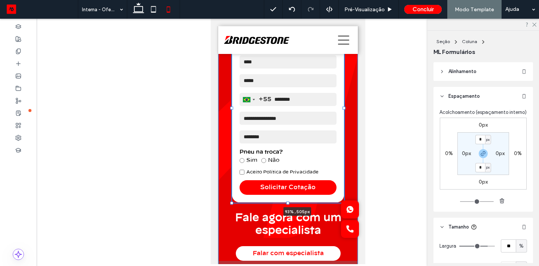
drag, startPoint x: 343, startPoint y: 107, endPoint x: 353, endPoint y: 107, distance: 9.8
click at [353, 107] on div "**********" at bounding box center [288, 3] width 140 height 550
drag, startPoint x: 230, startPoint y: 109, endPoint x: 226, endPoint y: 109, distance: 4.5
click at [226, 109] on div "**********" at bounding box center [288, 3] width 140 height 550
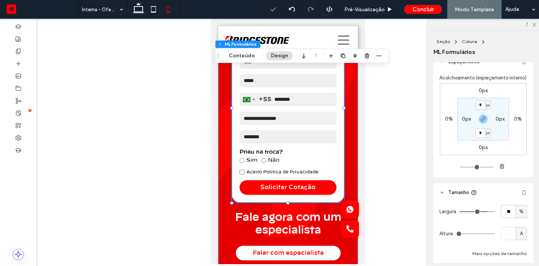
scroll to position [52, 0]
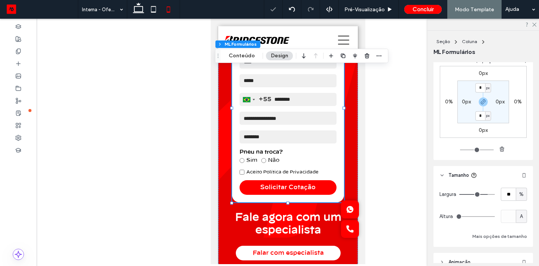
type input "**"
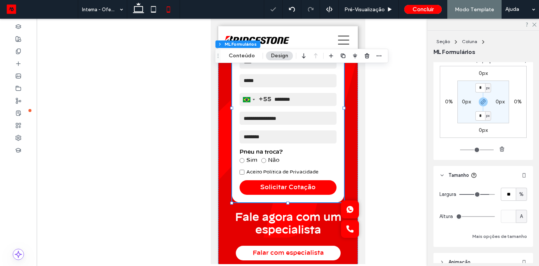
type input "**"
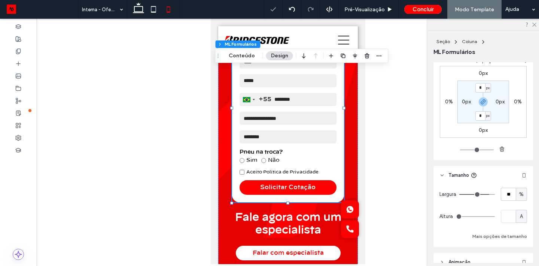
type input "**"
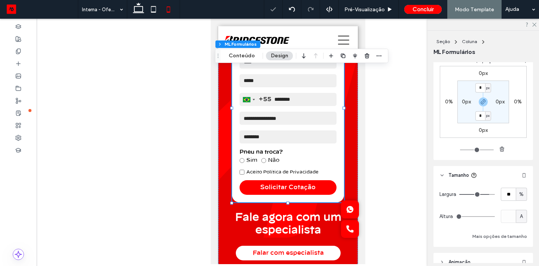
click at [488, 194] on input "range" at bounding box center [477, 194] width 36 height 1
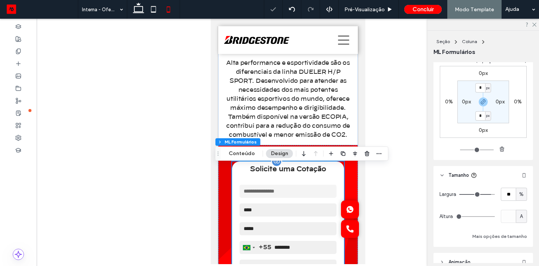
scroll to position [202, 0]
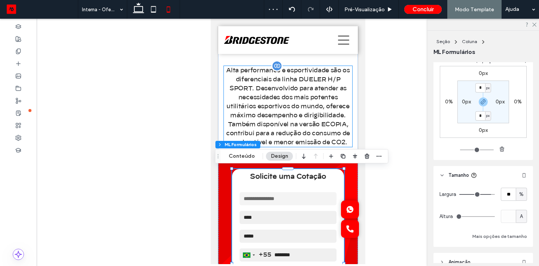
click at [345, 101] on p "Alta performance e esportividade são os diferenciais da linha DUELER H/P SPORT.…" at bounding box center [287, 106] width 128 height 81
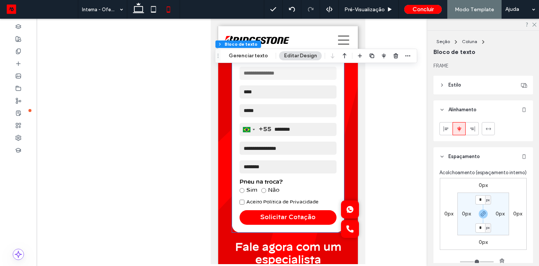
scroll to position [321, 0]
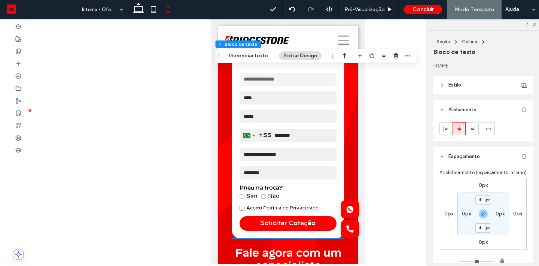
click at [336, 107] on div "**********" at bounding box center [287, 151] width 111 height 173
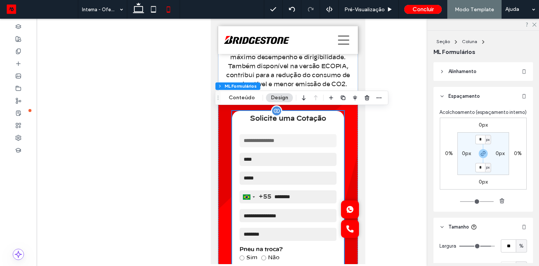
scroll to position [259, 0]
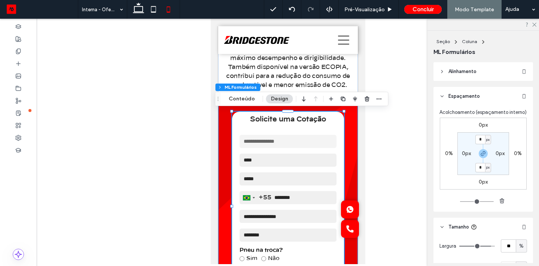
click at [351, 150] on div "**********" at bounding box center [288, 235] width 140 height 280
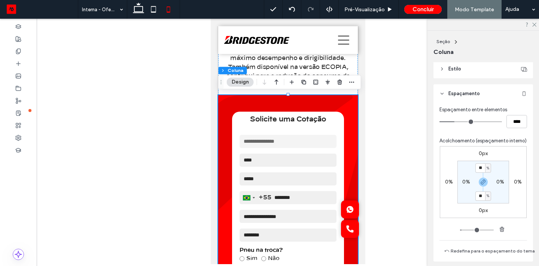
scroll to position [135, 0]
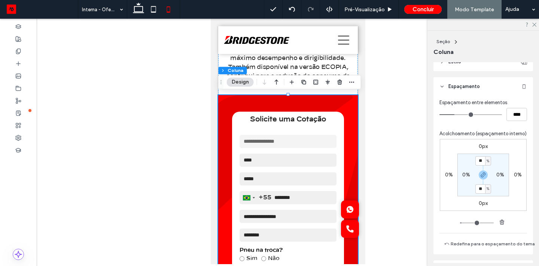
click at [504, 176] on label "0%" at bounding box center [500, 174] width 8 height 6
type input "*"
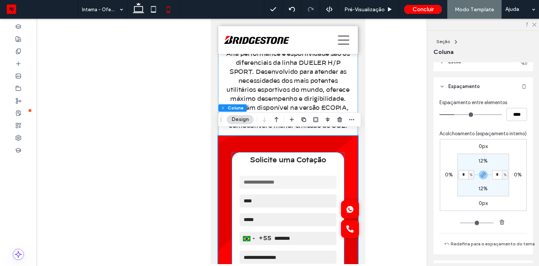
scroll to position [218, 0]
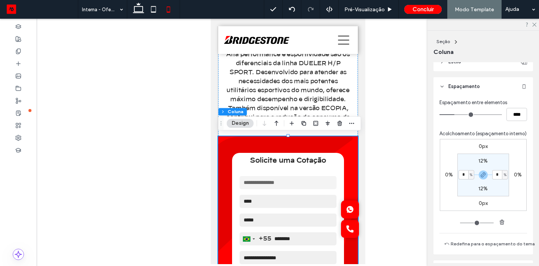
click at [451, 172] on label "0%" at bounding box center [449, 174] width 8 height 6
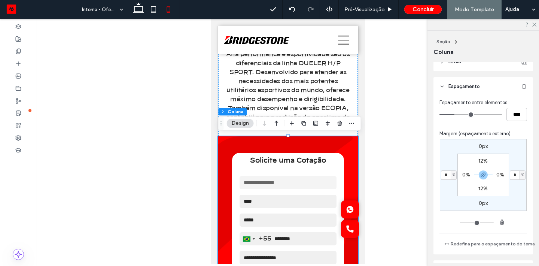
click at [462, 175] on label "0%" at bounding box center [466, 174] width 8 height 6
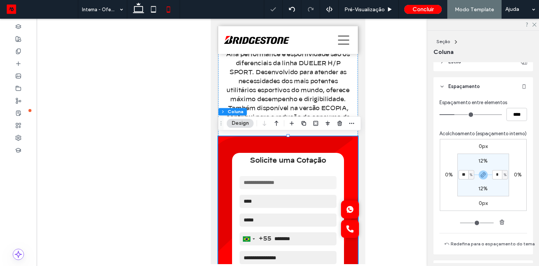
click at [511, 134] on span "Acolchoamento (espaçamento interno)" at bounding box center [482, 133] width 87 height 7
click at [524, 204] on div "0px 0% 0px 0% 12% * % 12% ** %" at bounding box center [483, 175] width 87 height 72
click at [499, 176] on input "*" at bounding box center [497, 174] width 10 height 9
click at [470, 174] on span "%" at bounding box center [471, 174] width 3 height 7
click at [468, 187] on span "px" at bounding box center [468, 185] width 5 height 7
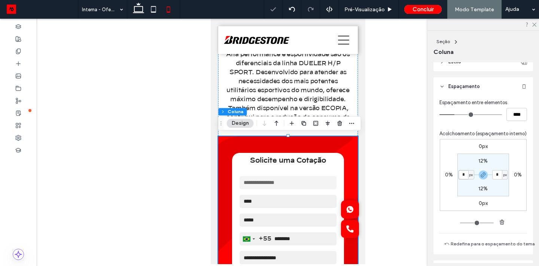
click at [464, 177] on input "*" at bounding box center [463, 174] width 10 height 9
click at [489, 132] on span "Acolchoamento (espaçamento interno)" at bounding box center [482, 133] width 87 height 7
click at [467, 176] on input "***" at bounding box center [463, 174] width 10 height 9
type input "*"
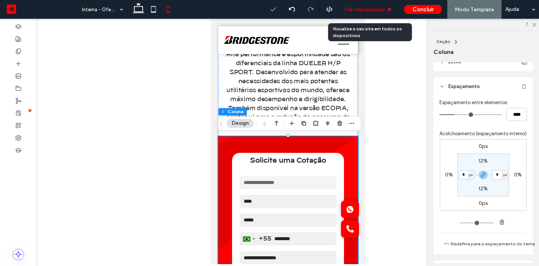
click at [369, 16] on div "Pré-Visualizaçāo" at bounding box center [369, 9] width 60 height 19
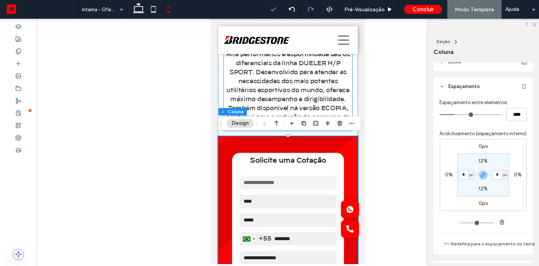
click at [326, 97] on span "Alta performance e esportividade são os diferenciais da linha DUELER H/P SPORT.…" at bounding box center [288, 90] width 124 height 78
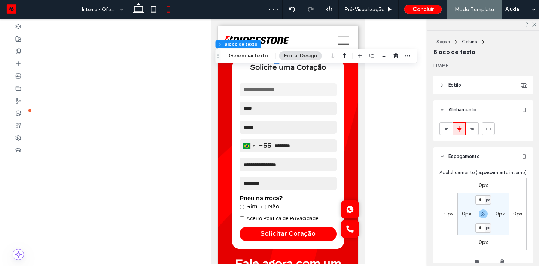
scroll to position [312, 0]
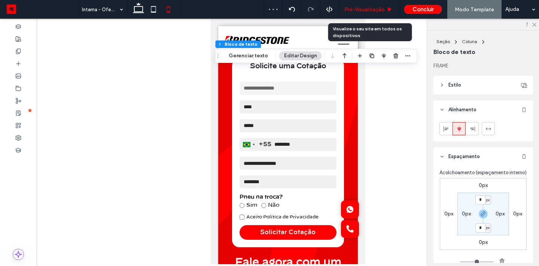
click at [364, 8] on span "Pré-Visualizaçāo" at bounding box center [364, 9] width 40 height 6
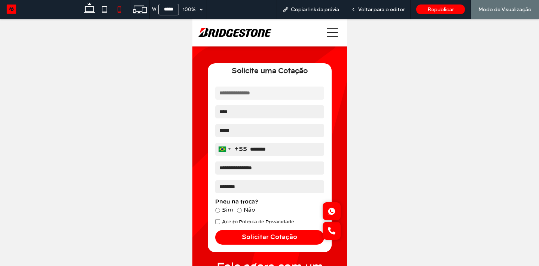
scroll to position [302, 0]
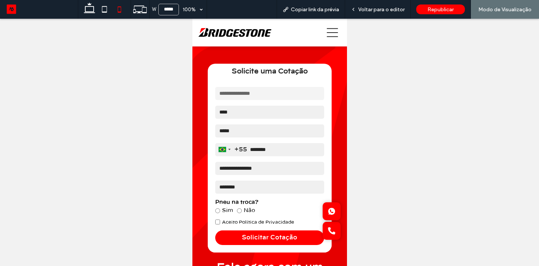
click at [326, 34] on div at bounding box center [307, 32] width 73 height 23
click at [330, 33] on icon at bounding box center [331, 32] width 11 height 9
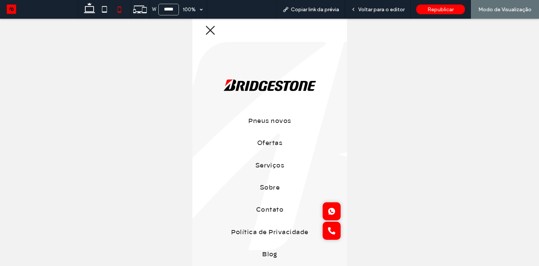
scroll to position [0, 0]
click at [330, 33] on div at bounding box center [269, 30] width 142 height 23
click at [210, 31] on icon at bounding box center [209, 30] width 11 height 11
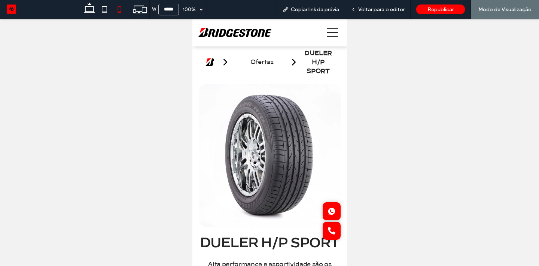
click at [333, 36] on icon at bounding box center [331, 32] width 11 height 11
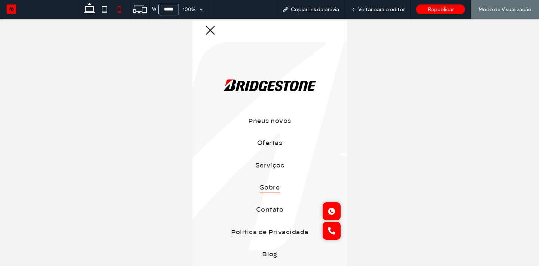
click at [266, 196] on link "Sobre" at bounding box center [269, 188] width 155 height 22
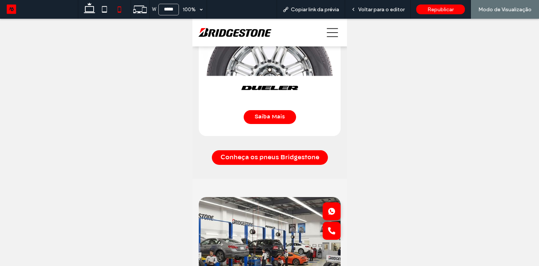
scroll to position [1387, 0]
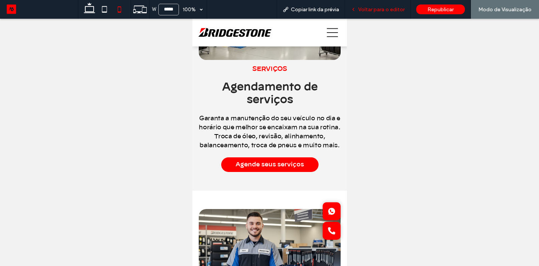
click at [374, 9] on span "Voltar para o editor" at bounding box center [381, 9] width 46 height 6
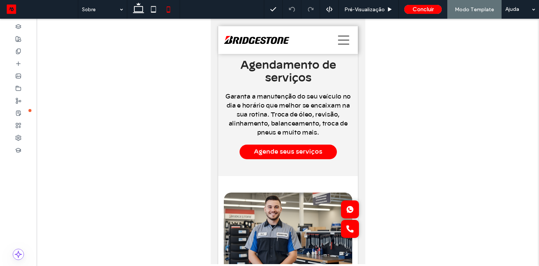
scroll to position [1620, 0]
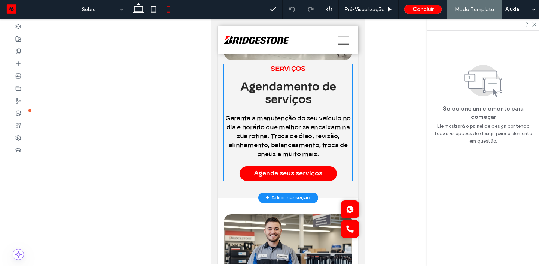
click at [319, 160] on div "SERVIÇOS Agendamento de serviços Garanta a manutenção do seu veículo no dia e h…" at bounding box center [287, 122] width 128 height 116
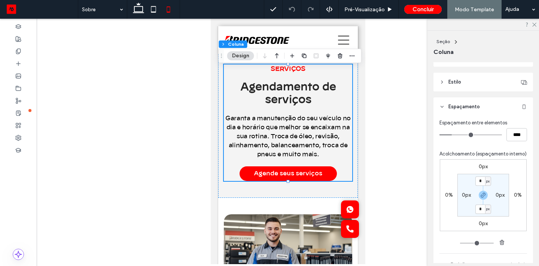
scroll to position [115, 0]
click at [328, 186] on div "SERVIÇOS Agendamento de serviços Garanta a manutenção do seu veículo no dia e h…" at bounding box center [288, 71] width 140 height 254
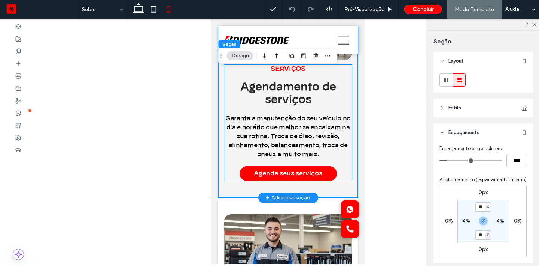
click at [335, 159] on div "SERVIÇOS Agendamento de serviços Garanta a manutenção do seu veículo no dia e h…" at bounding box center [287, 122] width 128 height 116
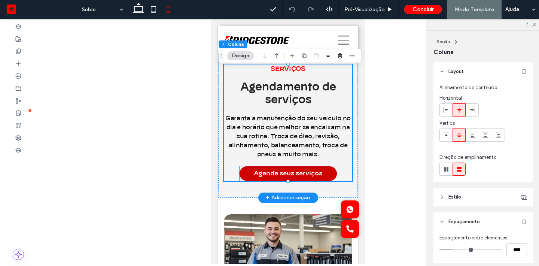
click at [303, 168] on link "Agende seus serviços" at bounding box center [287, 173] width 97 height 15
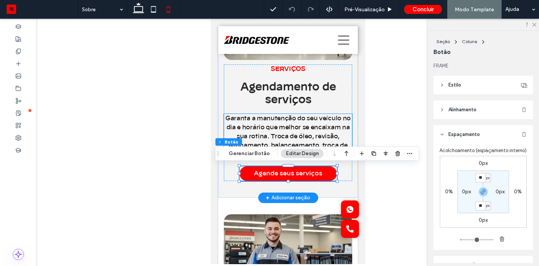
click at [316, 138] on span "Garanta a manutenção do seu veículo no dia e horário que melhor se encaixam na …" at bounding box center [287, 136] width 125 height 42
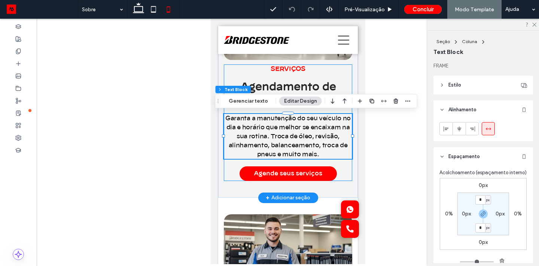
click at [341, 167] on div "SERVIÇOS Agendamento de serviços Garanta a manutenção do seu veículo no dia e h…" at bounding box center [287, 122] width 128 height 116
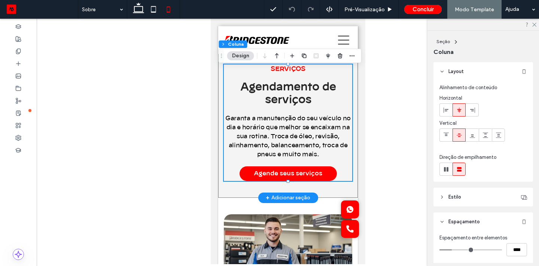
click at [344, 192] on div "SERVIÇOS Agendamento de serviços Garanta a manutenção do seu veículo no dia e h…" at bounding box center [288, 71] width 140 height 254
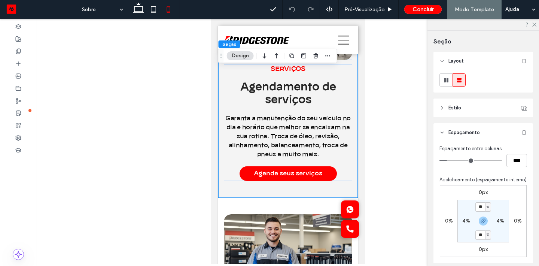
click at [489, 235] on div "%" at bounding box center [488, 234] width 4 height 7
click at [484, 187] on span "px" at bounding box center [485, 184] width 5 height 7
type input "****"
type input "**"
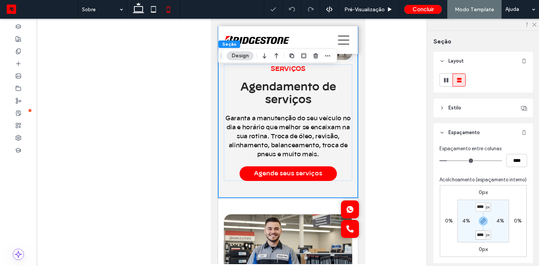
click at [480, 231] on input "****" at bounding box center [480, 234] width 10 height 9
type input "**"
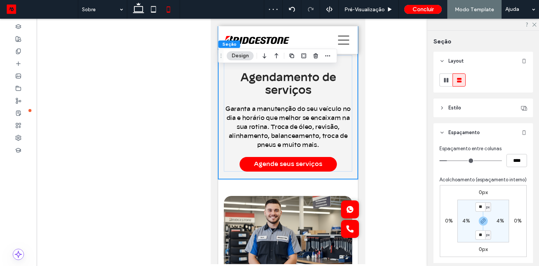
click at [489, 233] on div "px" at bounding box center [488, 234] width 4 height 7
click at [483, 198] on span "%" at bounding box center [485, 197] width 4 height 7
type input "***"
type input "*"
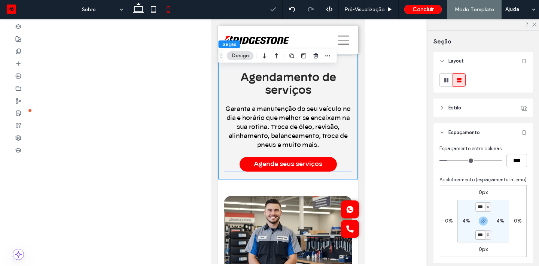
click at [477, 234] on input "***" at bounding box center [480, 234] width 10 height 9
type input "**"
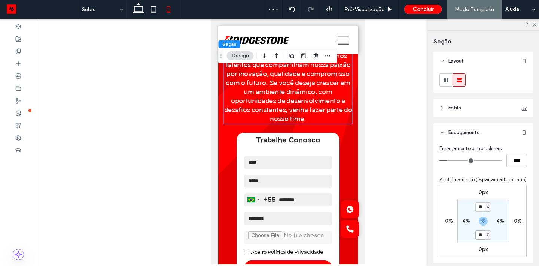
scroll to position [2079, 0]
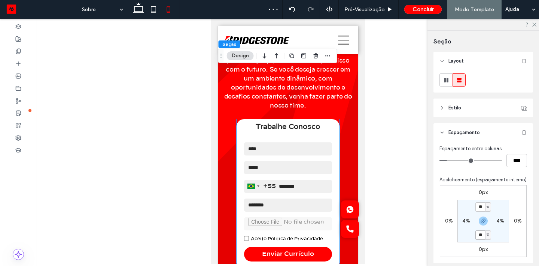
click at [325, 138] on div "Brazil +55 +55 Aceito Política de Privacidade Enviar Currículo Enviado com suce…" at bounding box center [287, 202] width 103 height 134
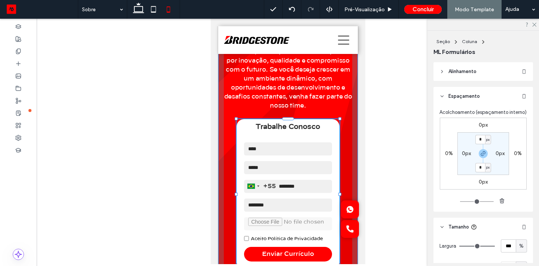
drag, startPoint x: 339, startPoint y: 193, endPoint x: 349, endPoint y: 193, distance: 10.1
click at [349, 193] on div "TRABALHE CONOSCO Construa seu futuro com a Bridgestone Na Bridgestone, acredita…" at bounding box center [288, 10] width 140 height 552
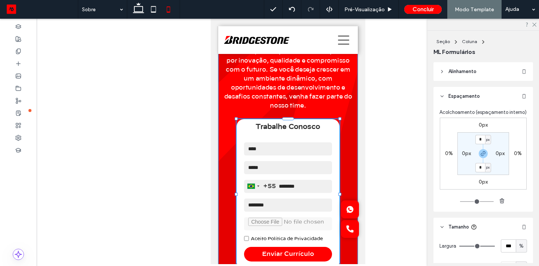
type input "**"
type input "****"
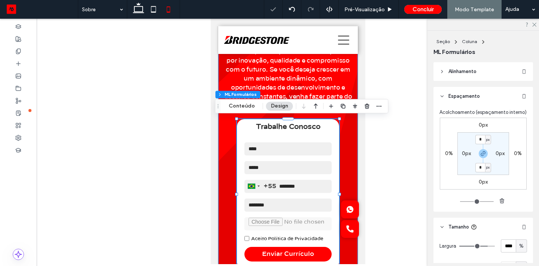
click at [349, 193] on div "TRABALHE CONOSCO Construa seu futuro com a Bridgestone Na Bridgestone, acredita…" at bounding box center [288, 123] width 140 height 326
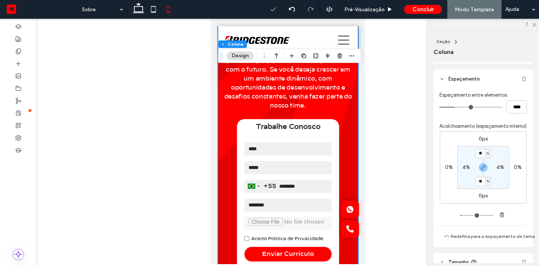
scroll to position [145, 0]
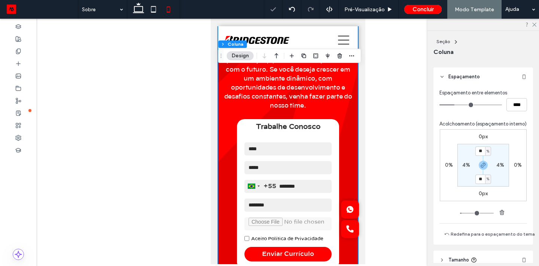
click at [498, 167] on label "4%" at bounding box center [500, 165] width 8 height 6
type input "*"
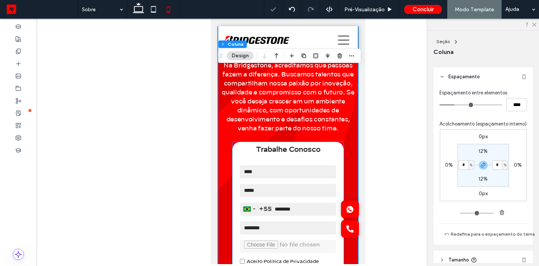
scroll to position [2047, 0]
click at [340, 152] on strong "Trabalhe Conosco" at bounding box center [287, 149] width 111 height 16
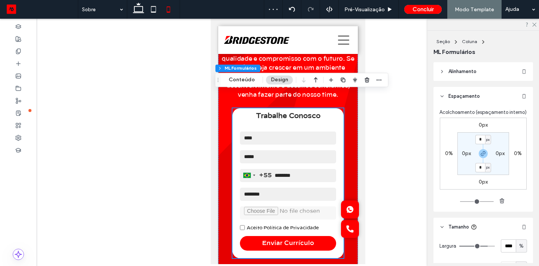
scroll to position [2096, 0]
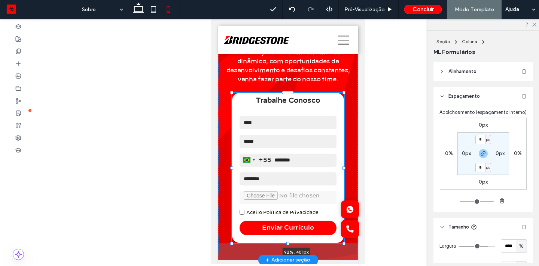
drag, startPoint x: 343, startPoint y: 167, endPoint x: 352, endPoint y: 167, distance: 9.4
type input "**"
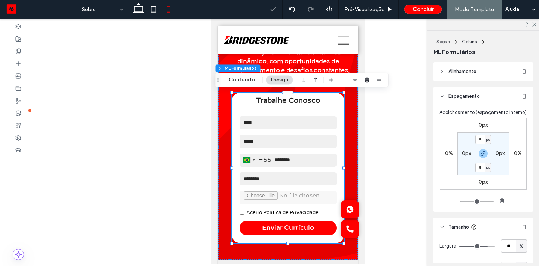
scroll to position [30, 0]
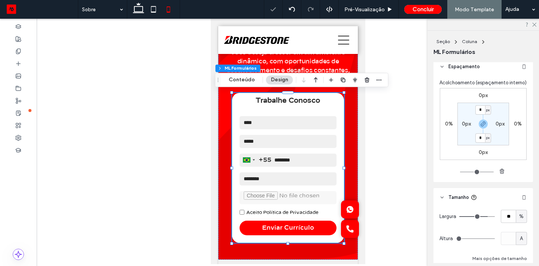
type input "**"
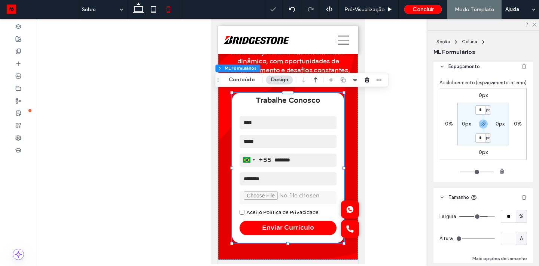
type input "**"
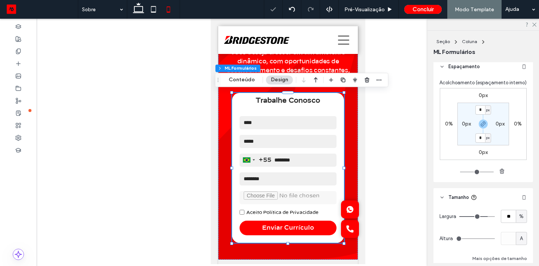
type input "**"
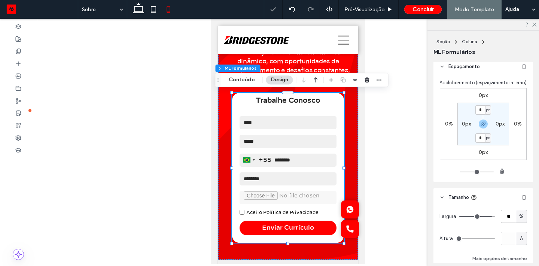
type input "**"
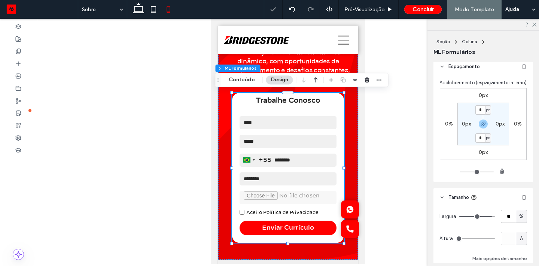
type input "**"
drag, startPoint x: 485, startPoint y: 217, endPoint x: 491, endPoint y: 216, distance: 5.7
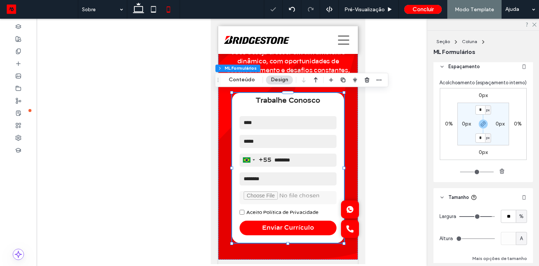
type input "**"
click at [491, 216] on input "range" at bounding box center [477, 216] width 36 height 1
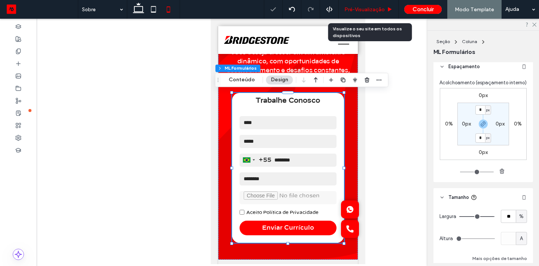
click at [368, 14] on div "Pré-Visualizaçāo" at bounding box center [369, 9] width 60 height 19
click at [367, 7] on span "Pré-Visualizaçāo" at bounding box center [364, 9] width 40 height 6
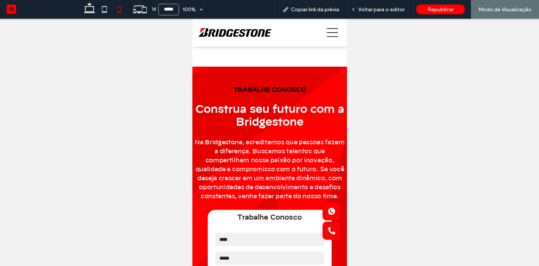
scroll to position [1985, 0]
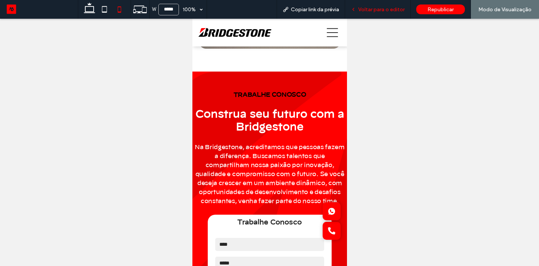
click at [394, 6] on span "Voltar para o editor" at bounding box center [381, 9] width 46 height 6
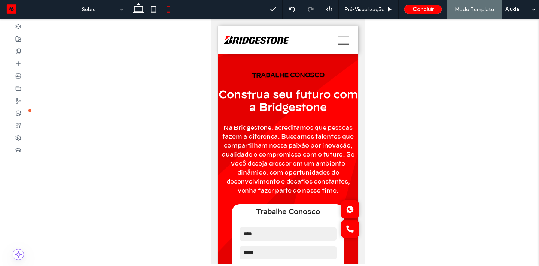
scroll to position [1969, 0]
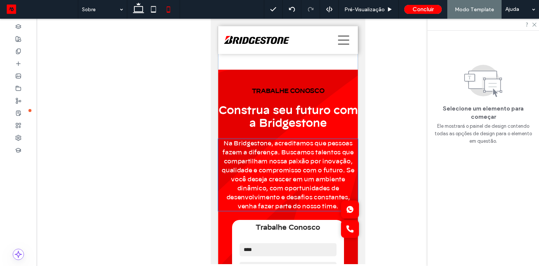
click at [311, 150] on span "Na Bridgestone, acreditamos que pessoas fazem a diferença. Buscamos talentos qu…" at bounding box center [287, 174] width 132 height 69
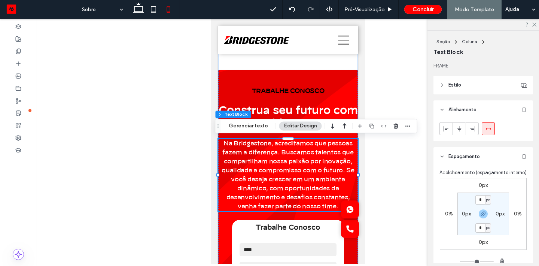
click at [498, 211] on label "0px" at bounding box center [499, 213] width 9 height 6
click at [468, 216] on div "px" at bounding box center [471, 213] width 6 height 9
click at [465, 179] on div "%" at bounding box center [468, 176] width 10 height 13
click at [464, 214] on input "*" at bounding box center [463, 213] width 10 height 9
type input "*"
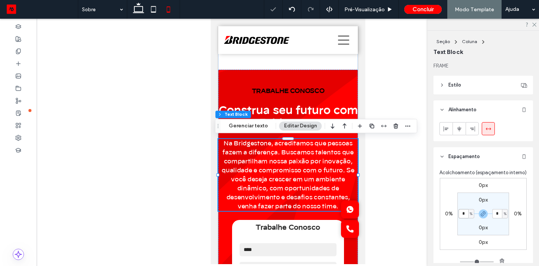
type input "*"
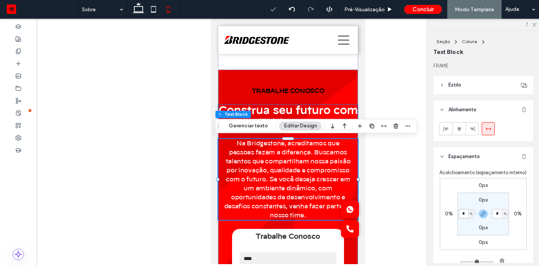
click at [321, 116] on span "Construa seu futuro com a Bridgestone" at bounding box center [287, 117] width 139 height 23
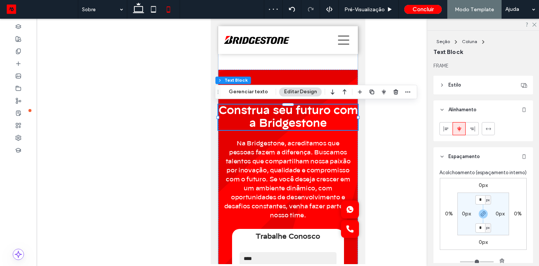
click at [465, 210] on section "* px 0px * px 0px" at bounding box center [483, 213] width 52 height 43
click at [469, 214] on label "0px" at bounding box center [466, 213] width 9 height 6
click at [469, 213] on div "px" at bounding box center [471, 213] width 4 height 7
click at [463, 175] on div "%" at bounding box center [468, 176] width 10 height 13
click at [462, 211] on input "*" at bounding box center [463, 213] width 10 height 9
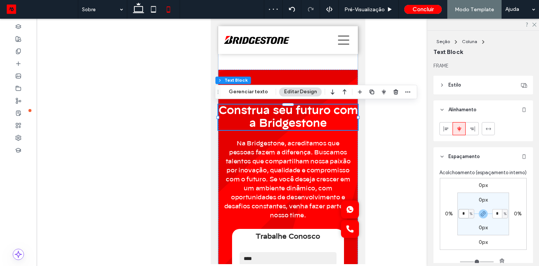
type input "*"
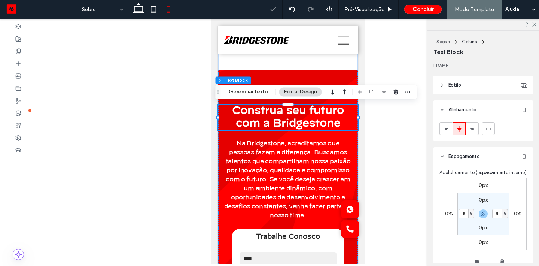
click at [340, 162] on span "Na Bridgestone, acreditamos que pessoas fazem a diferença. Buscamos talentos qu…" at bounding box center [288, 179] width 128 height 78
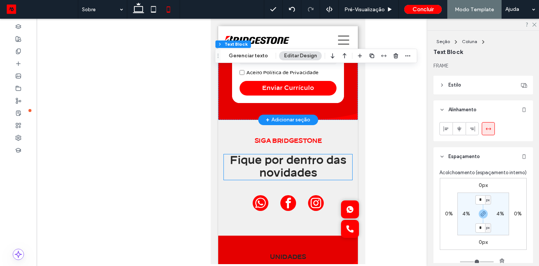
scroll to position [2235, 0]
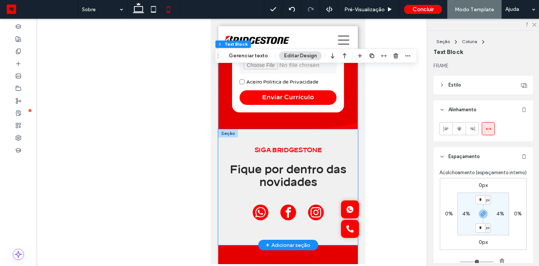
click at [315, 138] on div "SIGA BRIDGESTONE Fique por dentro das novidades" at bounding box center [288, 187] width 140 height 116
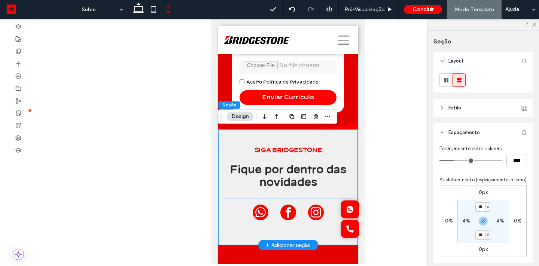
click at [351, 137] on div "SIGA BRIDGESTONE Fique por dentro das novidades" at bounding box center [288, 187] width 140 height 116
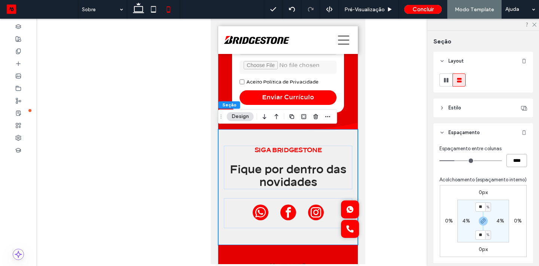
click at [511, 156] on input "****" at bounding box center [516, 160] width 21 height 13
type input "**"
type input "****"
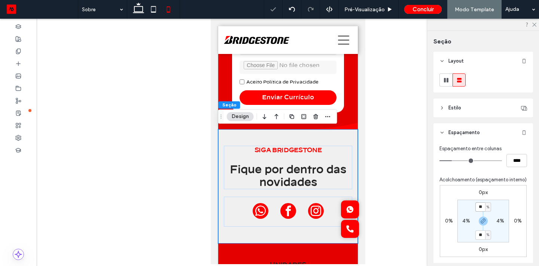
click at [479, 207] on input "**" at bounding box center [480, 206] width 10 height 9
click at [486, 208] on span "%" at bounding box center [487, 206] width 3 height 7
click at [487, 218] on span "px" at bounding box center [485, 217] width 5 height 7
type input "****"
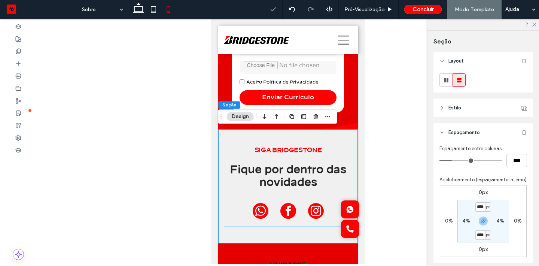
type input "**"
click at [477, 205] on input "****" at bounding box center [480, 206] width 10 height 9
type input "**"
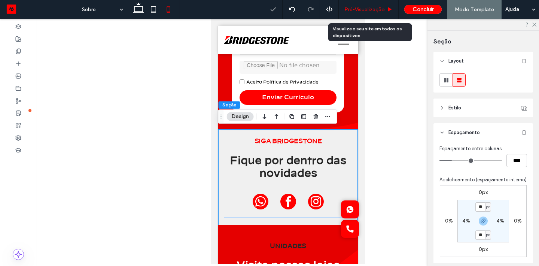
click at [361, 16] on div "Pré-Visualizaçāo" at bounding box center [369, 9] width 60 height 19
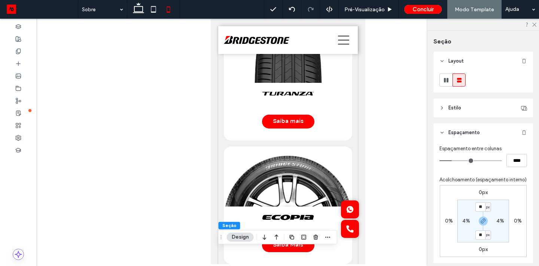
scroll to position [982, 0]
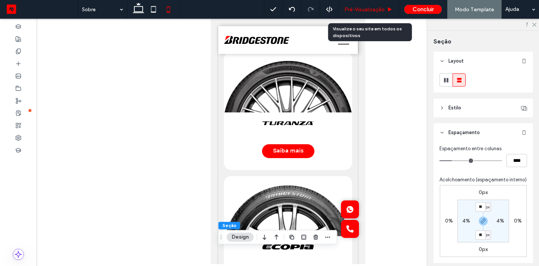
click at [360, 12] on span "Pré-Visualizaçāo" at bounding box center [364, 9] width 40 height 6
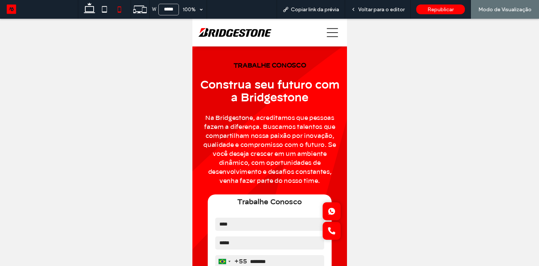
scroll to position [1974, 0]
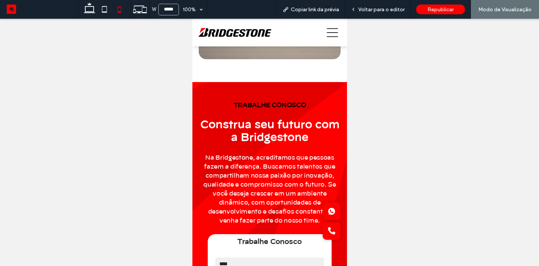
click at [334, 28] on icon at bounding box center [331, 32] width 11 height 11
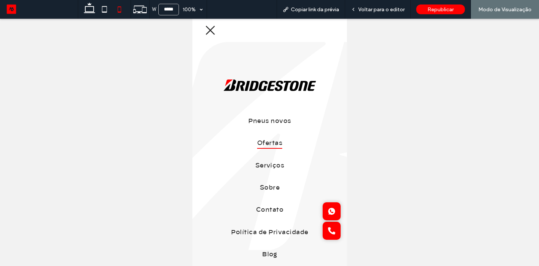
click at [272, 141] on span "Ofertas" at bounding box center [269, 143] width 25 height 11
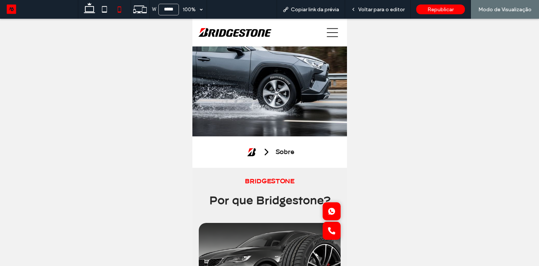
scroll to position [1974, 0]
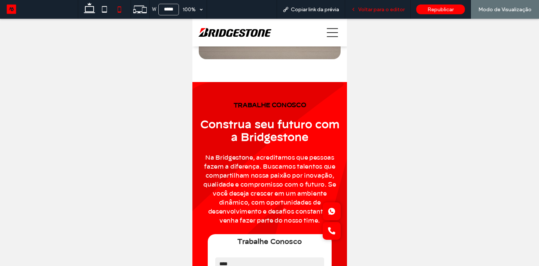
click at [367, 17] on div "Voltar para o editor" at bounding box center [377, 9] width 65 height 19
click at [377, 11] on span "Voltar para o editor" at bounding box center [381, 9] width 46 height 6
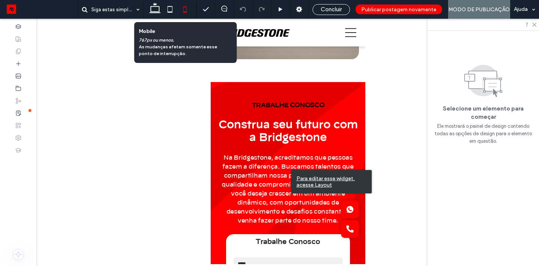
click at [190, 11] on icon at bounding box center [184, 9] width 15 height 15
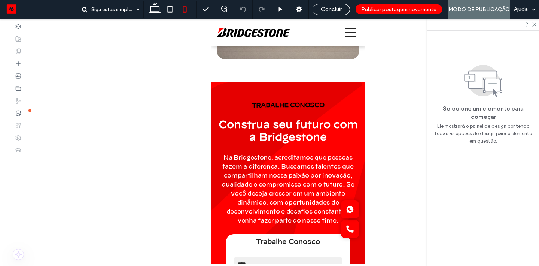
click at [468, 10] on span "MODO DE PUBLICAÇÃO" at bounding box center [478, 9] width 61 height 6
click at [491, 8] on span "MODO DE PUBLICAÇÃO" at bounding box center [478, 9] width 61 height 6
click at [534, 27] on div at bounding box center [482, 25] width 111 height 12
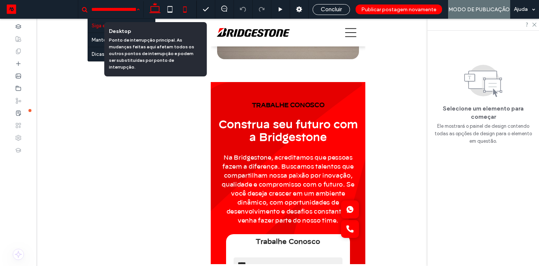
click at [156, 11] on icon at bounding box center [154, 9] width 15 height 15
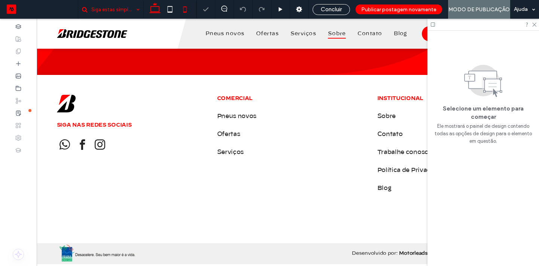
click at [184, 9] on icon at bounding box center [184, 9] width 15 height 15
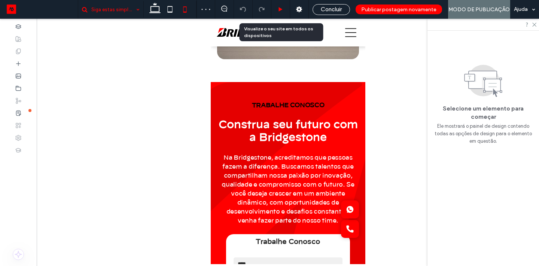
click at [282, 10] on icon at bounding box center [281, 10] width 6 height 6
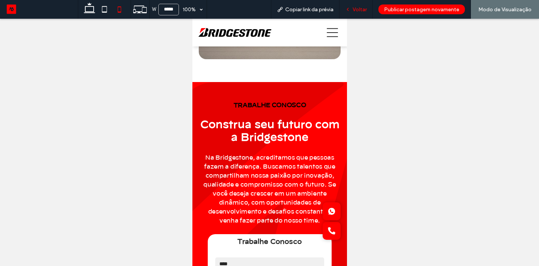
click at [348, 6] on div "Voltar" at bounding box center [355, 9] width 33 height 6
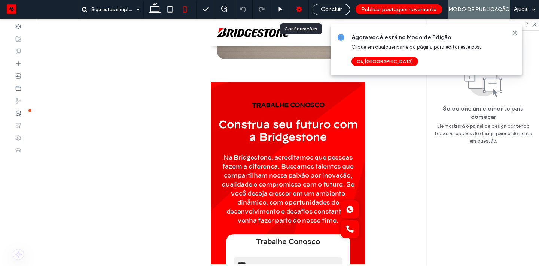
click at [301, 6] on icon at bounding box center [298, 9] width 7 height 7
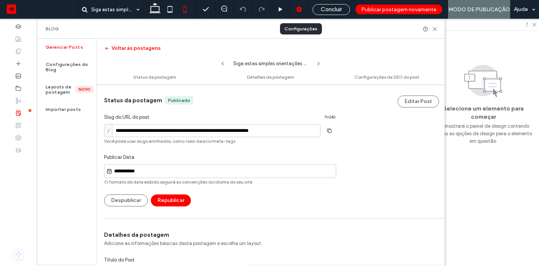
scroll to position [0, 0]
click at [434, 30] on use at bounding box center [434, 28] width 3 height 3
